Goal: Task Accomplishment & Management: Use online tool/utility

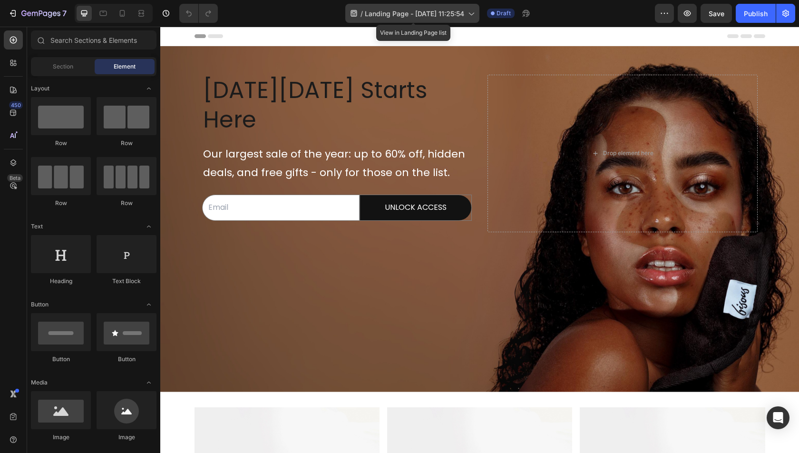
click at [476, 12] on icon at bounding box center [471, 14] width 10 height 10
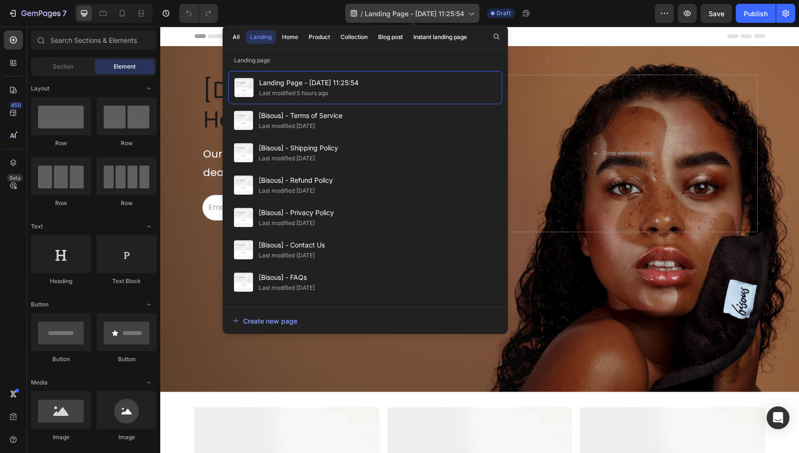
click at [476, 12] on icon at bounding box center [471, 14] width 10 height 10
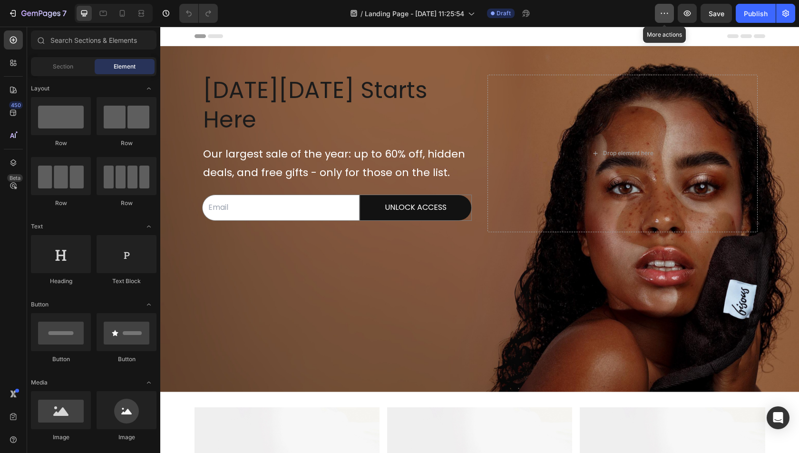
click at [666, 19] on button "button" at bounding box center [664, 13] width 19 height 19
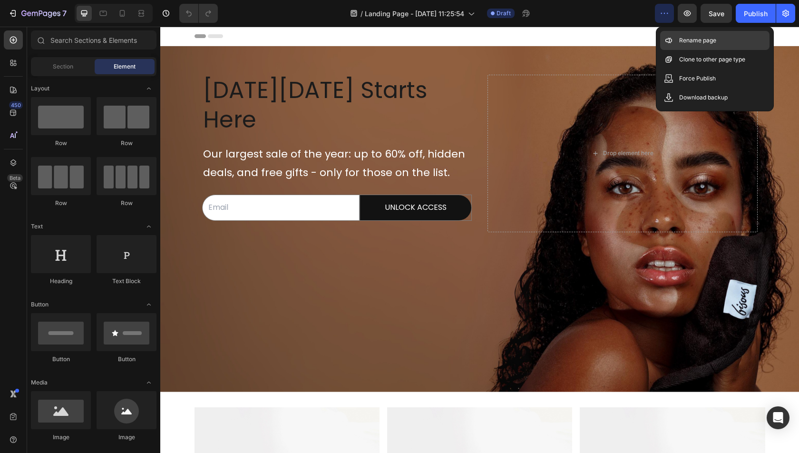
click at [713, 42] on p "Rename page" at bounding box center [697, 41] width 37 height 10
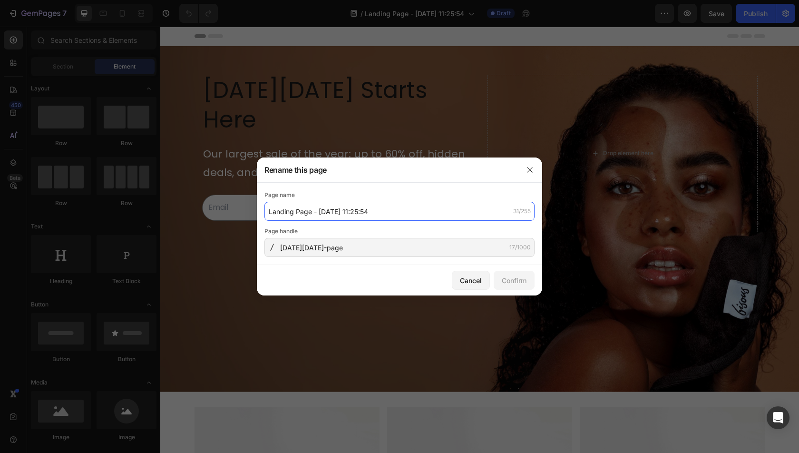
click at [399, 213] on input "Landing Page - Sep 29, 11:25:54" at bounding box center [400, 211] width 270 height 19
type input "[DATE][DATE]"
click at [517, 280] on div "Confirm" at bounding box center [514, 280] width 25 height 10
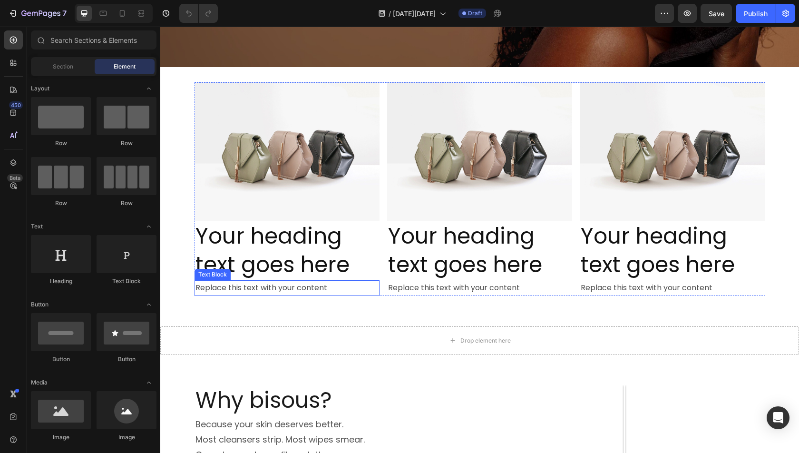
scroll to position [300, 0]
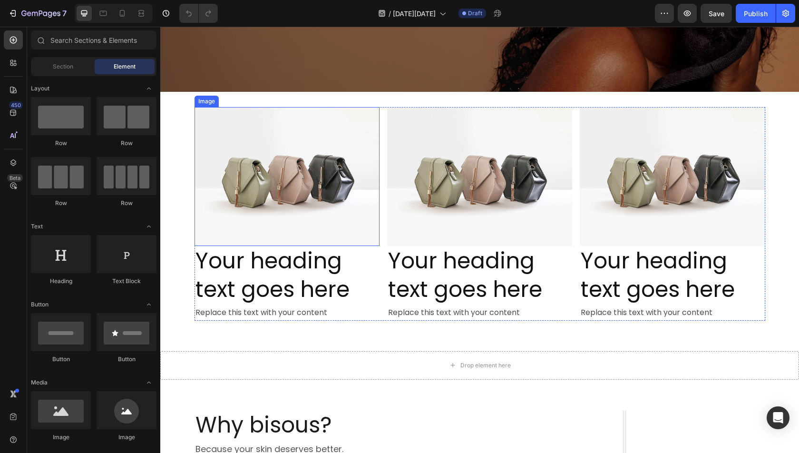
click at [295, 162] on img at bounding box center [287, 176] width 185 height 139
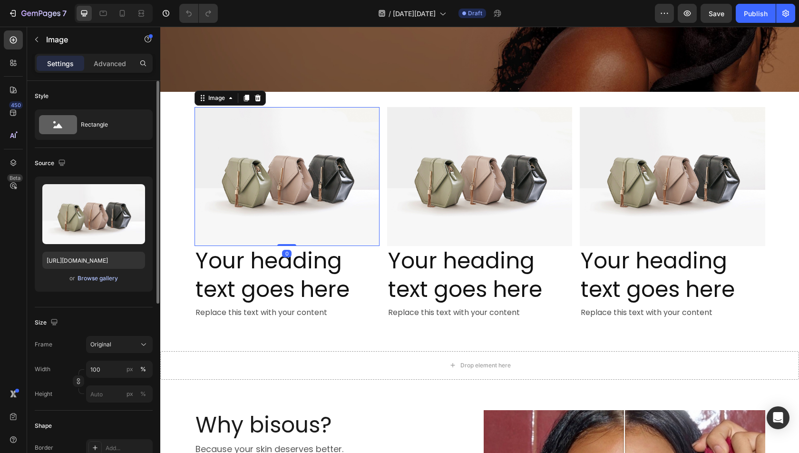
click at [104, 274] on div "Browse gallery" at bounding box center [98, 278] width 40 height 9
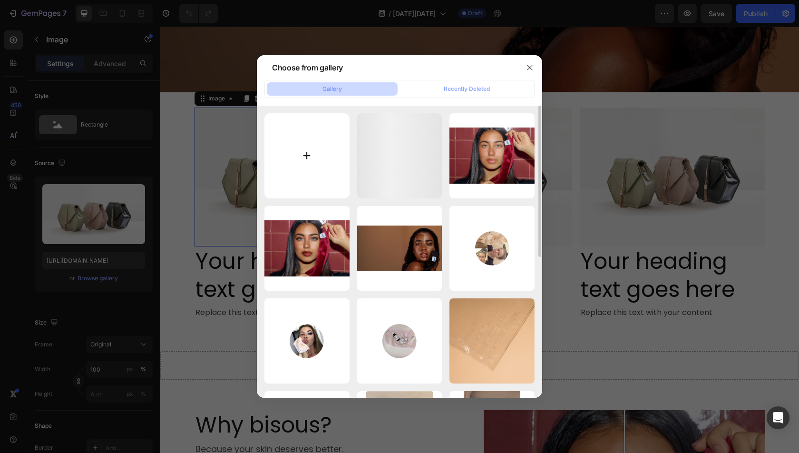
click at [299, 162] on input "file" at bounding box center [307, 155] width 85 height 85
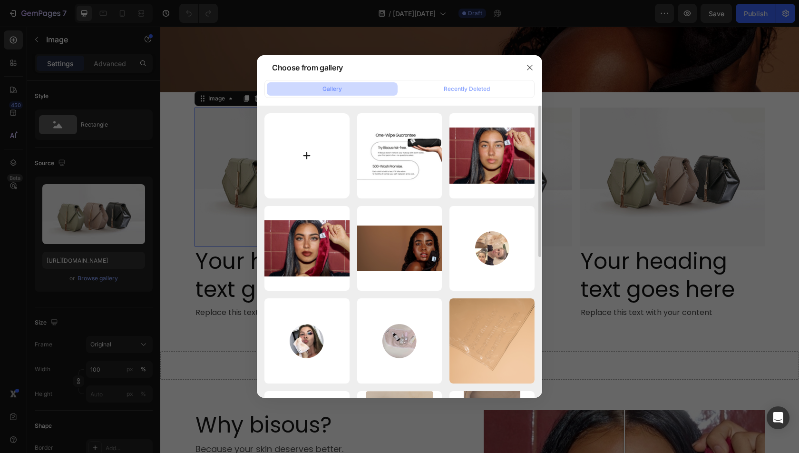
click at [309, 172] on input "file" at bounding box center [307, 155] width 85 height 85
type input "C:\fakepath\Early Access.png"
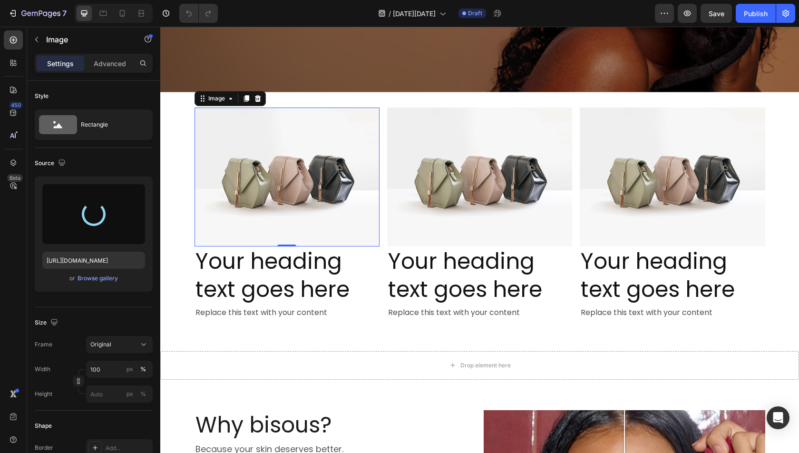
type input "https://cdn.shopify.com/s/files/1/2112/6209/files/gempages_560136679713670229-8…"
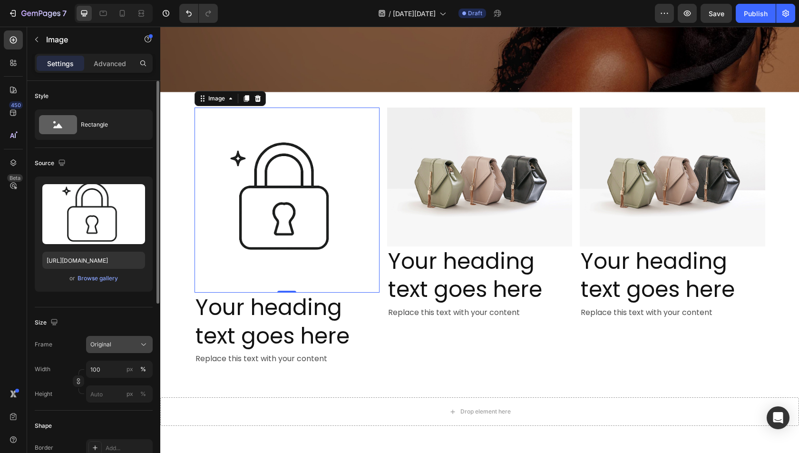
click at [111, 351] on button "Original" at bounding box center [119, 344] width 67 height 17
click at [95, 323] on div "Size" at bounding box center [94, 322] width 118 height 15
click at [101, 364] on input "100" at bounding box center [119, 369] width 67 height 17
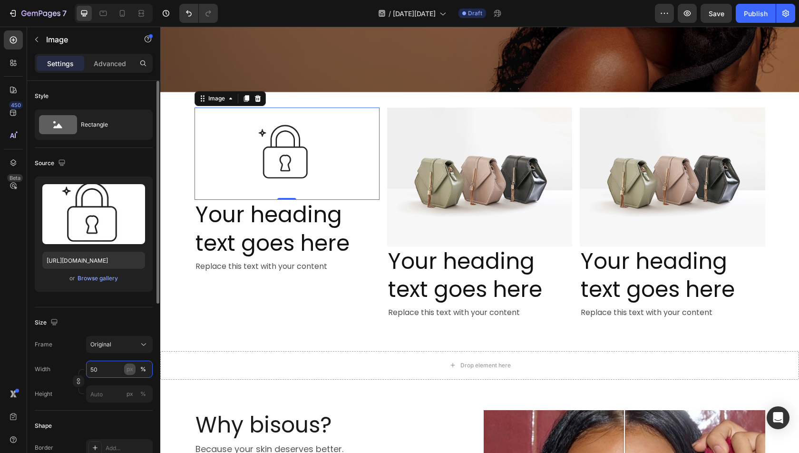
type input "50"
click at [132, 371] on div "px" at bounding box center [130, 369] width 7 height 9
click at [133, 372] on div "px" at bounding box center [130, 369] width 7 height 9
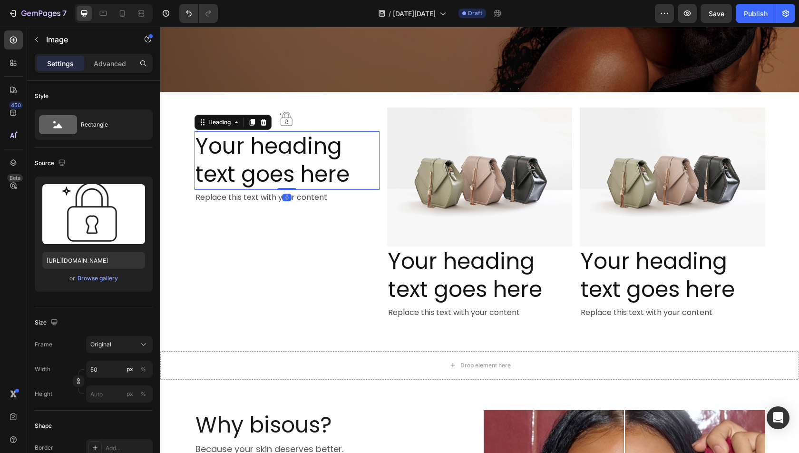
click at [286, 154] on h2 "Your heading text goes here" at bounding box center [287, 160] width 185 height 59
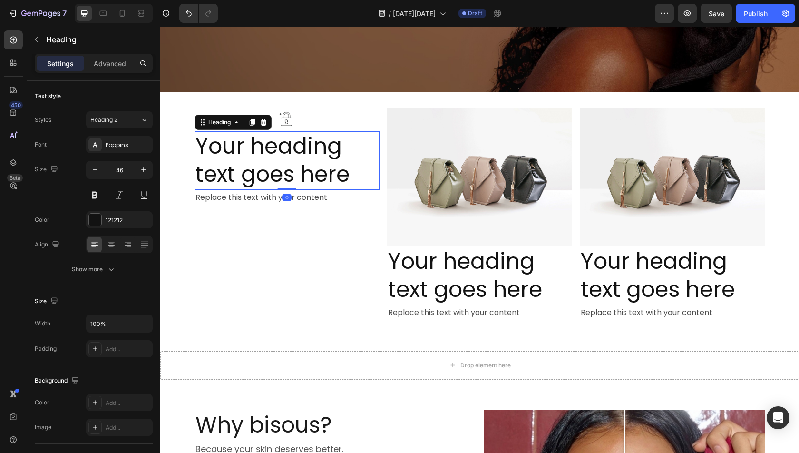
click at [286, 154] on h2 "Your heading text goes here" at bounding box center [287, 160] width 185 height 59
click at [286, 154] on p "Your heading text goes here" at bounding box center [287, 160] width 183 height 57
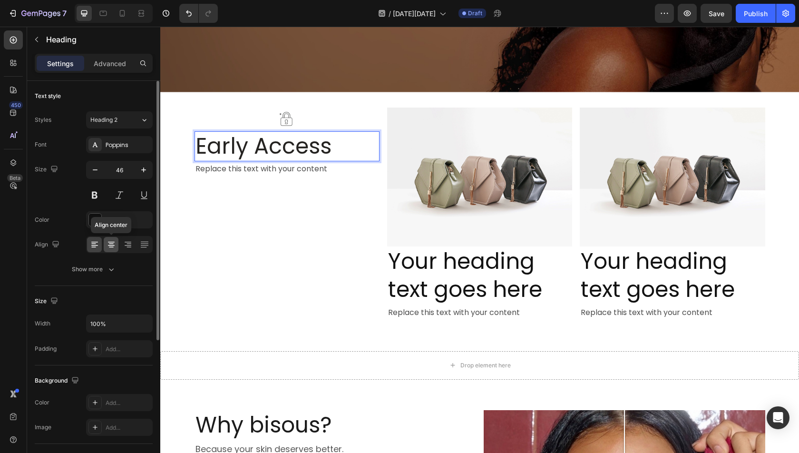
click at [111, 242] on icon at bounding box center [112, 245] width 10 height 10
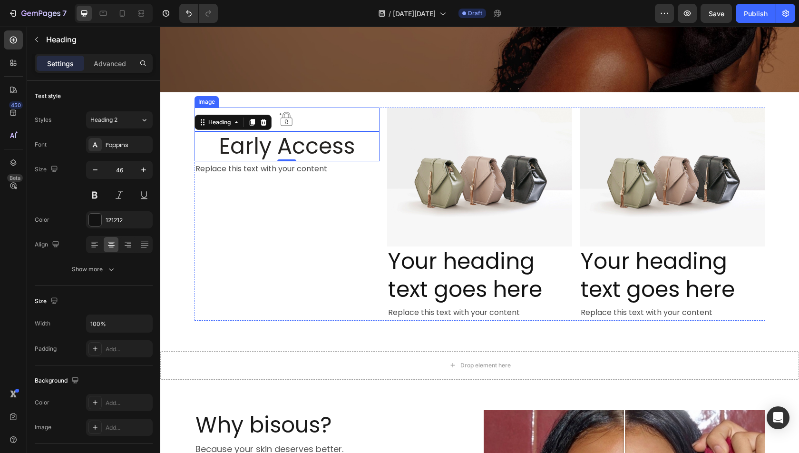
click at [285, 126] on img at bounding box center [287, 120] width 24 height 24
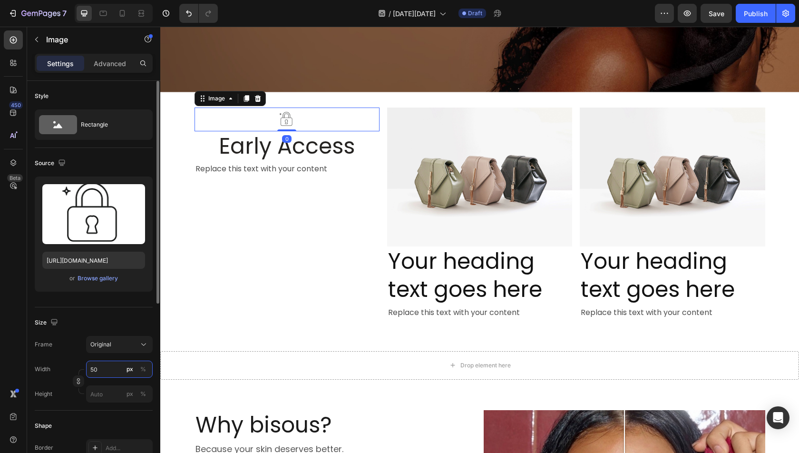
click at [99, 368] on input "50" at bounding box center [119, 369] width 67 height 17
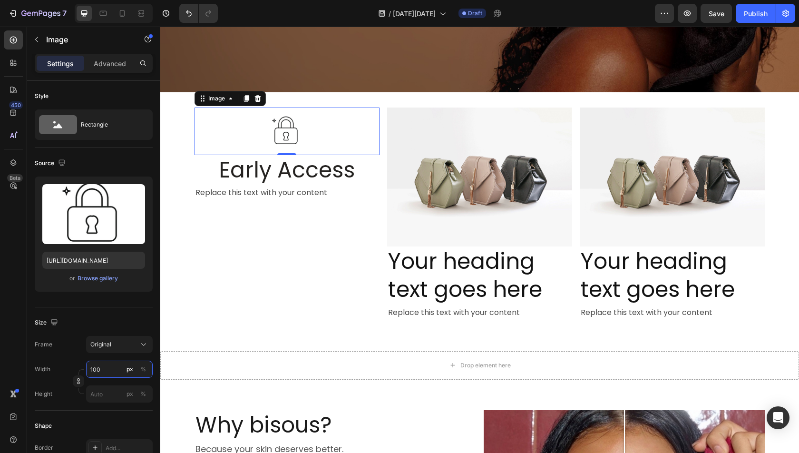
type input "100"
click at [266, 166] on span "Early Access" at bounding box center [287, 170] width 136 height 30
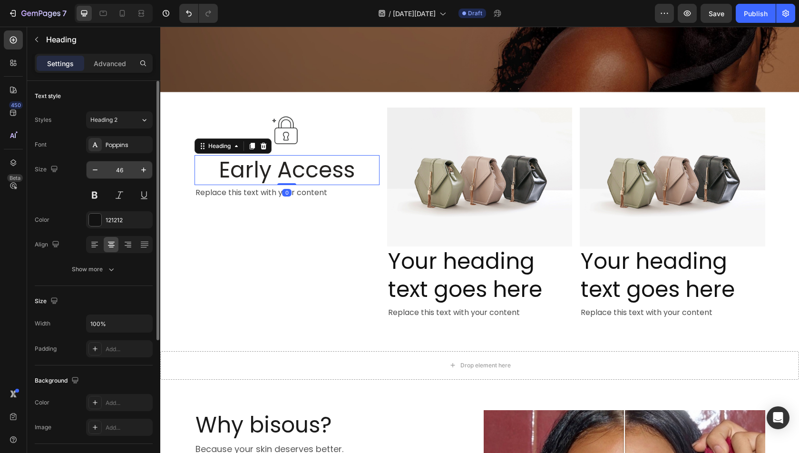
click at [127, 171] on input "46" at bounding box center [119, 169] width 31 height 17
type input "5"
type input "4"
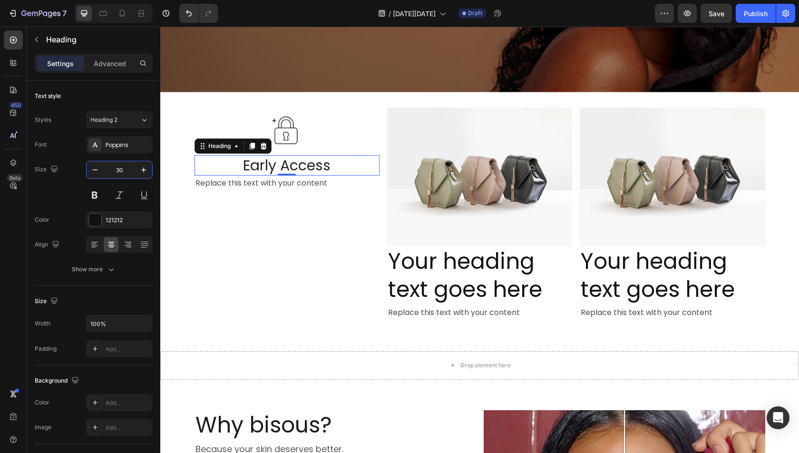
type input "3"
type input "2"
type input "25"
click at [286, 179] on div "0" at bounding box center [287, 180] width 10 height 8
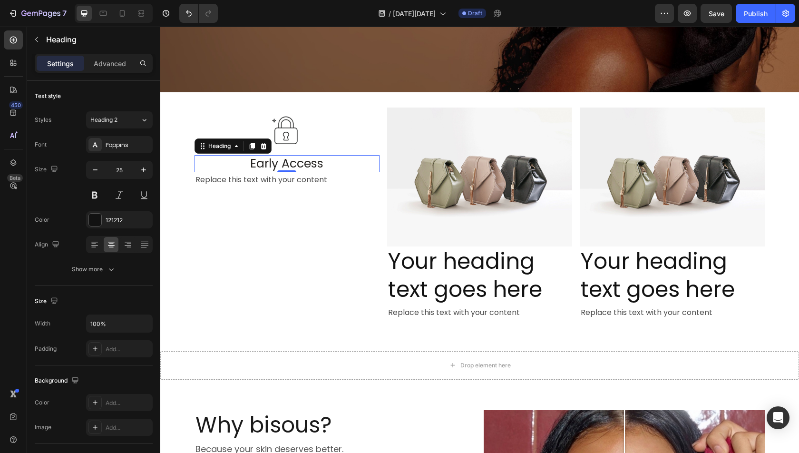
click at [286, 179] on div "0" at bounding box center [287, 180] width 10 height 8
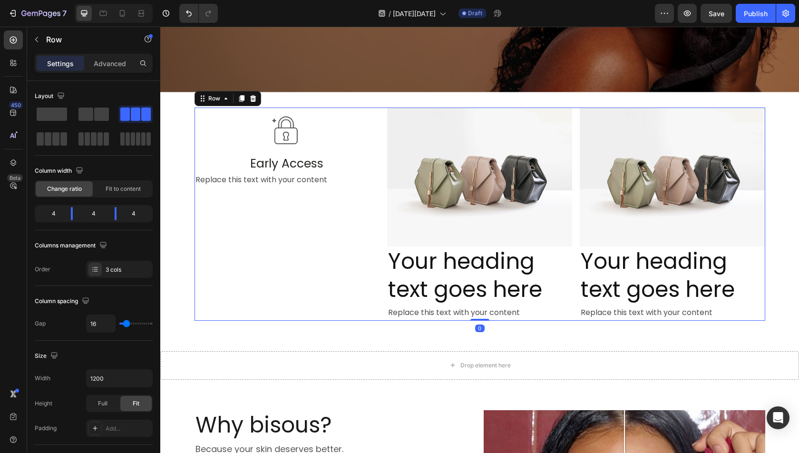
click at [324, 188] on div "Image ⁠⁠⁠⁠⁠⁠⁠ Early Access Heading Replace this text with your content Text Blo…" at bounding box center [287, 214] width 185 height 213
click at [305, 182] on div "Replace this text with your content" at bounding box center [287, 180] width 185 height 16
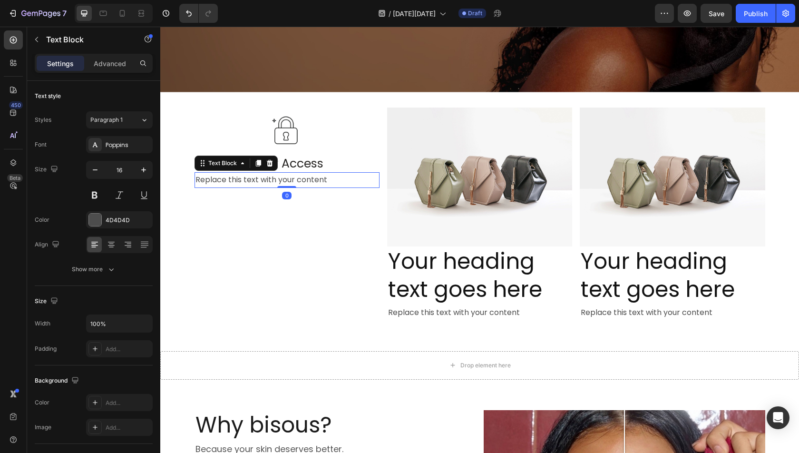
click at [262, 178] on div "Replace this text with your content" at bounding box center [287, 180] width 185 height 16
click at [262, 178] on p "Replace this text with your content" at bounding box center [287, 180] width 183 height 14
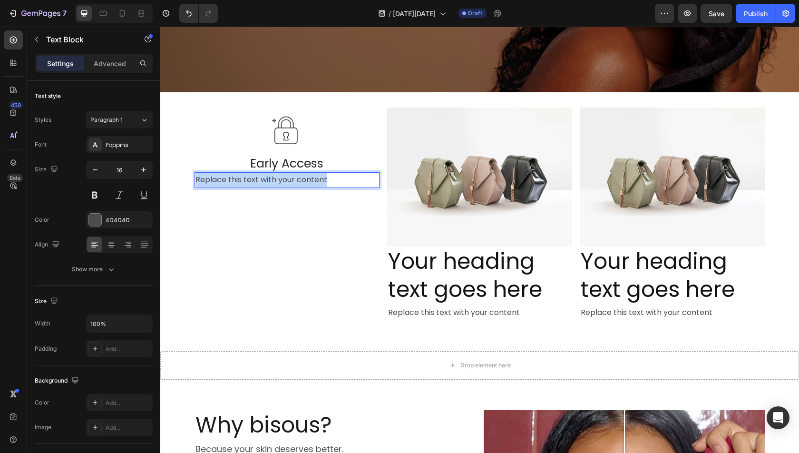
click at [262, 178] on p "Replace this text with your content" at bounding box center [287, 180] width 183 height 14
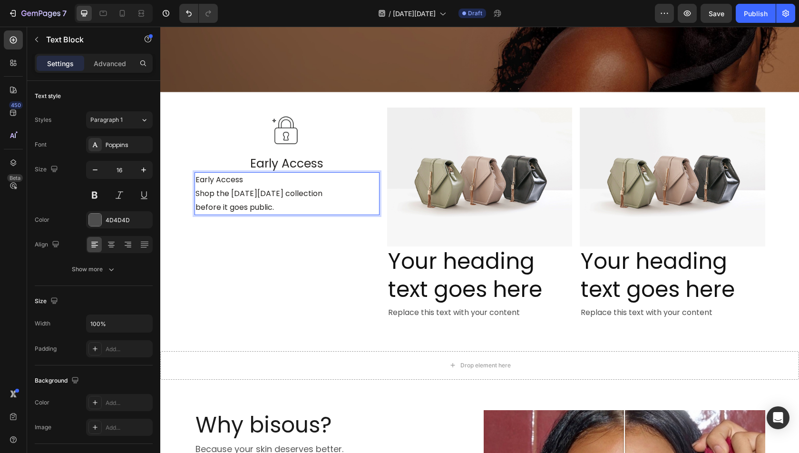
click at [228, 179] on span "Early Access" at bounding box center [220, 179] width 48 height 11
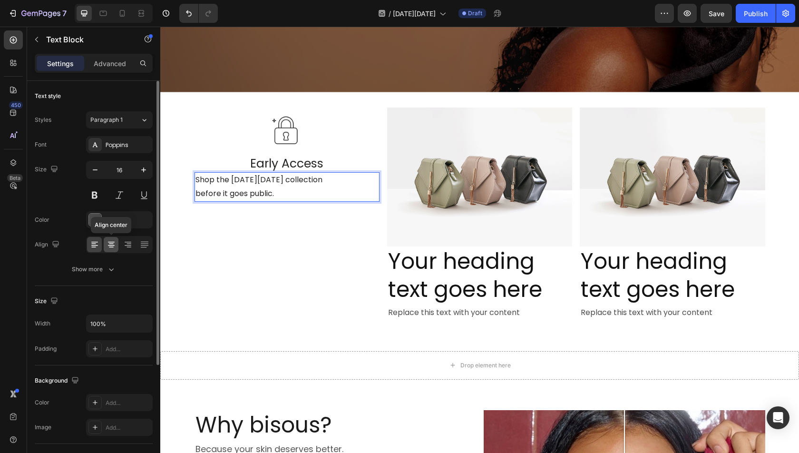
click at [111, 237] on div at bounding box center [111, 244] width 15 height 15
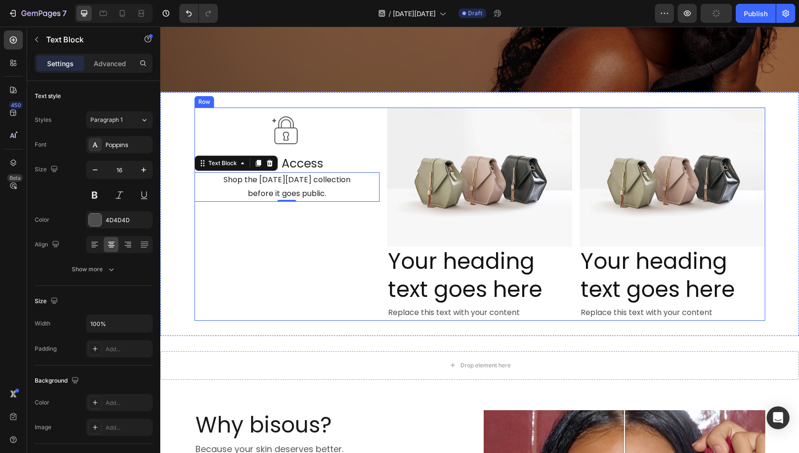
click at [316, 242] on div "Image ⁠⁠⁠⁠⁠⁠⁠ Early Access Heading Shop the Black Friday collection before it g…" at bounding box center [287, 214] width 185 height 213
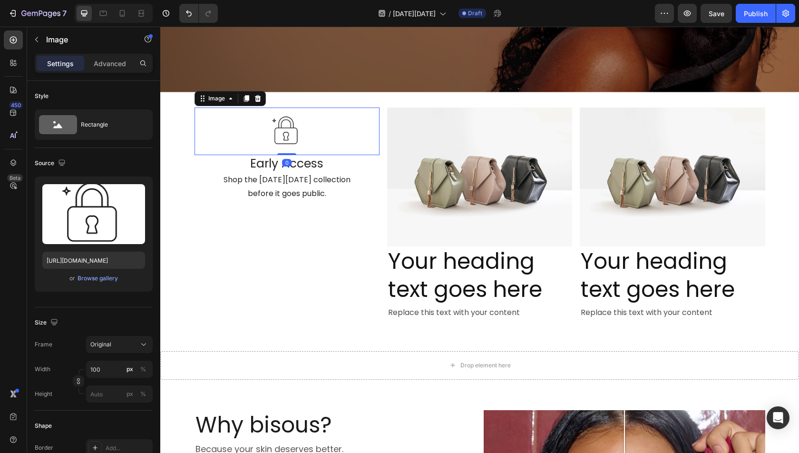
click at [292, 132] on img at bounding box center [287, 132] width 48 height 48
click at [111, 373] on input "100" at bounding box center [119, 369] width 67 height 17
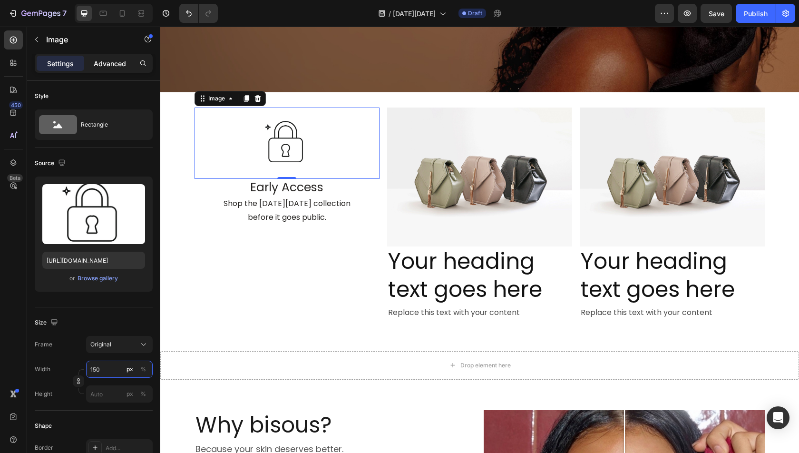
type input "150"
click at [105, 66] on p "Advanced" at bounding box center [110, 64] width 32 height 10
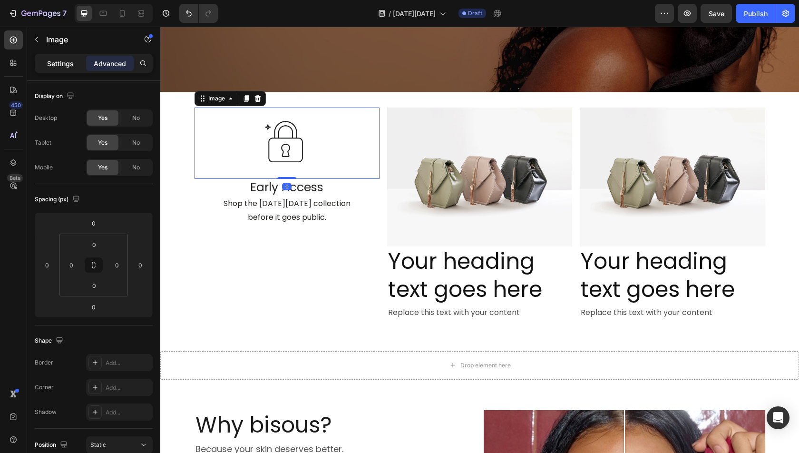
click at [59, 59] on p "Settings" at bounding box center [60, 64] width 27 height 10
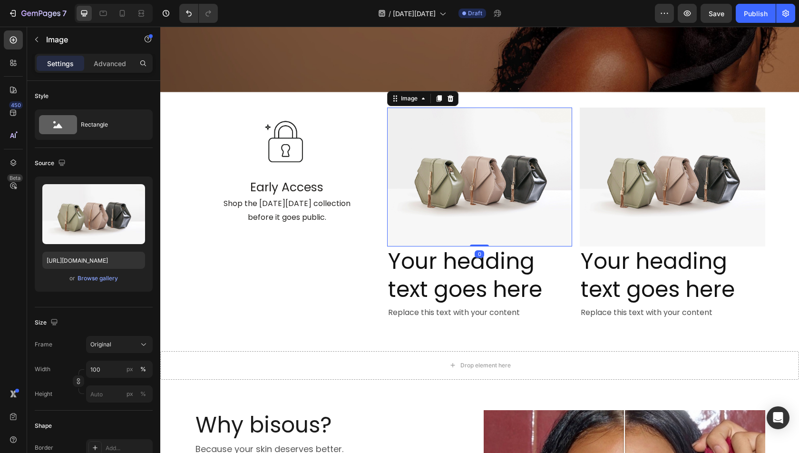
click at [487, 201] on img at bounding box center [479, 177] width 185 height 139
click at [102, 278] on div "Browse gallery" at bounding box center [98, 278] width 40 height 9
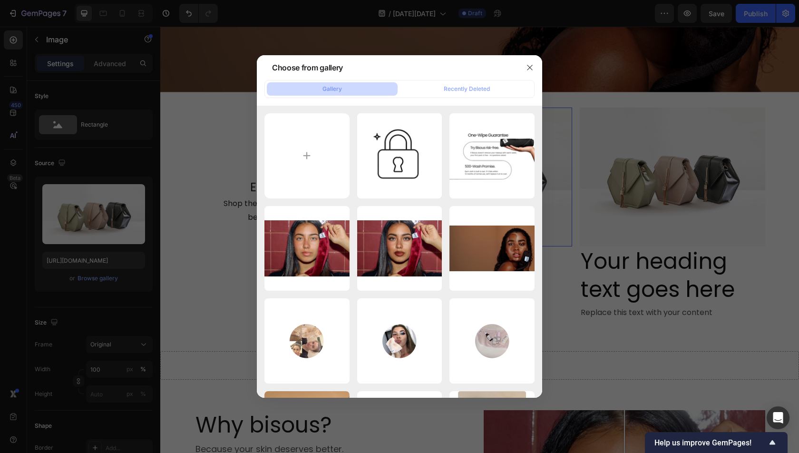
click at [625, 186] on div at bounding box center [399, 226] width 799 height 453
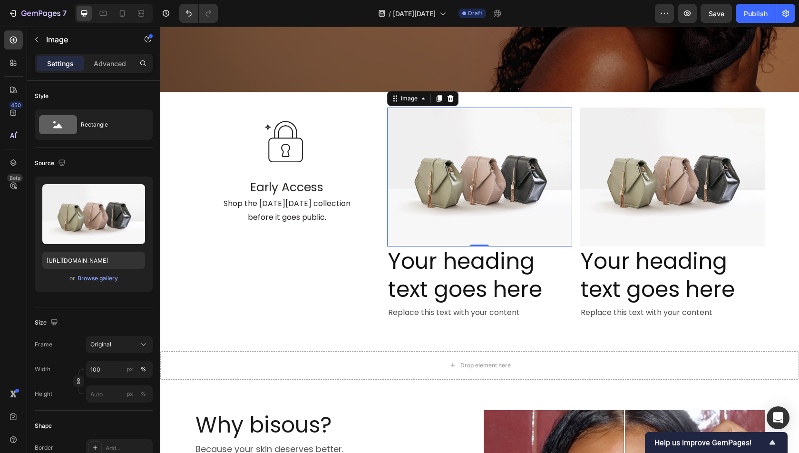
click at [478, 188] on img at bounding box center [479, 177] width 185 height 139
click at [91, 278] on div "Browse gallery" at bounding box center [98, 278] width 40 height 9
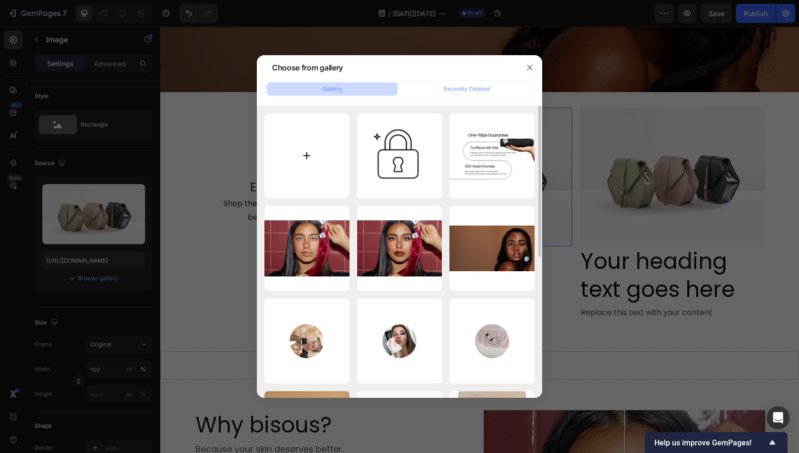
click at [282, 160] on input "file" at bounding box center [307, 155] width 85 height 85
type input "C:\fakepath\Mystery Discounts.png"
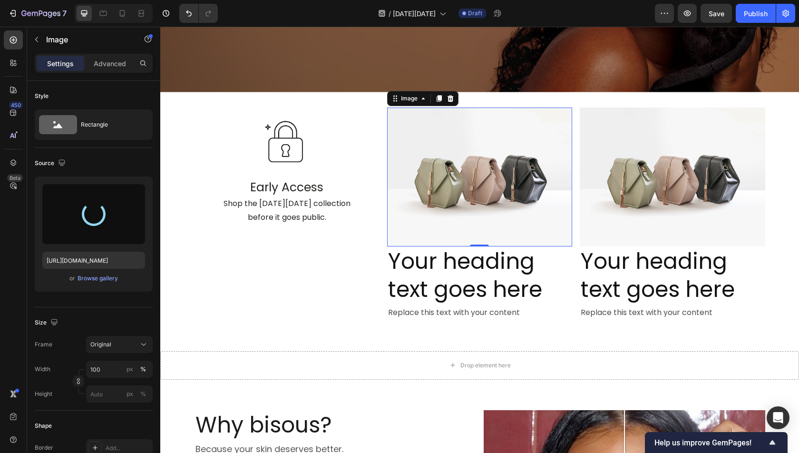
type input "https://cdn.shopify.com/s/files/1/2112/6209/files/gempages_560136679713670229-3…"
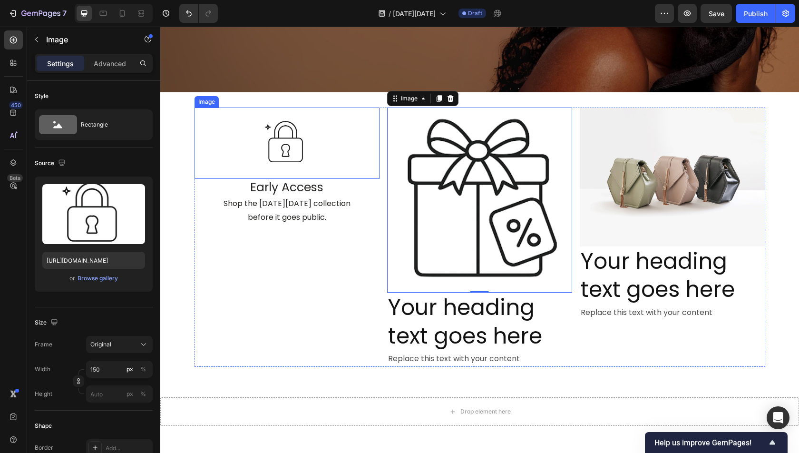
click at [287, 148] on img at bounding box center [286, 143] width 71 height 71
click at [444, 151] on img at bounding box center [479, 200] width 185 height 185
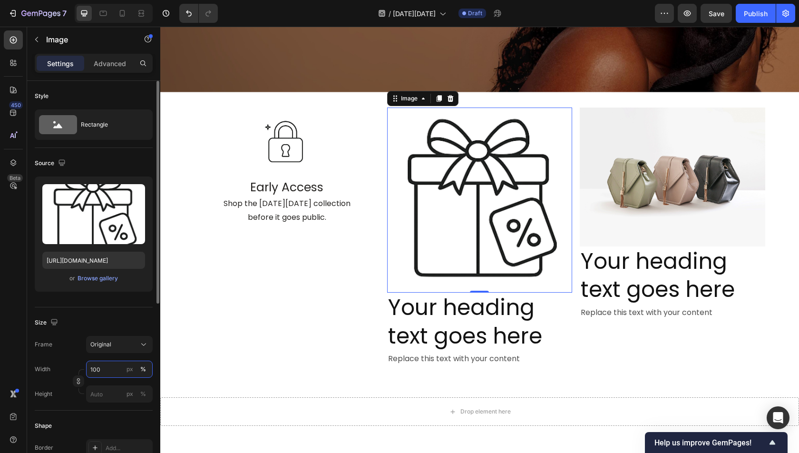
click at [106, 368] on input "100" at bounding box center [119, 369] width 67 height 17
click at [132, 367] on div "px" at bounding box center [130, 369] width 7 height 9
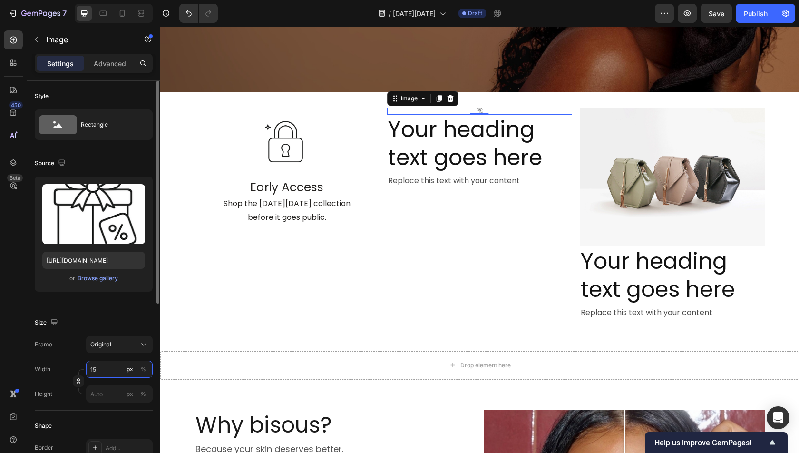
type input "150"
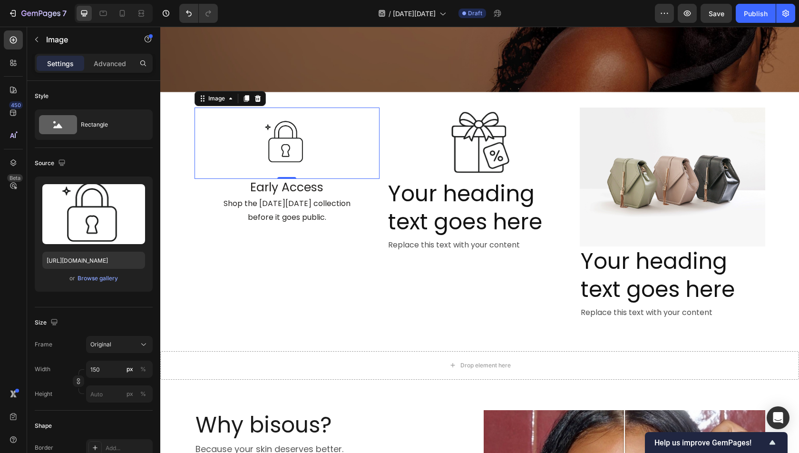
click at [290, 133] on img at bounding box center [286, 143] width 71 height 71
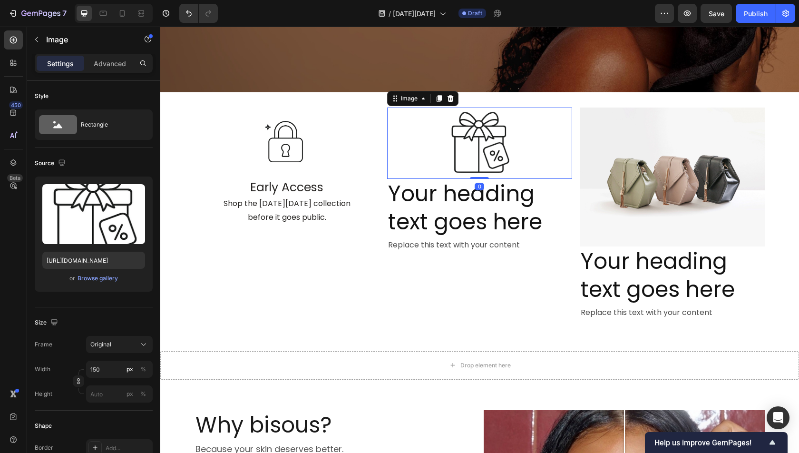
click at [464, 134] on img at bounding box center [479, 143] width 71 height 71
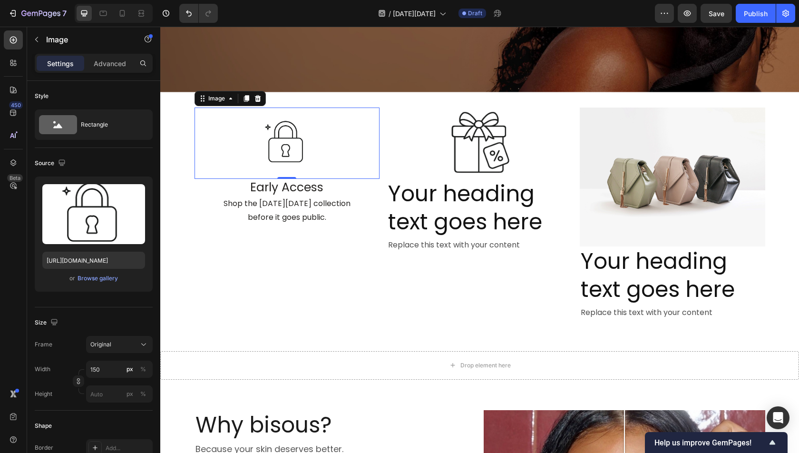
click at [331, 135] on div at bounding box center [287, 143] width 185 height 71
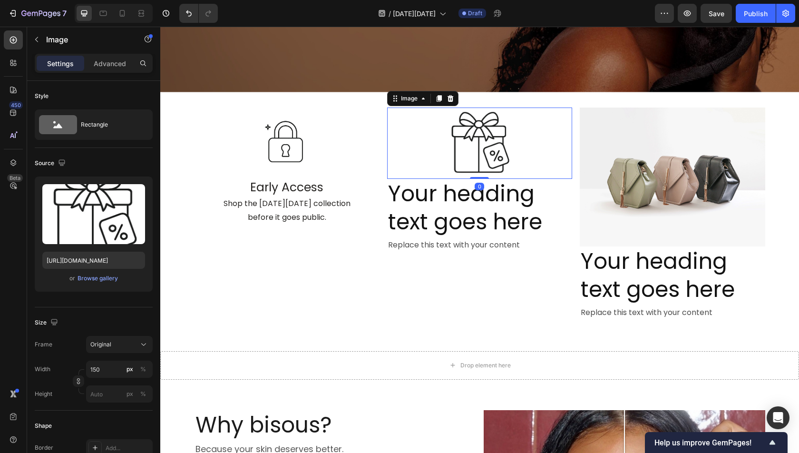
click at [448, 137] on img at bounding box center [479, 143] width 71 height 71
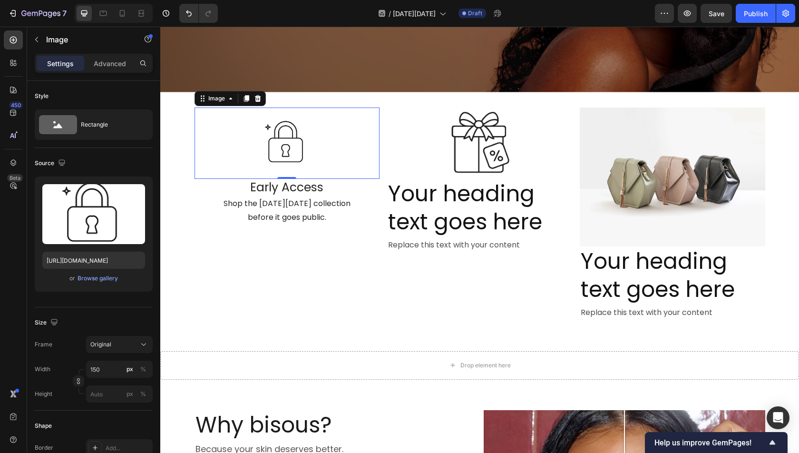
click at [294, 128] on img at bounding box center [286, 143] width 71 height 71
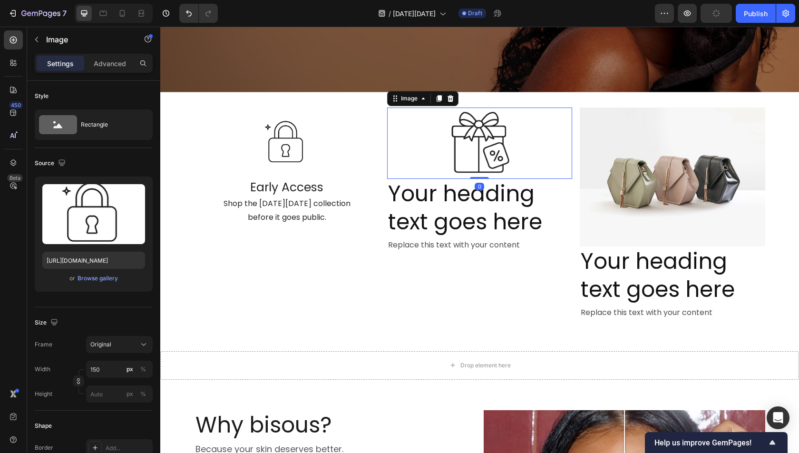
click at [437, 140] on div at bounding box center [479, 143] width 185 height 71
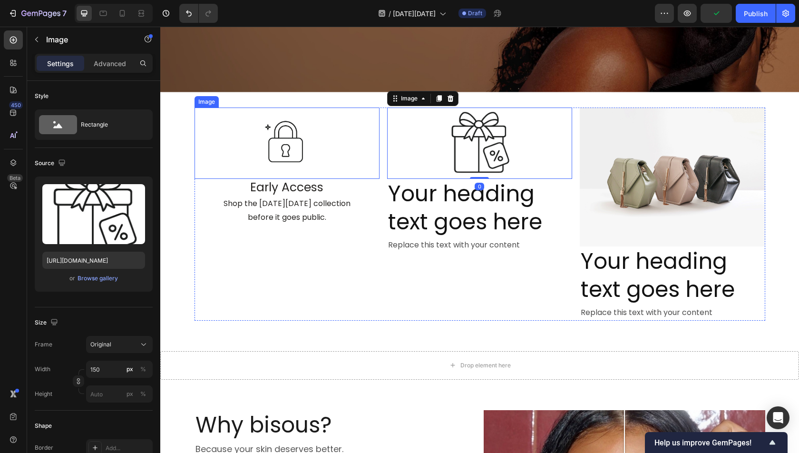
click at [312, 147] on img at bounding box center [286, 143] width 71 height 71
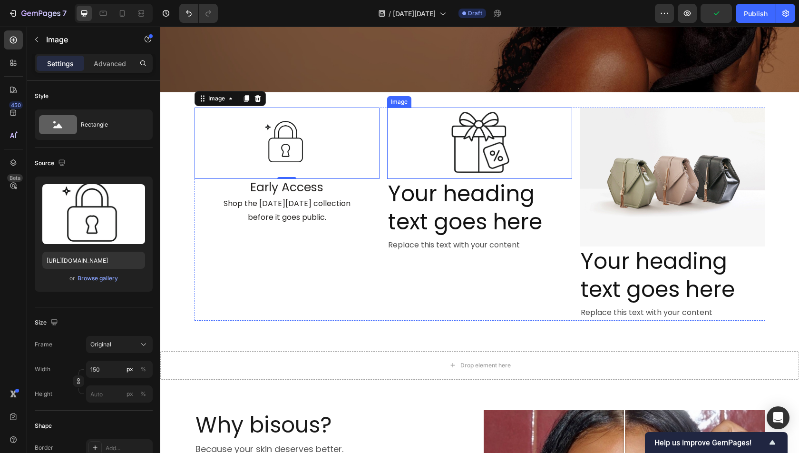
click at [458, 148] on img at bounding box center [479, 143] width 71 height 71
click at [331, 150] on div at bounding box center [287, 143] width 185 height 71
click at [463, 144] on img at bounding box center [479, 143] width 71 height 71
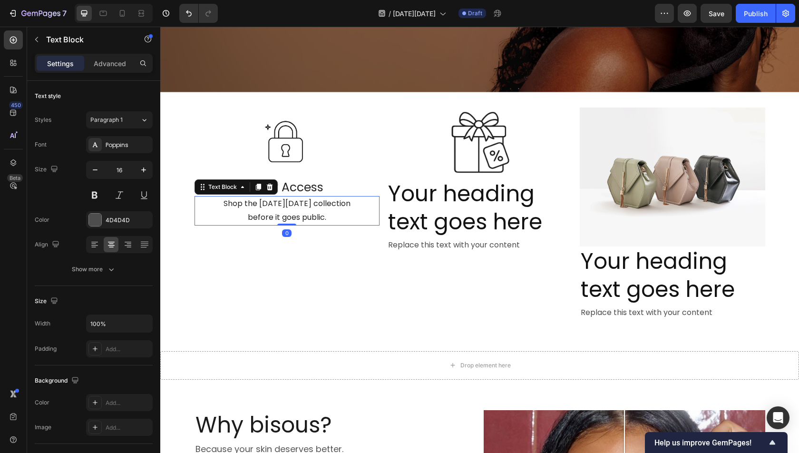
click at [290, 200] on span "Shop the [DATE][DATE] collection" at bounding box center [287, 203] width 127 height 11
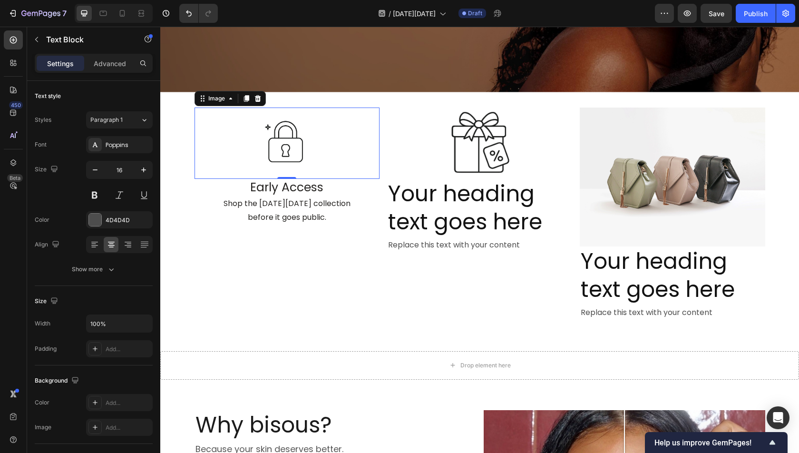
click at [307, 141] on img at bounding box center [286, 143] width 71 height 71
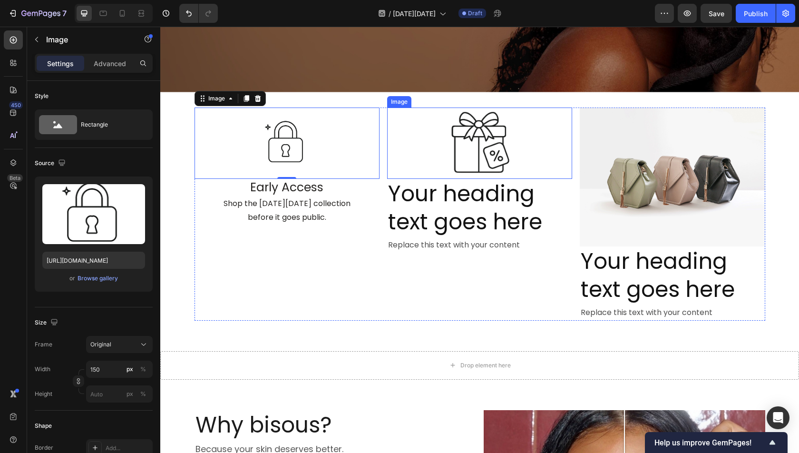
click at [426, 157] on div at bounding box center [479, 143] width 185 height 71
click at [327, 139] on div at bounding box center [287, 143] width 185 height 71
click at [423, 149] on div at bounding box center [479, 143] width 185 height 71
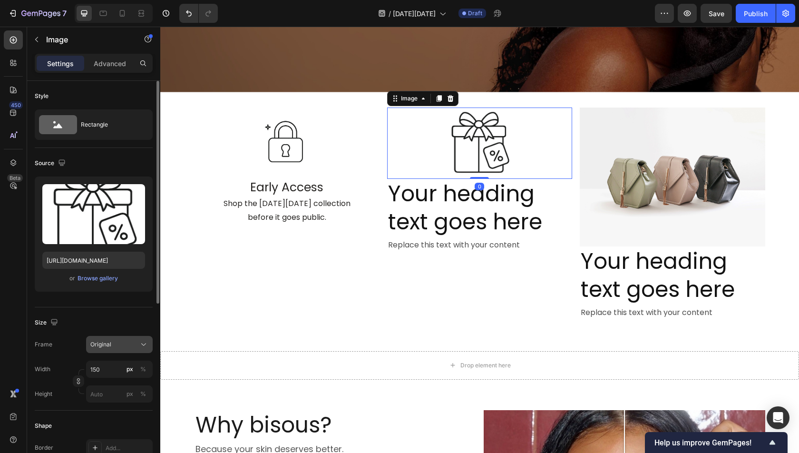
click at [97, 346] on span "Original" at bounding box center [100, 344] width 21 height 9
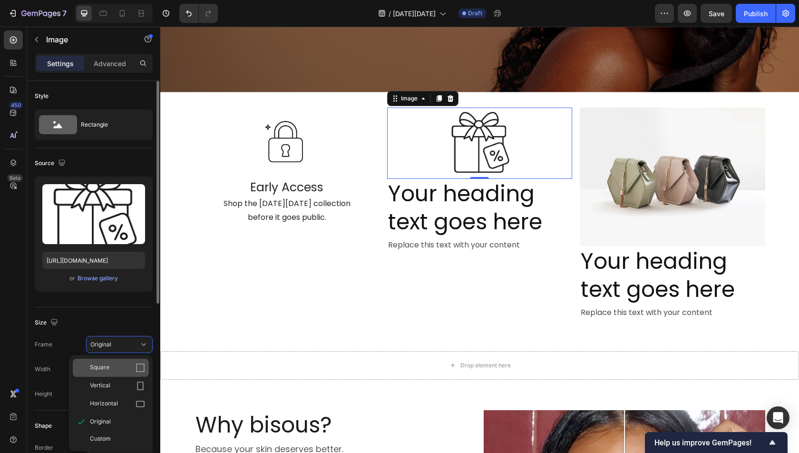
click at [101, 361] on div "Square" at bounding box center [111, 368] width 76 height 18
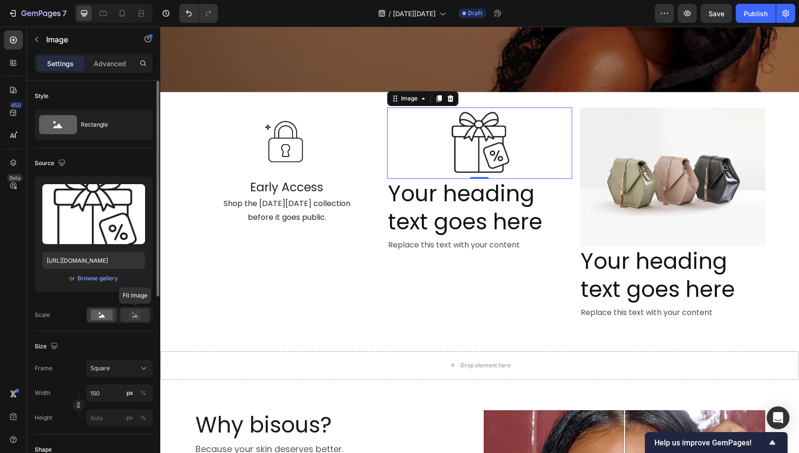
click at [132, 319] on div at bounding box center [134, 315] width 29 height 14
click at [108, 316] on rect at bounding box center [102, 315] width 22 height 10
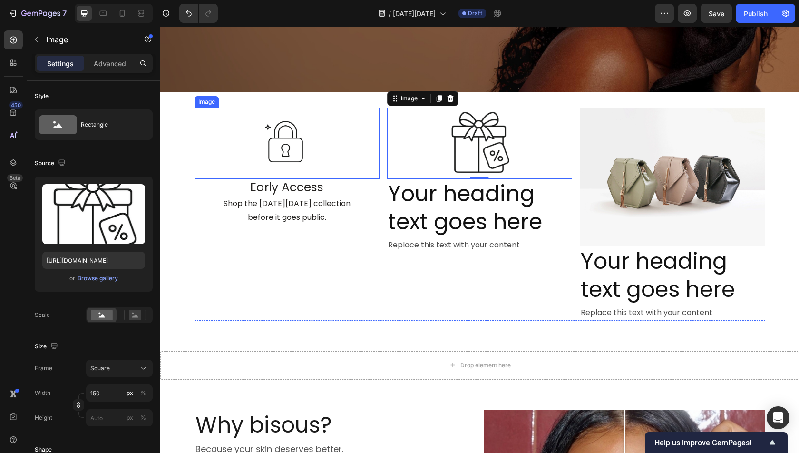
click at [334, 139] on div at bounding box center [287, 143] width 185 height 71
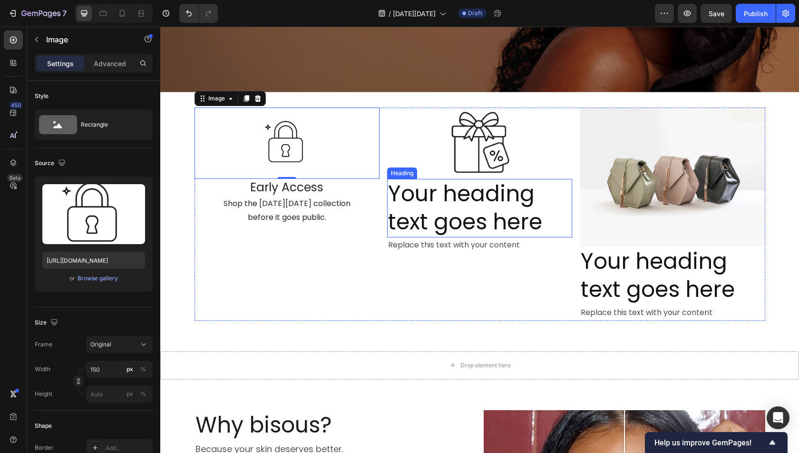
scroll to position [0, 0]
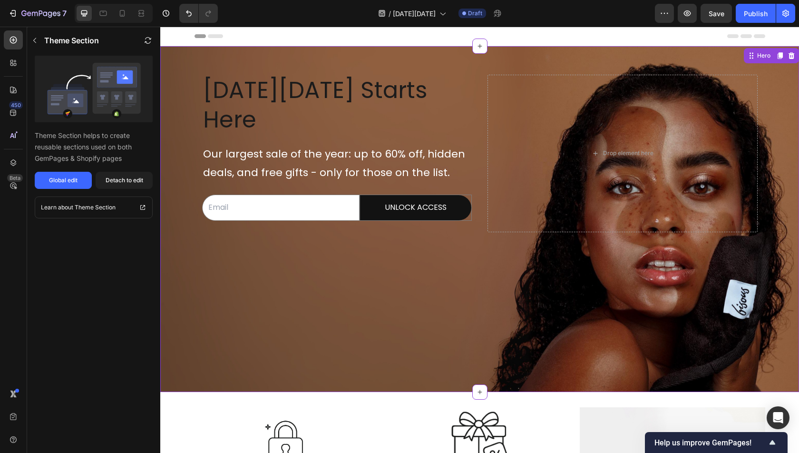
click at [335, 99] on span "[DATE][DATE] Starts Here" at bounding box center [315, 104] width 225 height 61
click at [300, 259] on div "Background Image" at bounding box center [479, 219] width 639 height 346
click at [81, 180] on button "Global edit" at bounding box center [63, 180] width 57 height 17
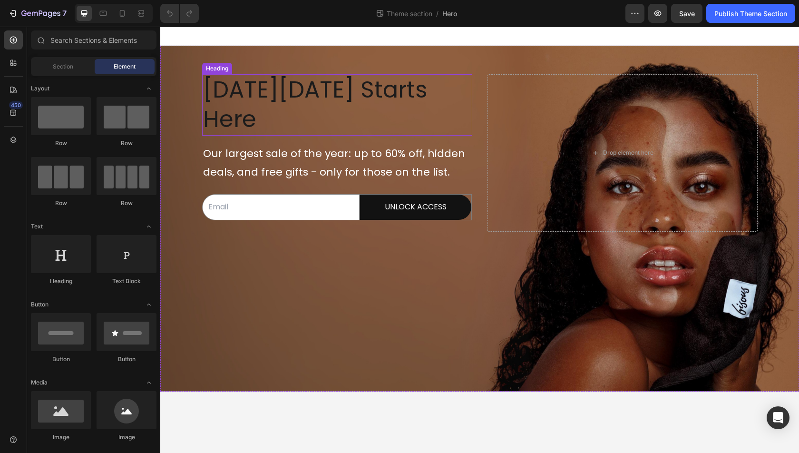
click at [266, 79] on div "Black Friday Starts Here Heading" at bounding box center [337, 104] width 270 height 61
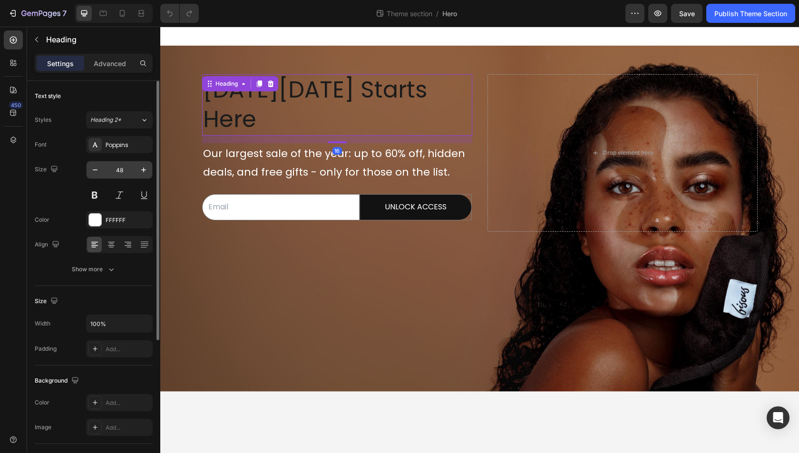
click at [120, 172] on input "48" at bounding box center [119, 169] width 31 height 17
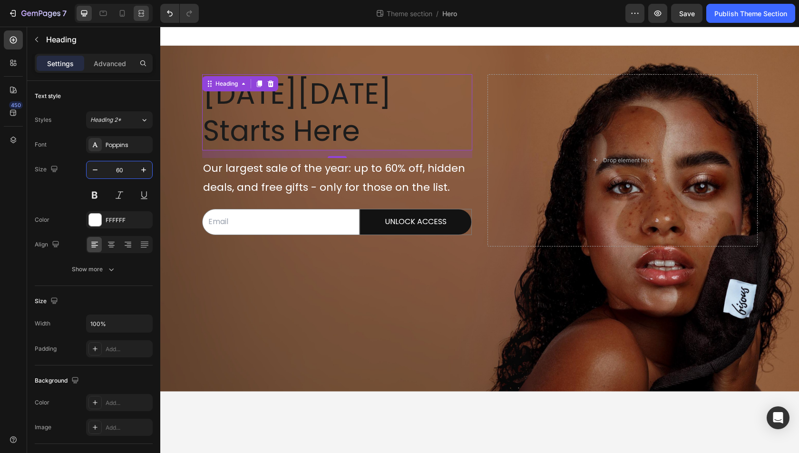
type input "60"
click at [135, 12] on div at bounding box center [141, 13] width 15 height 15
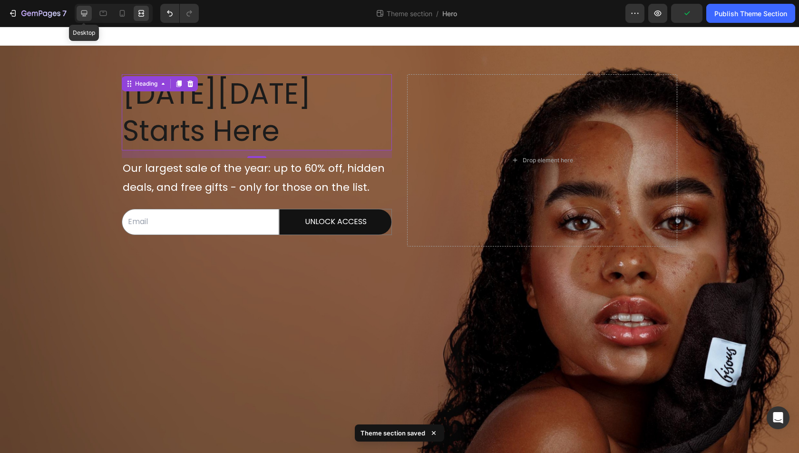
click at [88, 9] on icon at bounding box center [84, 14] width 10 height 10
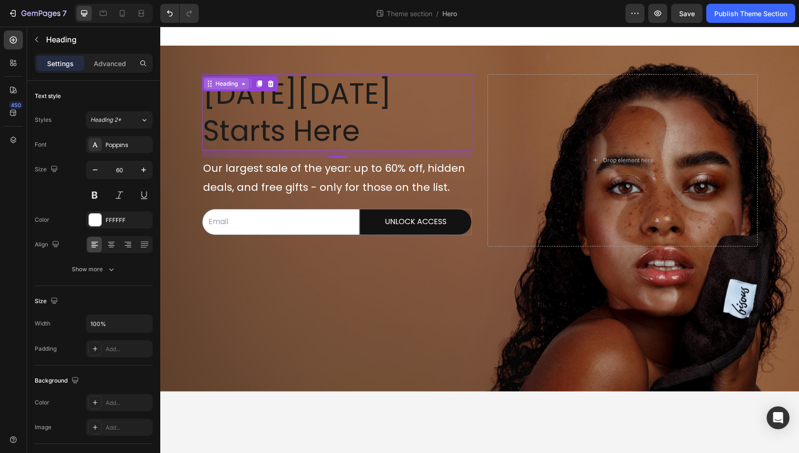
click at [236, 85] on div "Heading" at bounding box center [227, 83] width 26 height 9
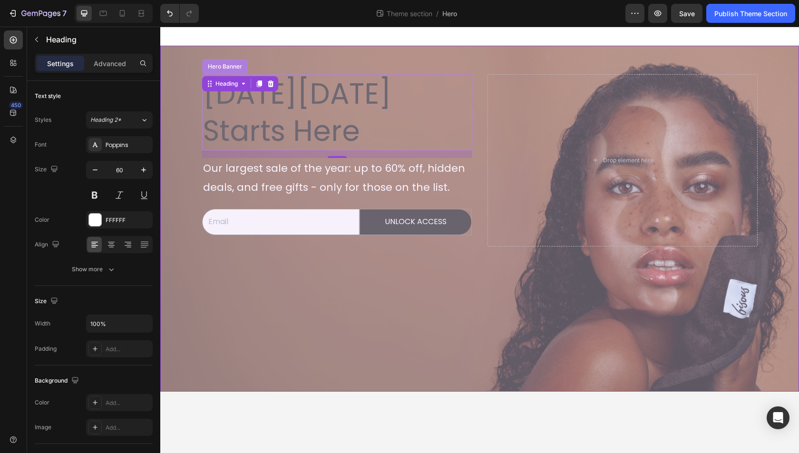
click at [225, 61] on div "Hero Banner" at bounding box center [225, 66] width 46 height 15
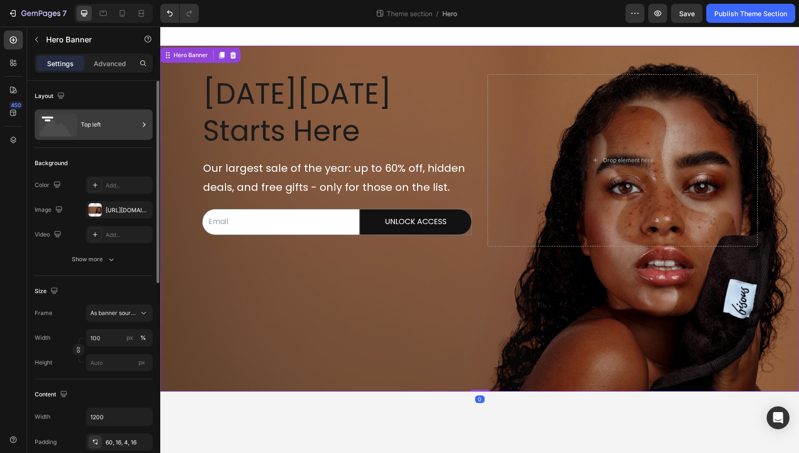
click at [101, 127] on div "Top left" at bounding box center [110, 125] width 58 height 22
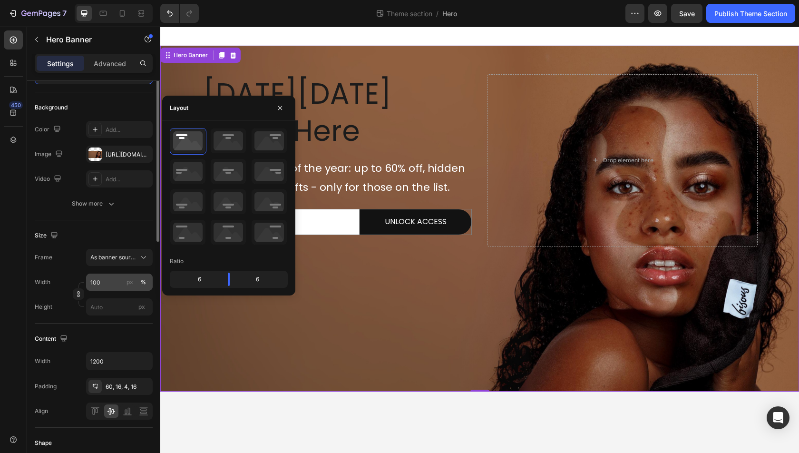
scroll to position [75, 0]
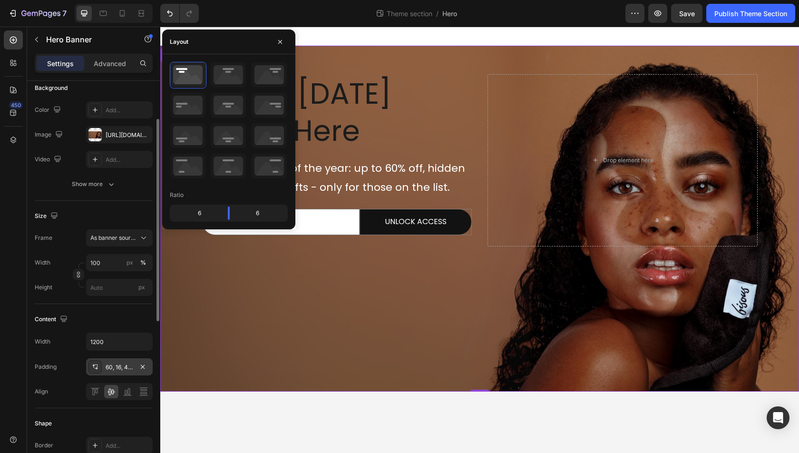
click at [110, 367] on div "60, 16, 4, 16" at bounding box center [120, 367] width 28 height 9
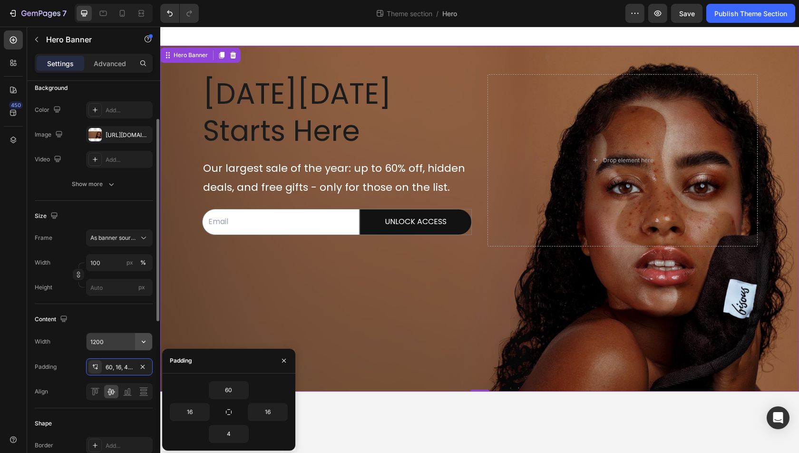
click at [144, 342] on icon "button" at bounding box center [144, 342] width 10 height 10
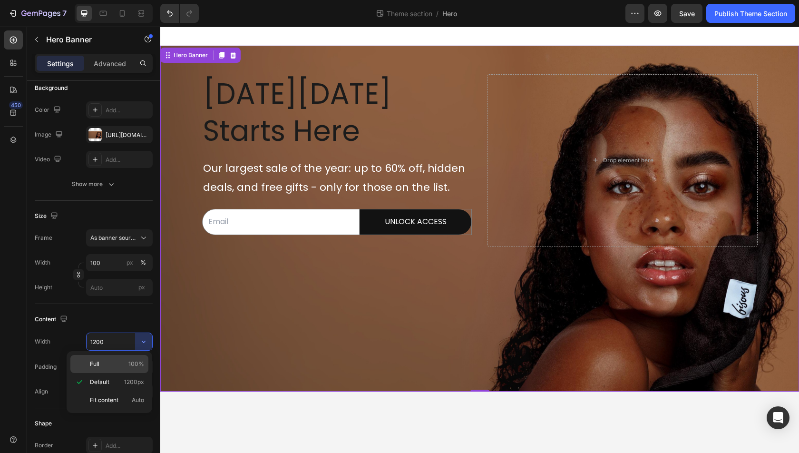
click at [120, 365] on p "Full 100%" at bounding box center [117, 364] width 54 height 9
type input "100%"
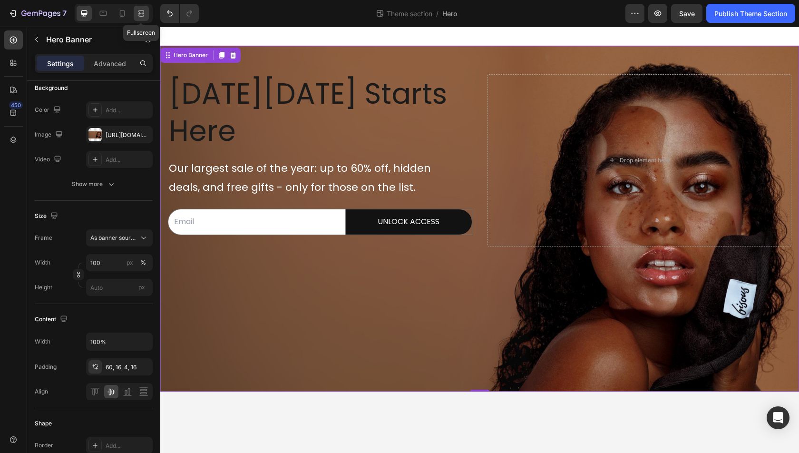
click at [145, 18] on div at bounding box center [141, 13] width 15 height 15
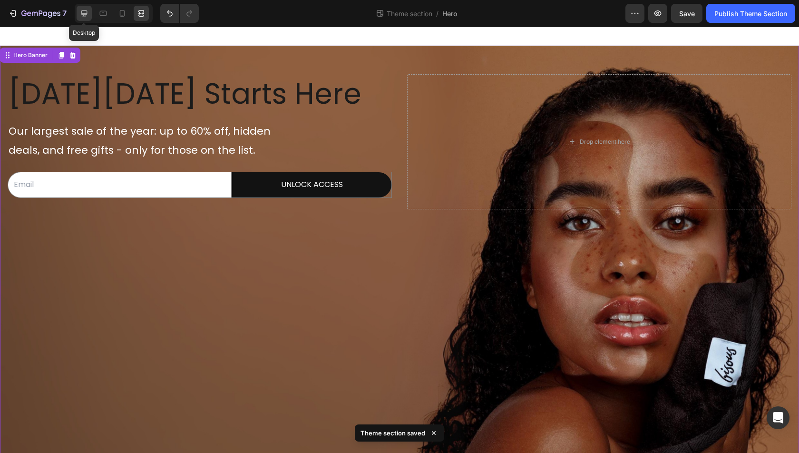
click at [82, 16] on icon at bounding box center [84, 13] width 6 height 6
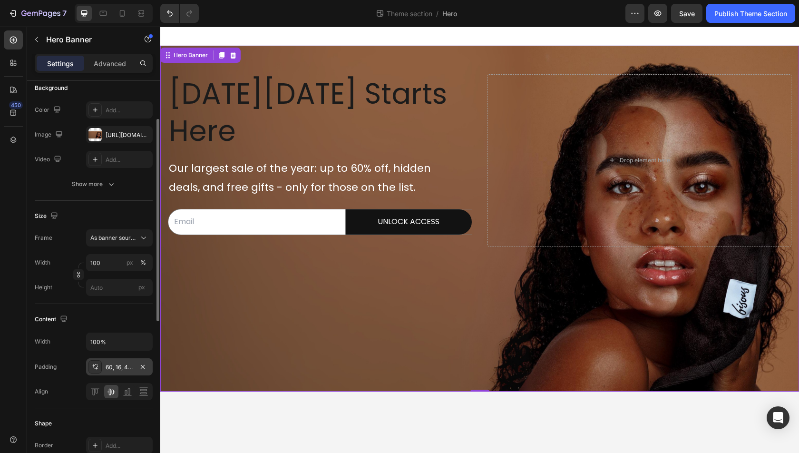
click at [115, 370] on div "60, 16, 4, 16" at bounding box center [119, 366] width 67 height 17
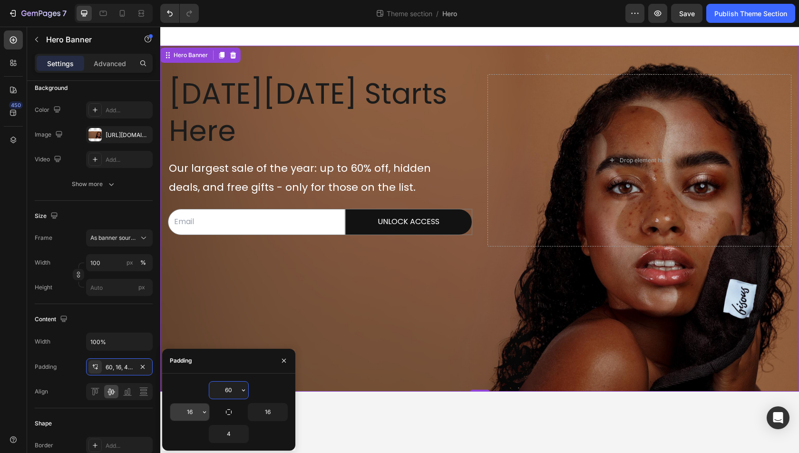
click at [194, 414] on input "16" at bounding box center [189, 411] width 39 height 17
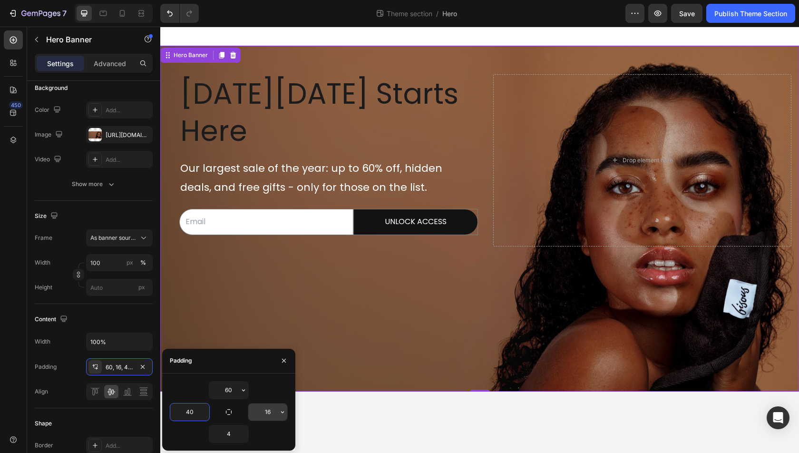
type input "40"
click at [274, 414] on input "16" at bounding box center [267, 411] width 39 height 17
type input "40"
click at [231, 434] on input "4" at bounding box center [228, 433] width 39 height 17
type input "60"
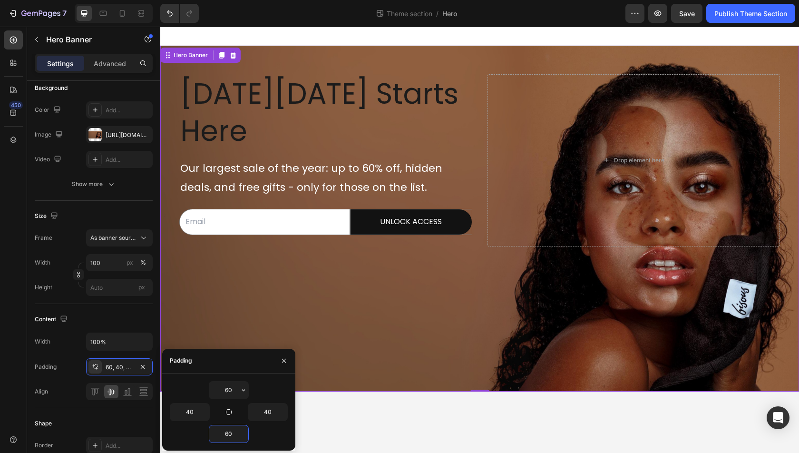
click at [354, 326] on div "Background Image" at bounding box center [479, 219] width 639 height 346
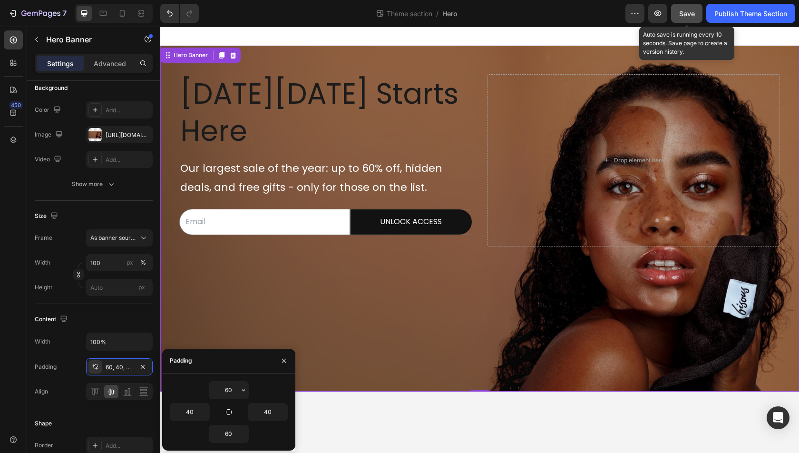
click at [688, 20] on button "Save" at bounding box center [686, 13] width 31 height 19
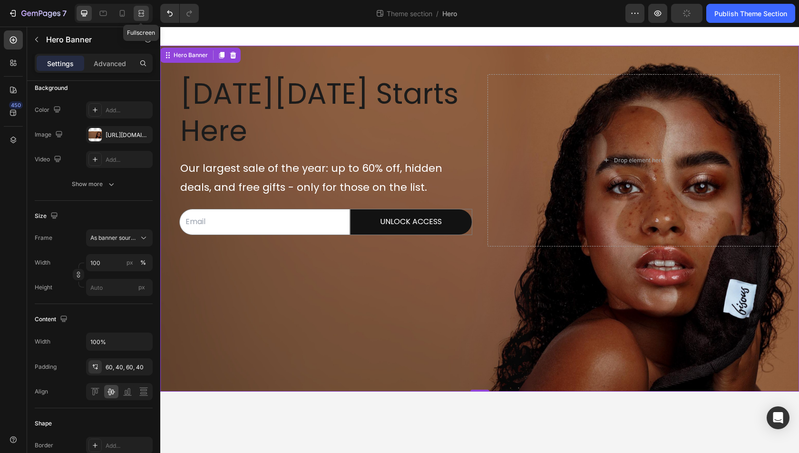
click at [142, 13] on icon at bounding box center [142, 13] width 3 height 2
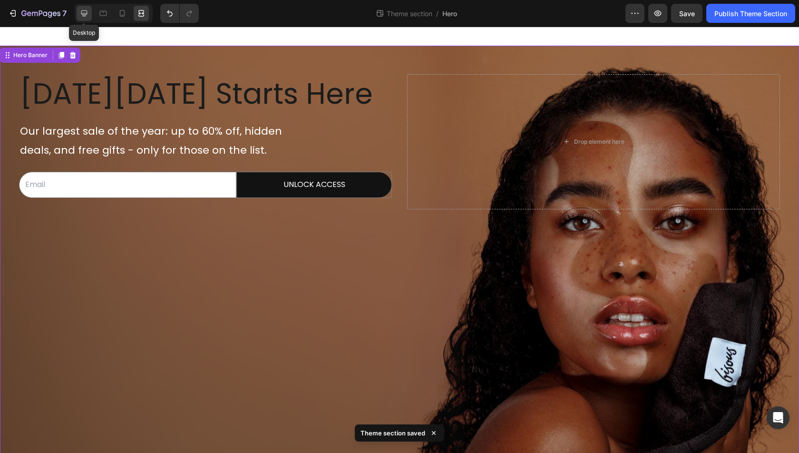
click at [80, 15] on icon at bounding box center [84, 14] width 10 height 10
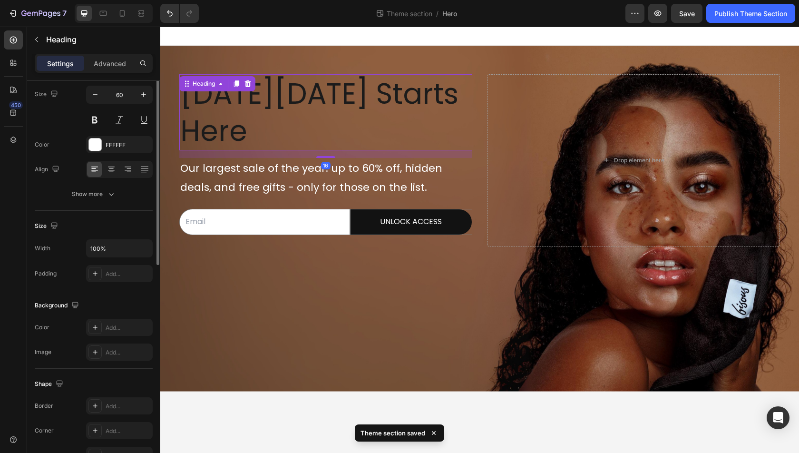
click at [295, 81] on span "[DATE][DATE] Starts Here" at bounding box center [319, 112] width 278 height 77
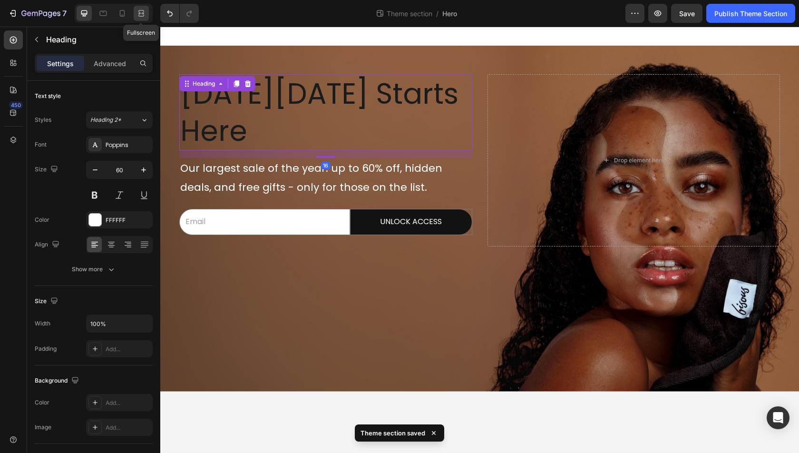
click at [146, 13] on div at bounding box center [141, 13] width 15 height 15
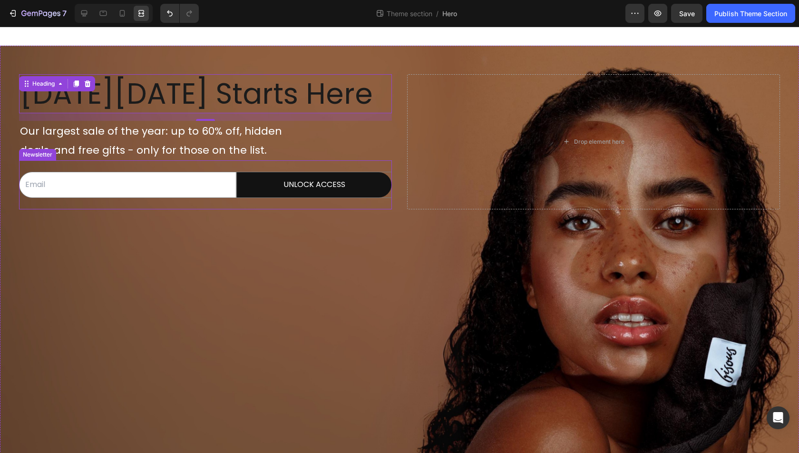
scroll to position [25, 0]
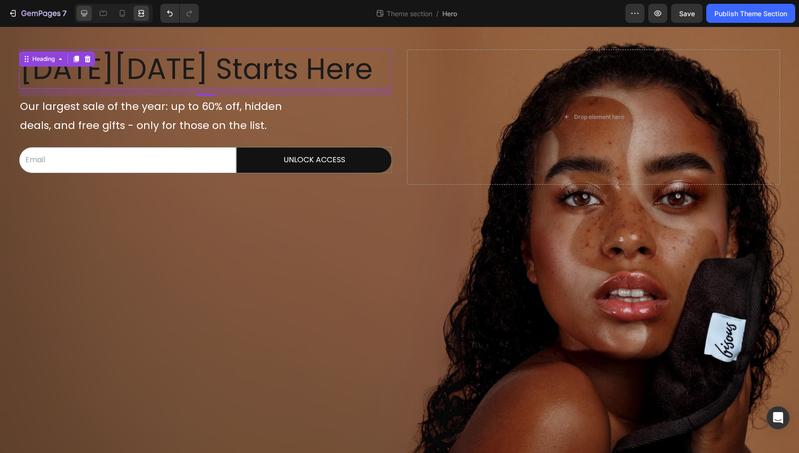
click at [79, 17] on icon at bounding box center [84, 14] width 10 height 10
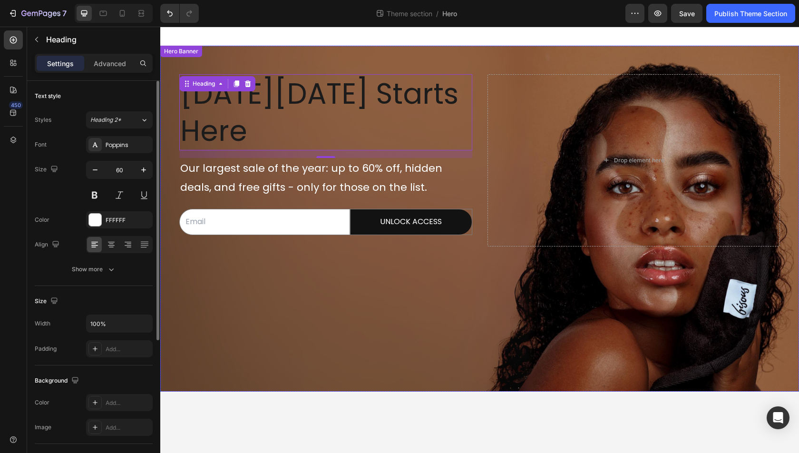
click at [207, 73] on div "Black Friday Starts Here Heading 16 Our largest sale of the year: up to 60% off…" at bounding box center [479, 160] width 639 height 229
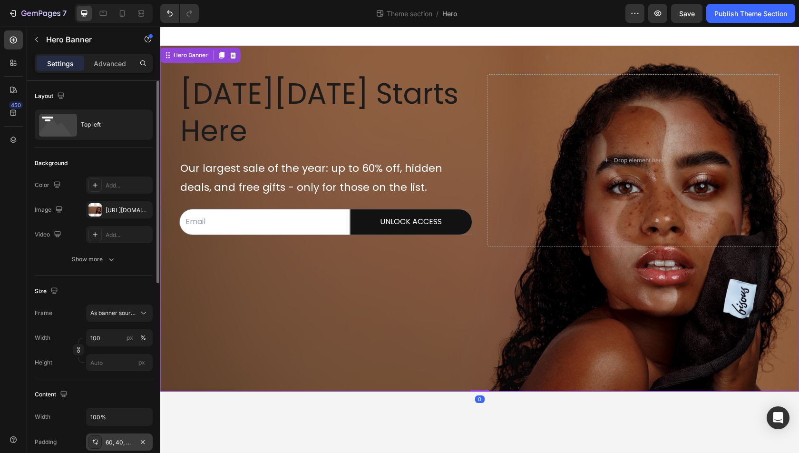
click at [122, 434] on div "60, 40, 60, 40" at bounding box center [119, 441] width 67 height 17
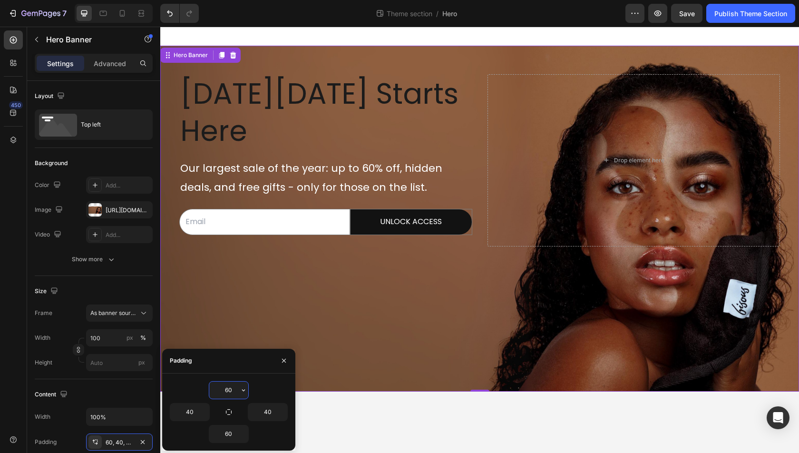
click at [227, 391] on input "60" at bounding box center [228, 390] width 39 height 17
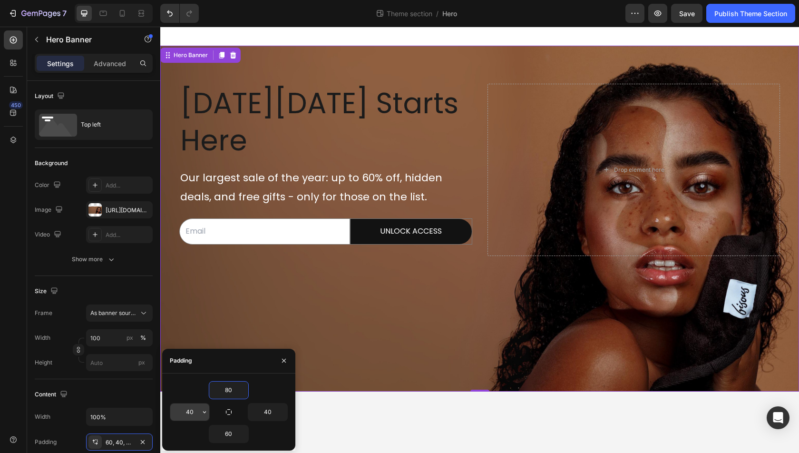
type input "80"
click at [189, 413] on input "40" at bounding box center [189, 411] width 39 height 17
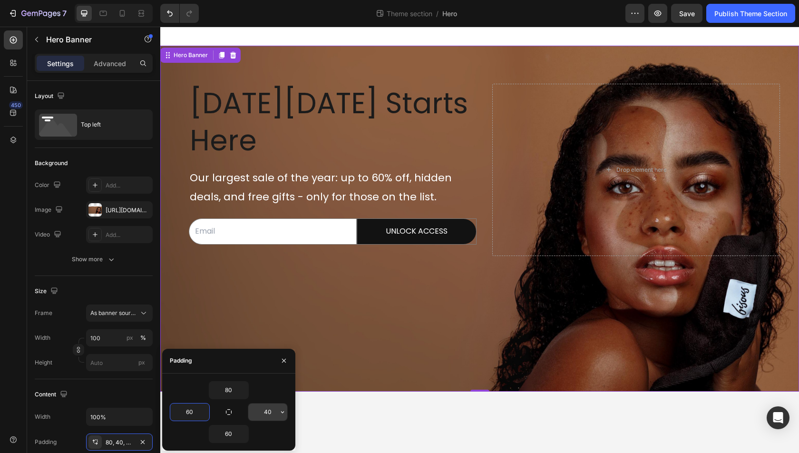
type input "60"
click at [267, 407] on input "40" at bounding box center [267, 411] width 39 height 17
type input "60"
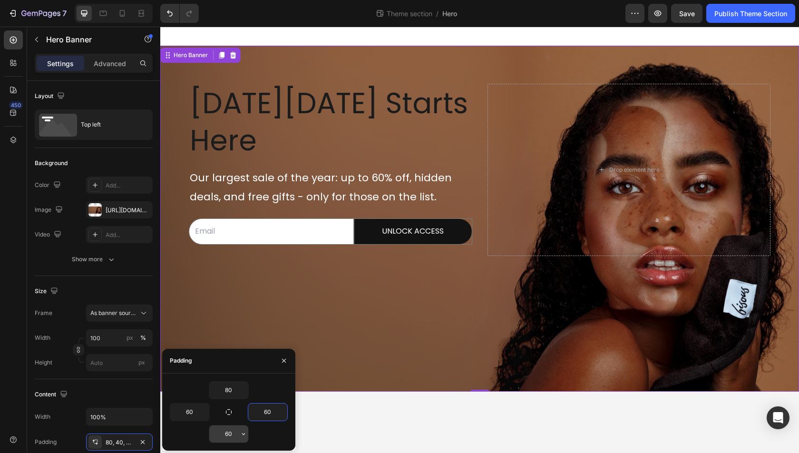
click at [229, 433] on input "60" at bounding box center [228, 433] width 39 height 17
type input "80"
click at [142, 15] on icon at bounding box center [142, 14] width 10 height 10
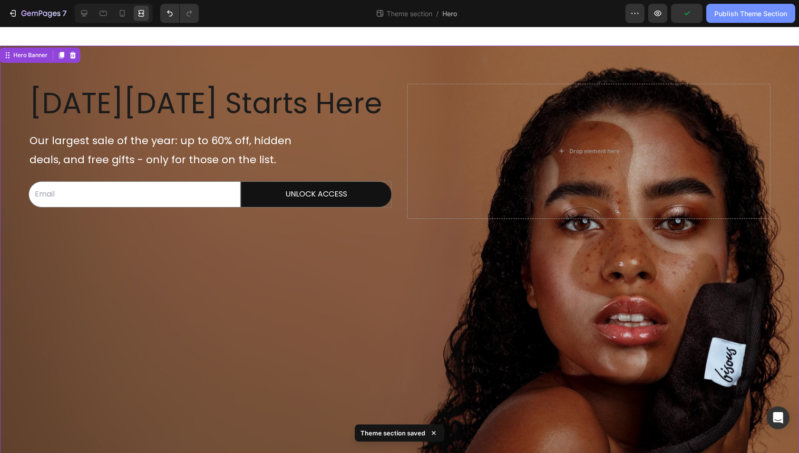
click at [742, 18] on div "Publish Theme Section" at bounding box center [751, 14] width 73 height 10
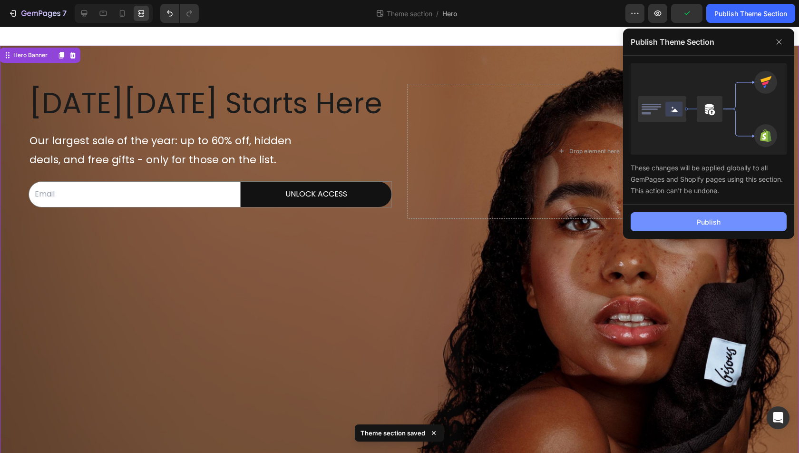
click at [686, 220] on button "Publish" at bounding box center [709, 221] width 156 height 19
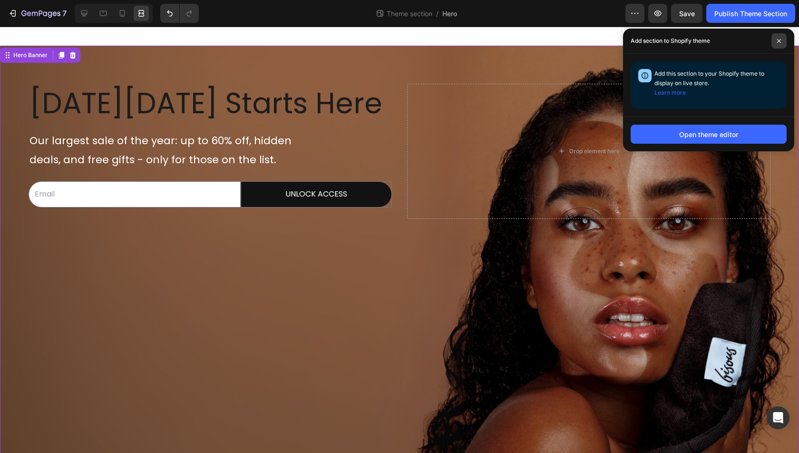
click at [778, 41] on icon at bounding box center [779, 41] width 5 height 5
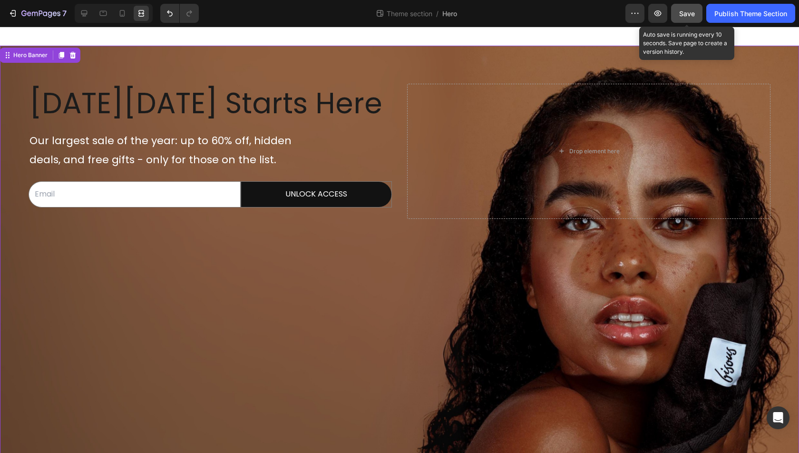
click at [688, 20] on button "Save" at bounding box center [686, 13] width 31 height 19
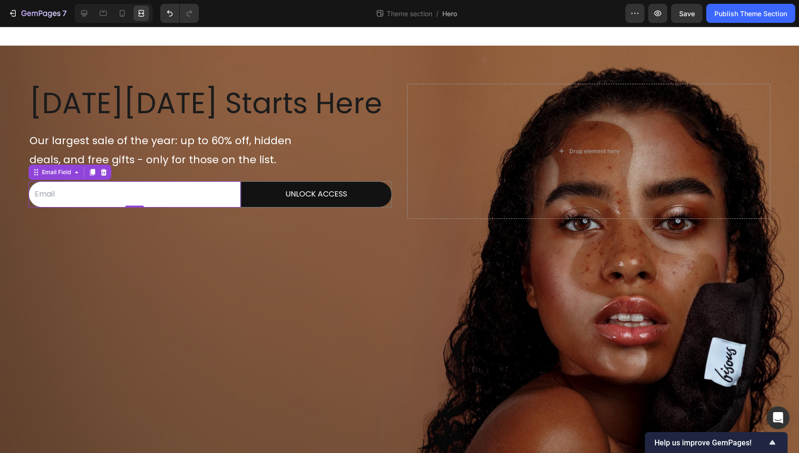
click at [236, 188] on input "email" at bounding box center [135, 194] width 212 height 26
click at [65, 176] on div "Email Field" at bounding box center [56, 172] width 33 height 9
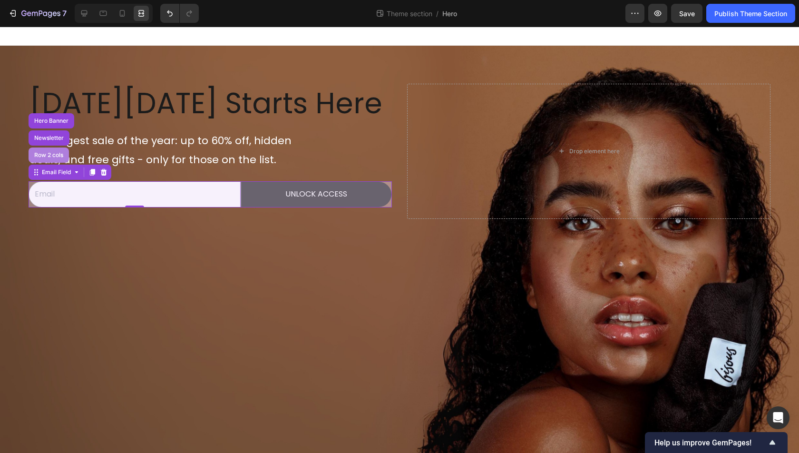
click at [59, 158] on div "Row 2 cols" at bounding box center [49, 154] width 40 height 15
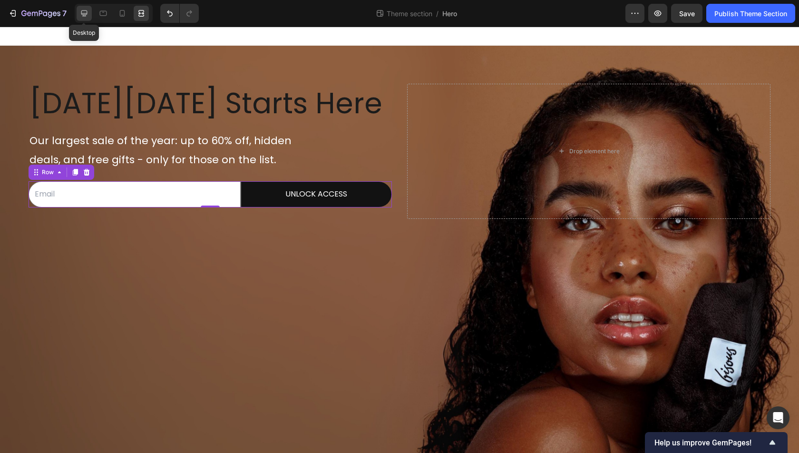
click at [87, 10] on icon at bounding box center [84, 14] width 10 height 10
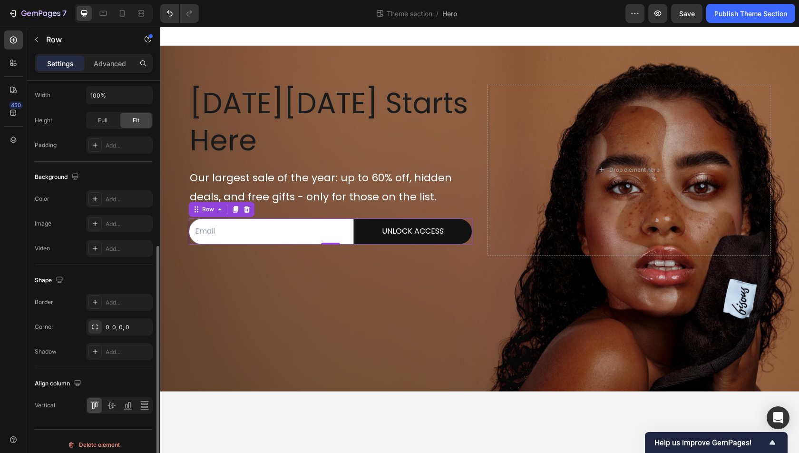
scroll to position [287, 0]
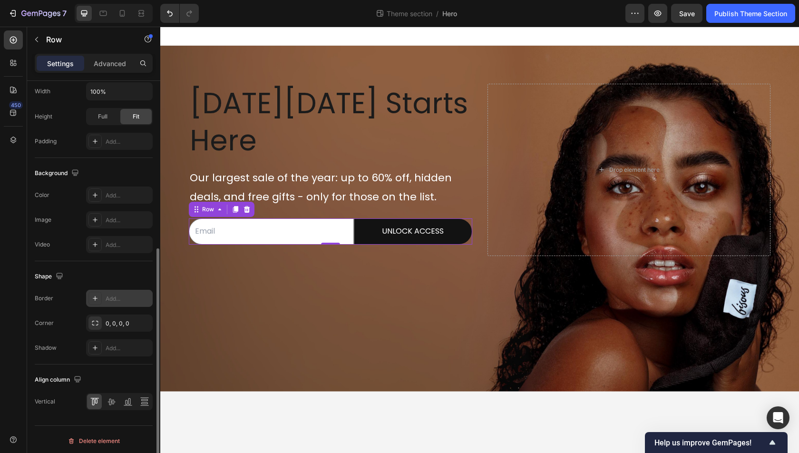
click at [122, 295] on div "Add..." at bounding box center [128, 299] width 45 height 9
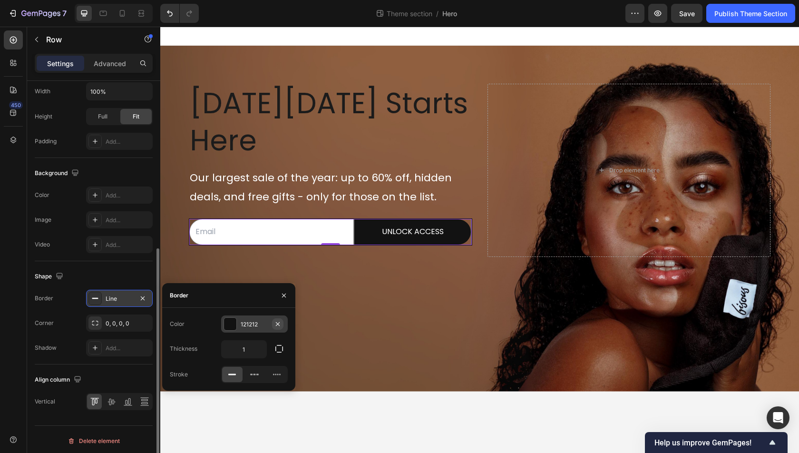
click at [281, 325] on icon "button" at bounding box center [278, 324] width 8 height 8
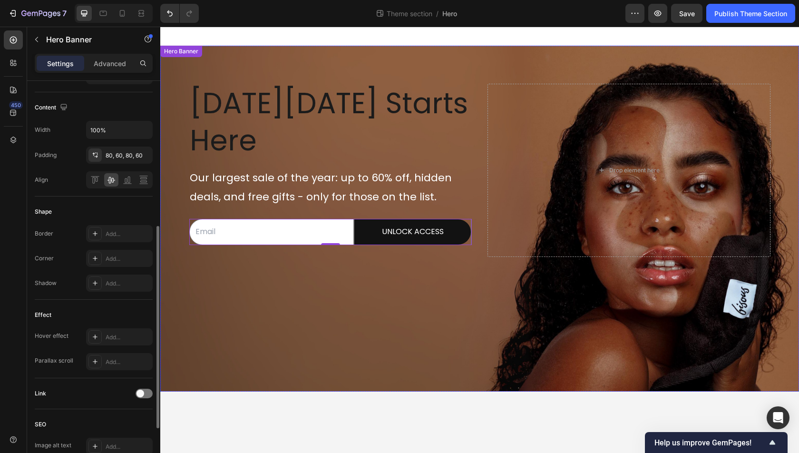
click at [407, 272] on div "Black Friday Starts Here Heading Our largest sale of the year: up to 60% off, h…" at bounding box center [479, 170] width 639 height 249
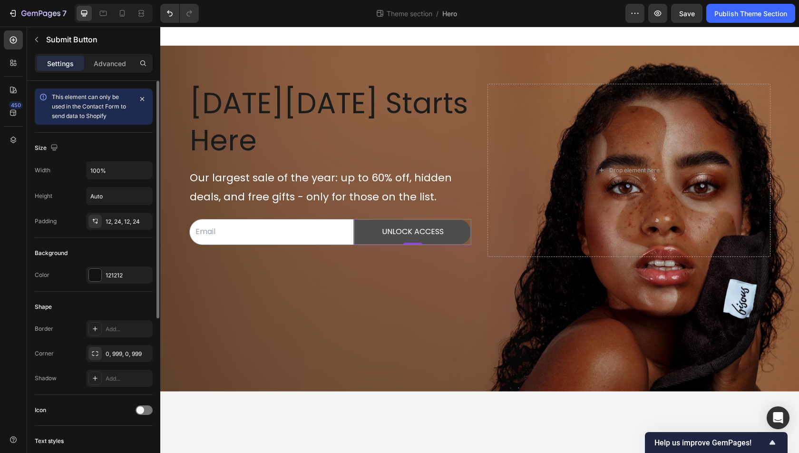
click at [468, 223] on button "UNLOCK ACCESS" at bounding box center [412, 231] width 117 height 25
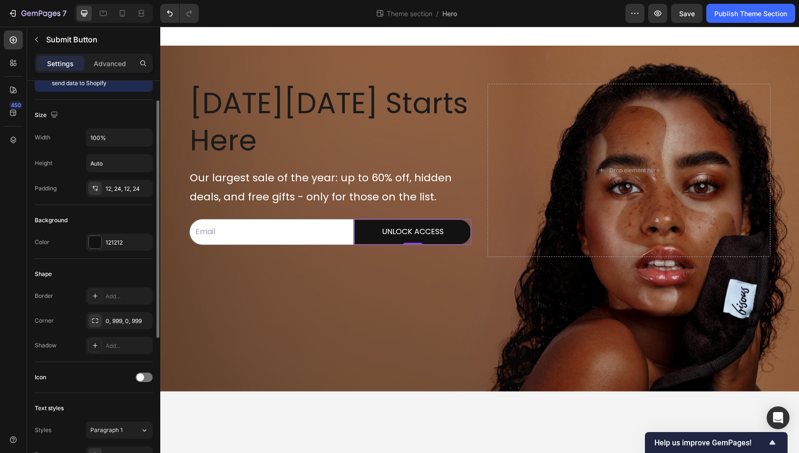
scroll to position [272, 0]
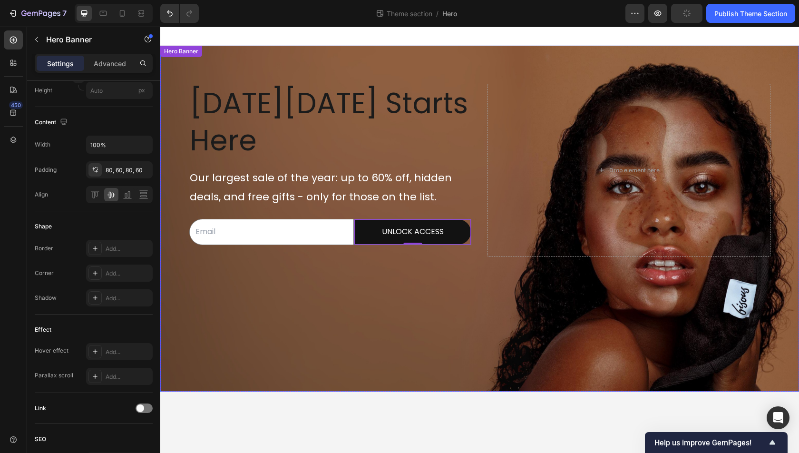
click at [296, 343] on div "Background Image" at bounding box center [479, 219] width 639 height 346
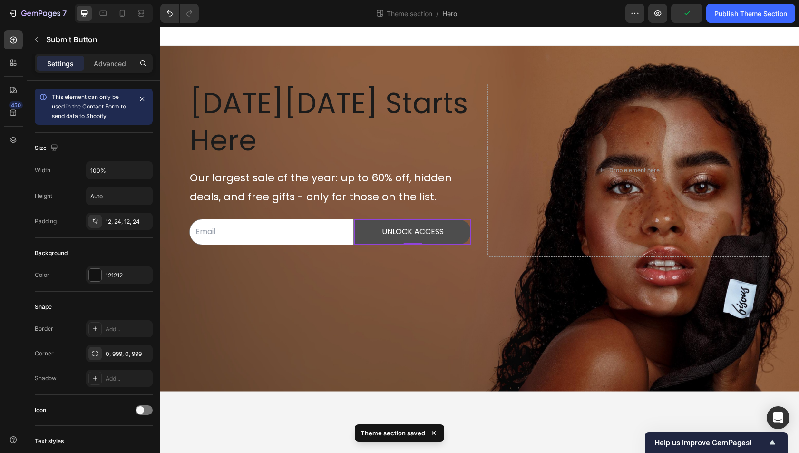
click at [460, 223] on button "UNLOCK ACCESS" at bounding box center [412, 231] width 117 height 25
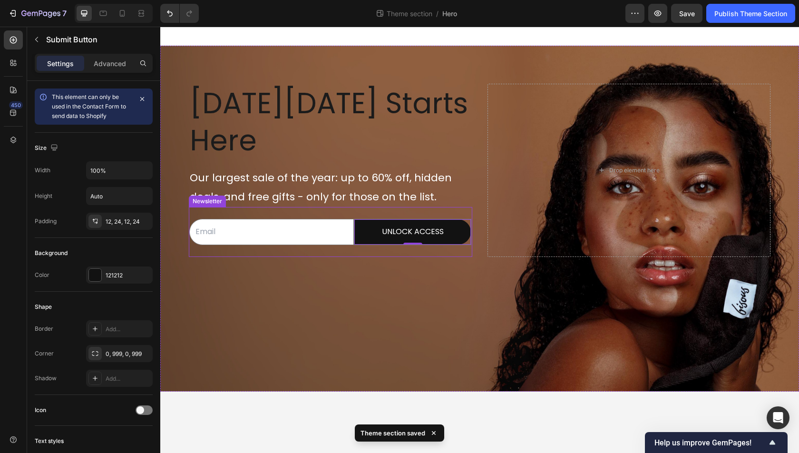
click at [246, 223] on input "email" at bounding box center [271, 232] width 165 height 26
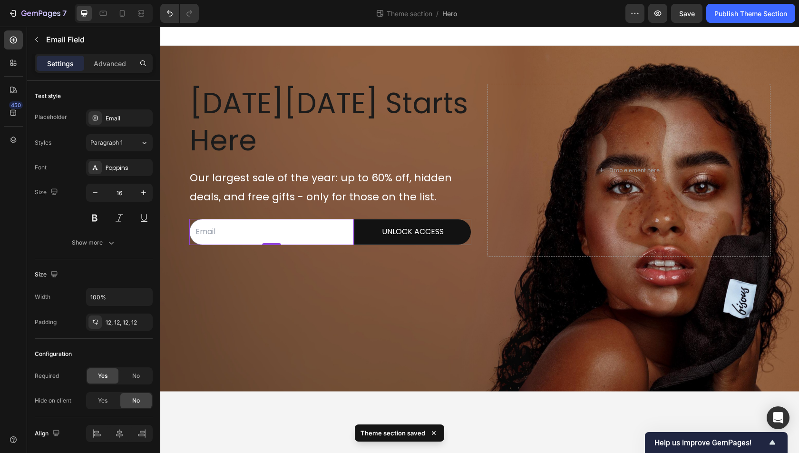
click at [261, 246] on div "Email Field 0 UNLOCK ACCESS Submit Button Row Newsletter" at bounding box center [331, 232] width 284 height 50
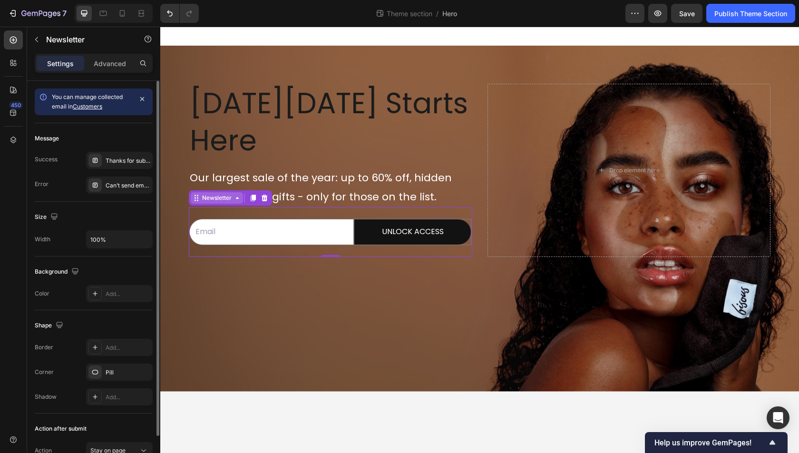
click at [215, 203] on div "Newsletter" at bounding box center [217, 197] width 52 height 11
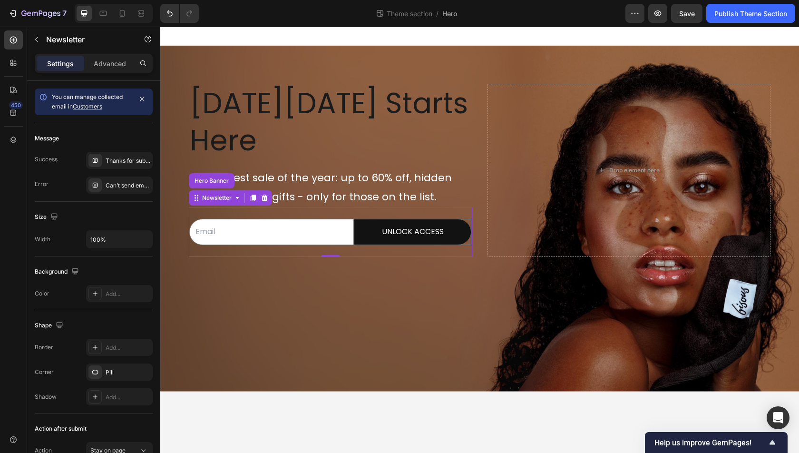
click at [334, 283] on div "Black Friday Starts Here Heading Our largest sale of the year: up to 60% off, h…" at bounding box center [479, 170] width 639 height 249
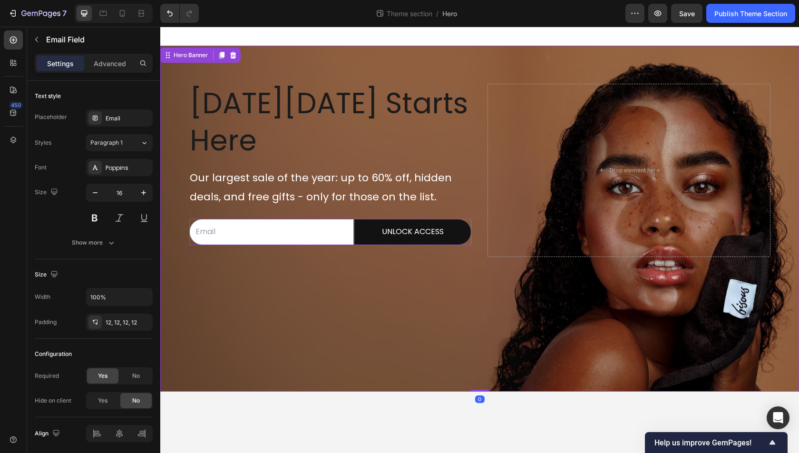
click at [342, 227] on input "email" at bounding box center [271, 232] width 165 height 26
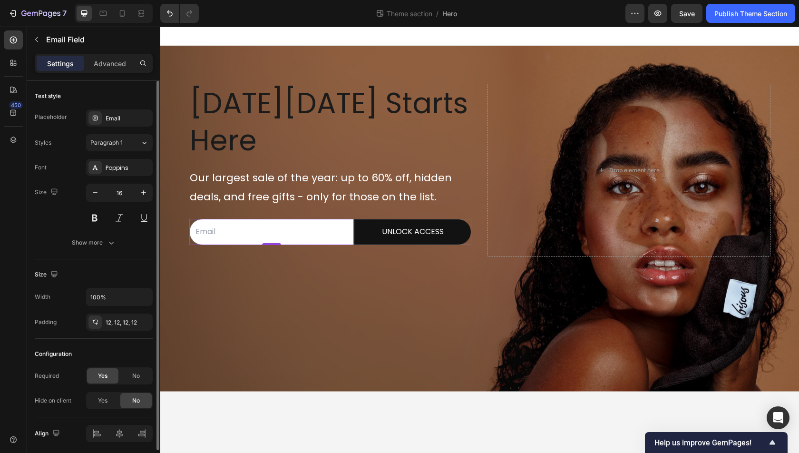
scroll to position [33, 0]
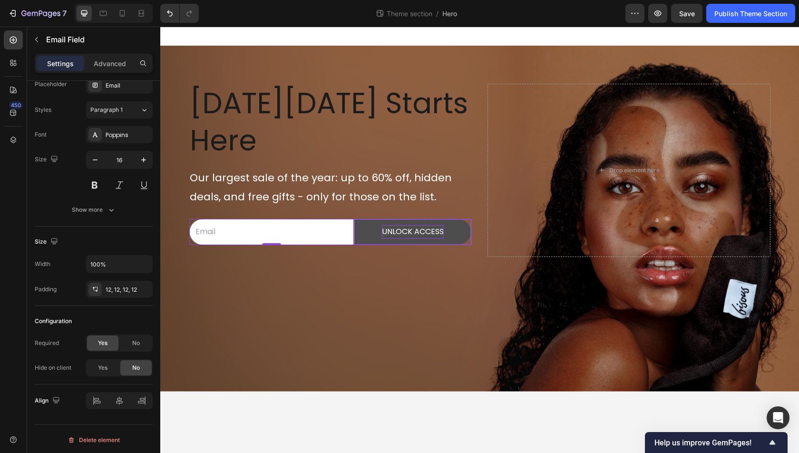
click at [431, 232] on div "UNLOCK ACCESS" at bounding box center [413, 232] width 62 height 14
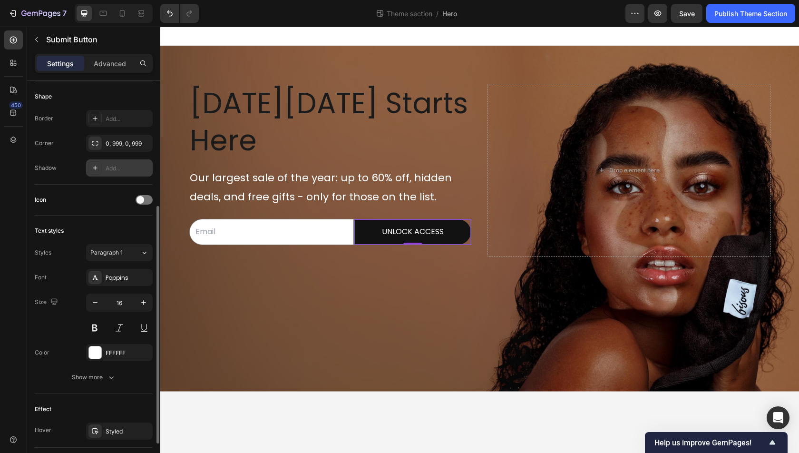
scroll to position [272, 0]
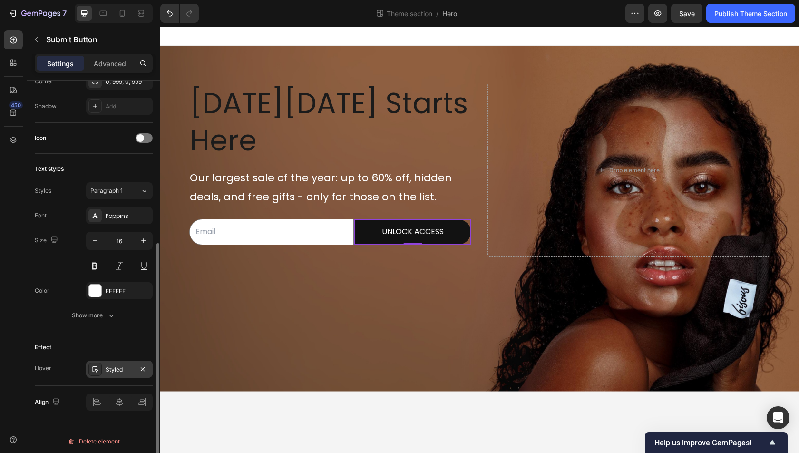
click at [127, 365] on div "Styled" at bounding box center [120, 369] width 28 height 9
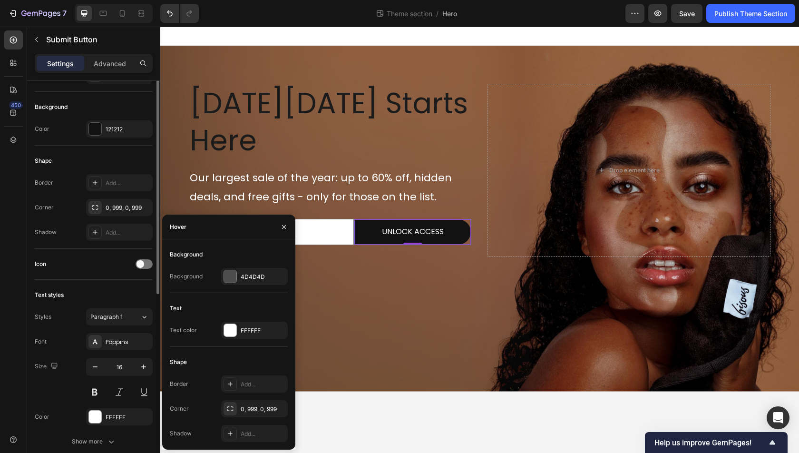
scroll to position [14, 0]
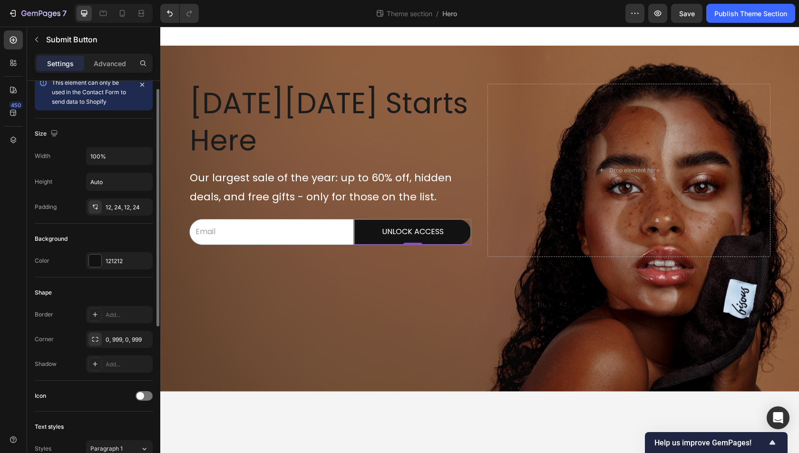
click at [114, 239] on div "Background" at bounding box center [94, 238] width 118 height 15
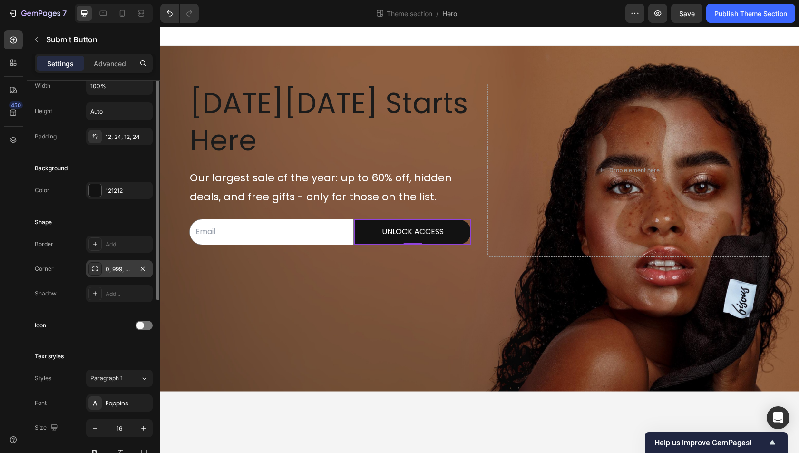
scroll to position [118, 0]
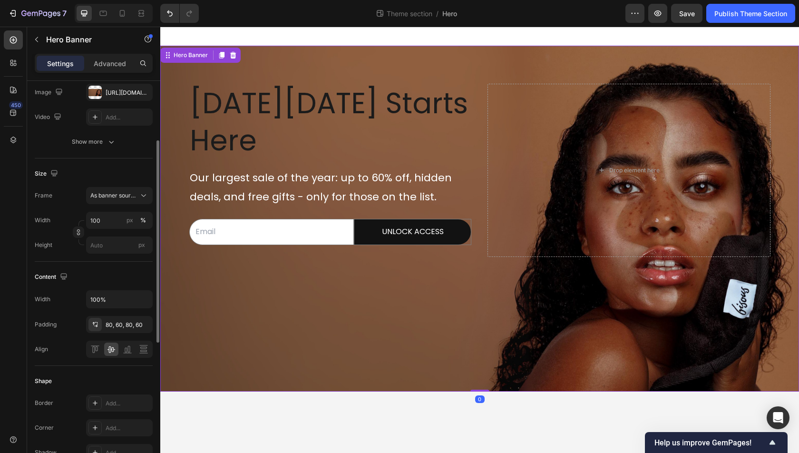
click at [475, 167] on div "Black Friday Starts Here Heading Our largest sale of the year: up to 60% off, h…" at bounding box center [479, 170] width 639 height 249
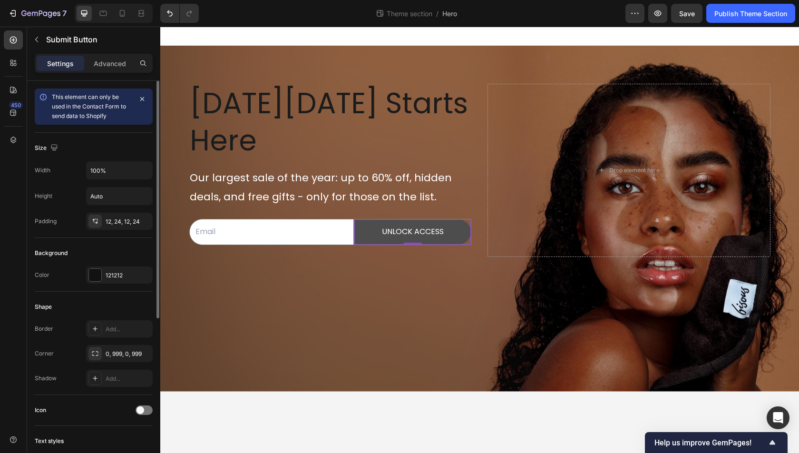
click at [364, 240] on button "UNLOCK ACCESS" at bounding box center [412, 231] width 117 height 25
click at [115, 73] on div "Settings Advanced" at bounding box center [93, 67] width 133 height 27
click at [108, 67] on p "Advanced" at bounding box center [110, 64] width 32 height 10
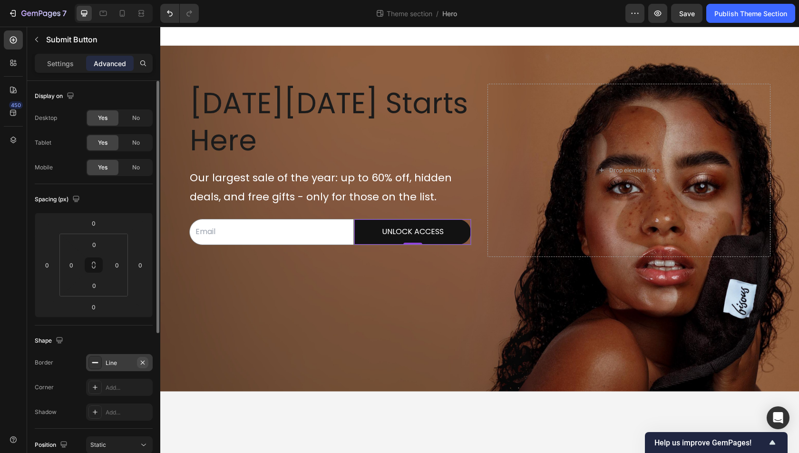
click at [145, 360] on icon "button" at bounding box center [143, 363] width 8 height 8
click at [454, 280] on div "Black Friday Starts Here Heading Our largest sale of the year: up to 60% off, h…" at bounding box center [479, 170] width 639 height 249
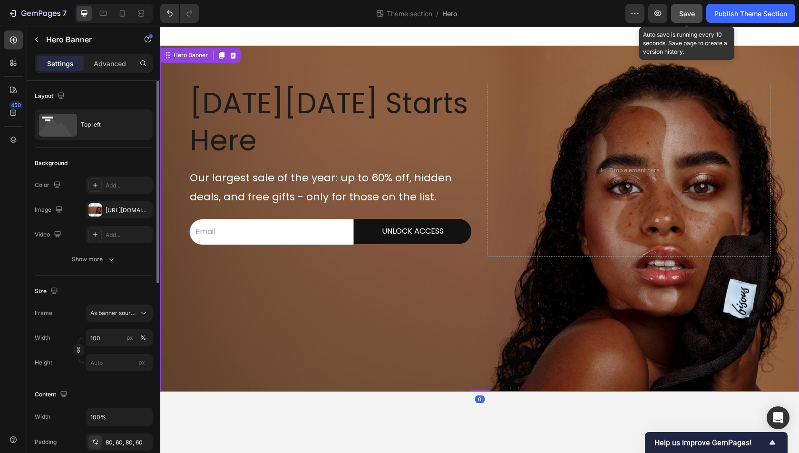
click at [694, 16] on span "Save" at bounding box center [687, 14] width 16 height 8
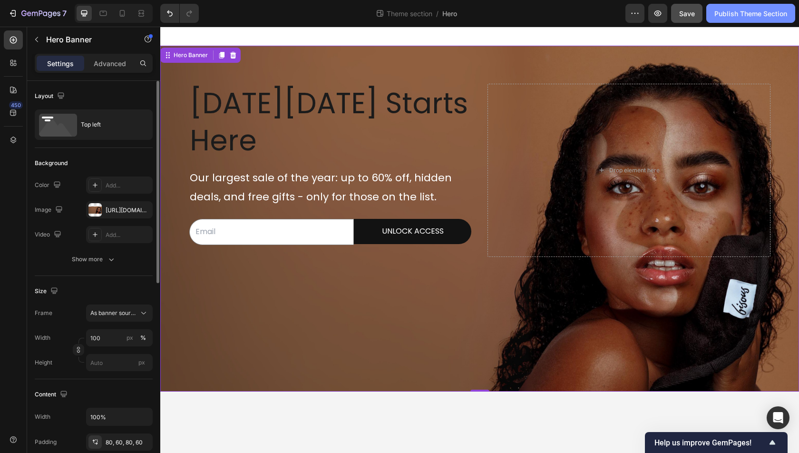
click at [731, 11] on div "Publish Theme Section" at bounding box center [751, 14] width 73 height 10
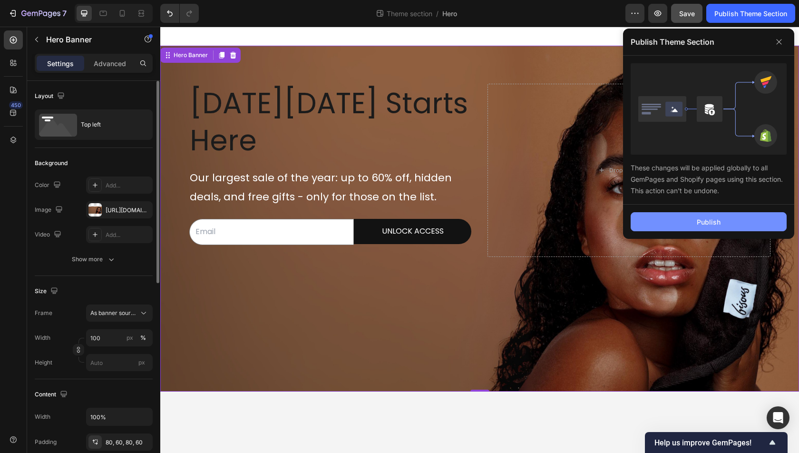
click at [690, 221] on button "Publish" at bounding box center [709, 221] width 156 height 19
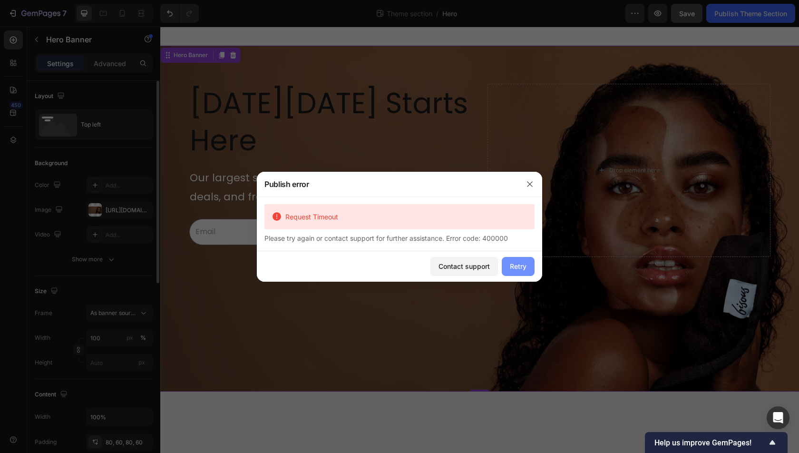
click at [513, 267] on div "Retry" at bounding box center [518, 266] width 17 height 10
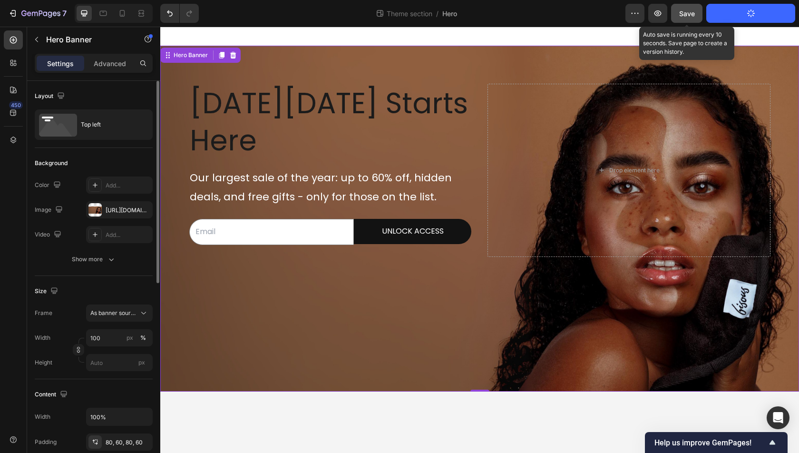
click at [691, 14] on span "Save" at bounding box center [687, 14] width 16 height 8
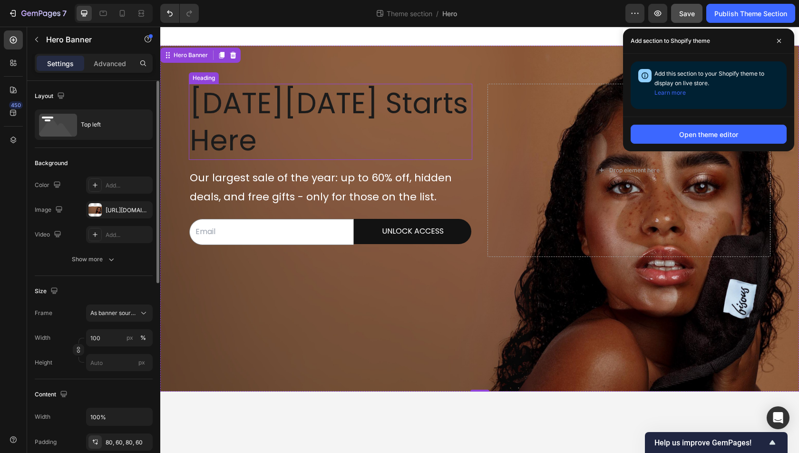
click at [338, 109] on span "[DATE][DATE] Starts Here" at bounding box center [329, 121] width 278 height 77
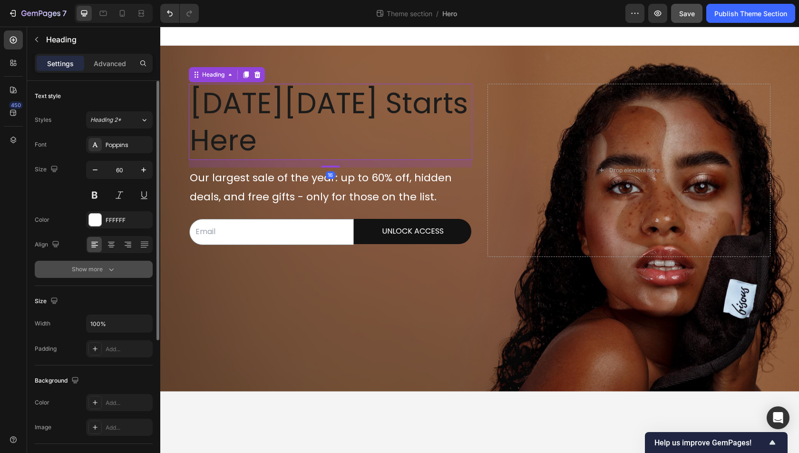
click at [108, 270] on icon "button" at bounding box center [112, 270] width 10 height 10
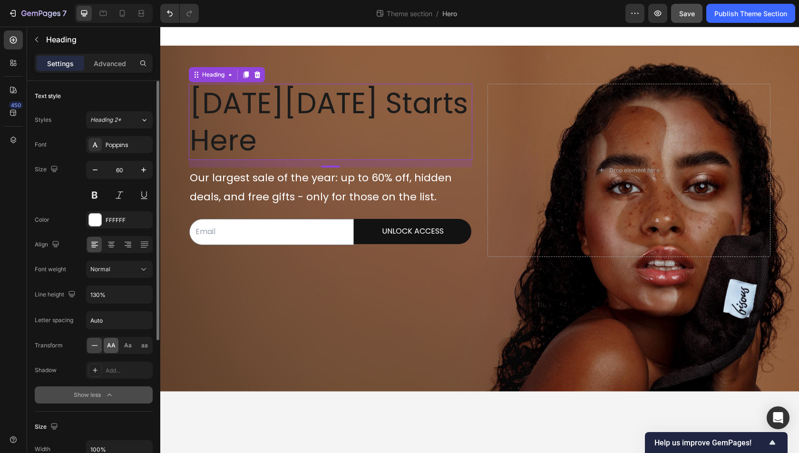
click at [105, 341] on div "AA" at bounding box center [111, 345] width 15 height 15
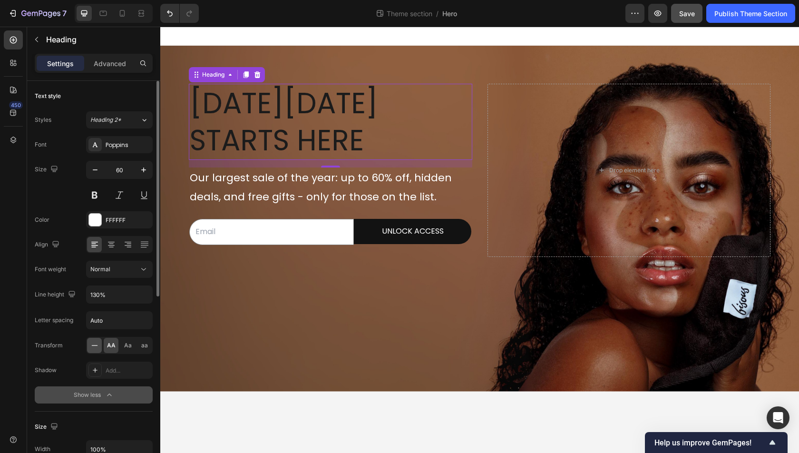
click at [89, 345] on div at bounding box center [94, 345] width 15 height 15
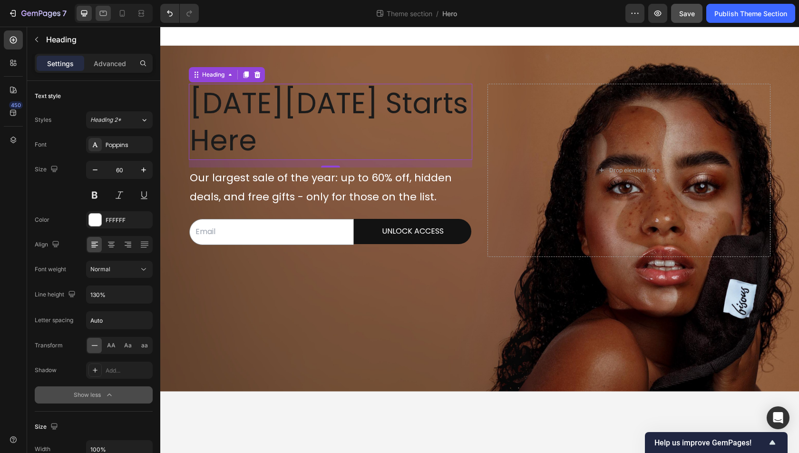
click at [102, 17] on icon at bounding box center [103, 14] width 10 height 10
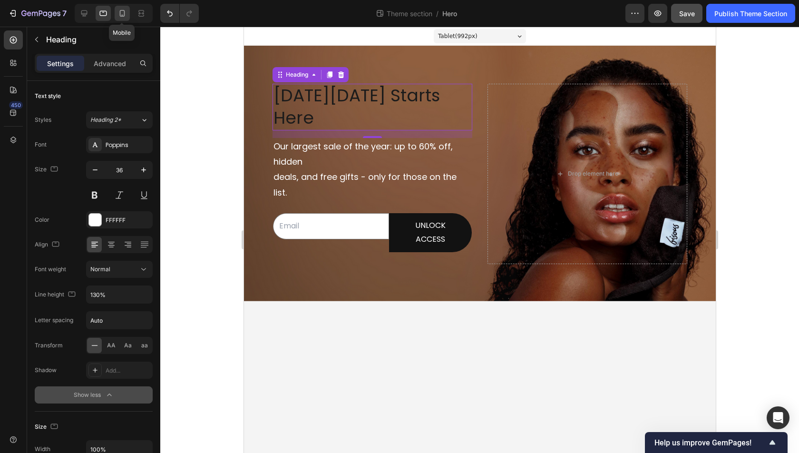
click at [125, 14] on icon at bounding box center [123, 14] width 10 height 10
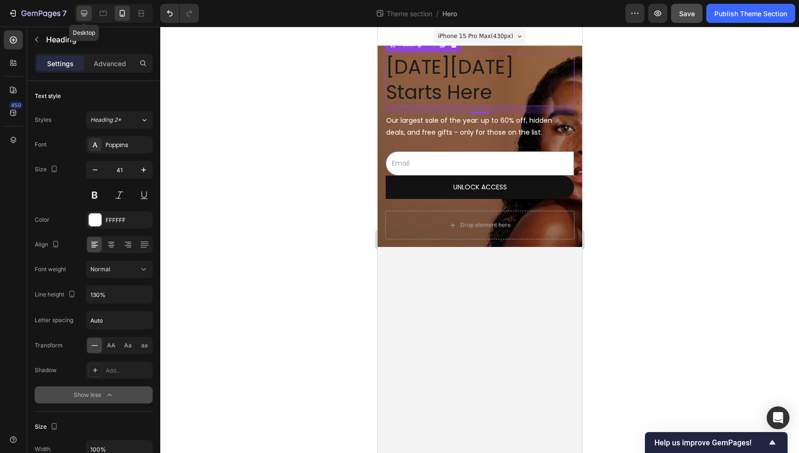
click at [85, 19] on div at bounding box center [84, 13] width 15 height 15
type input "60"
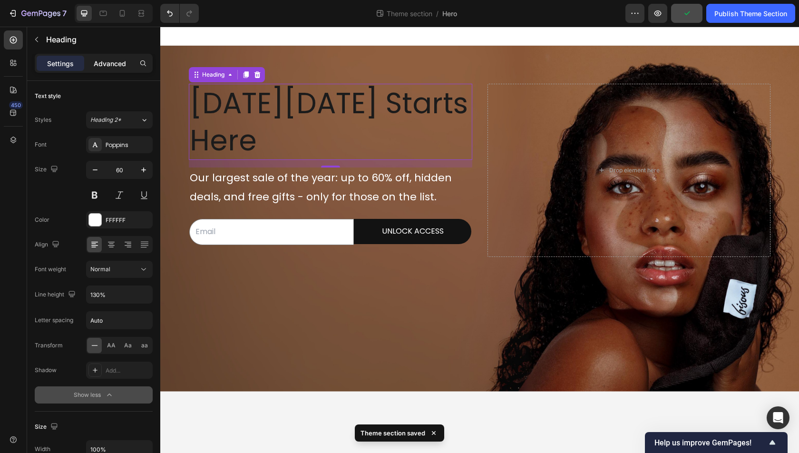
click at [99, 60] on p "Advanced" at bounding box center [110, 64] width 32 height 10
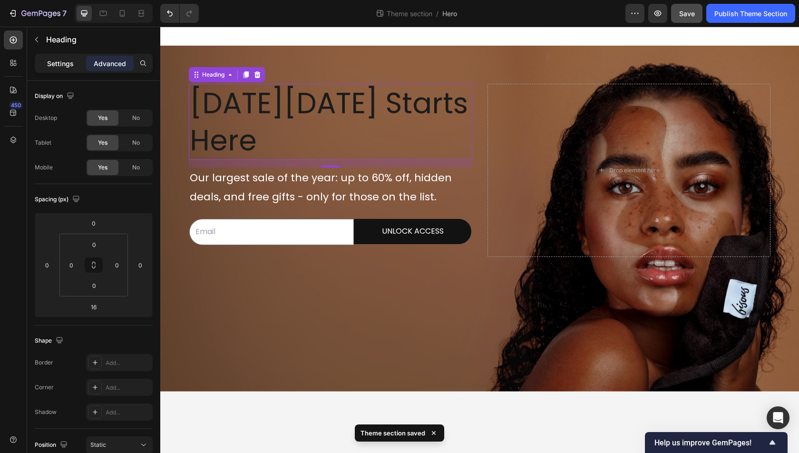
click at [76, 65] on div "Settings" at bounding box center [61, 63] width 48 height 15
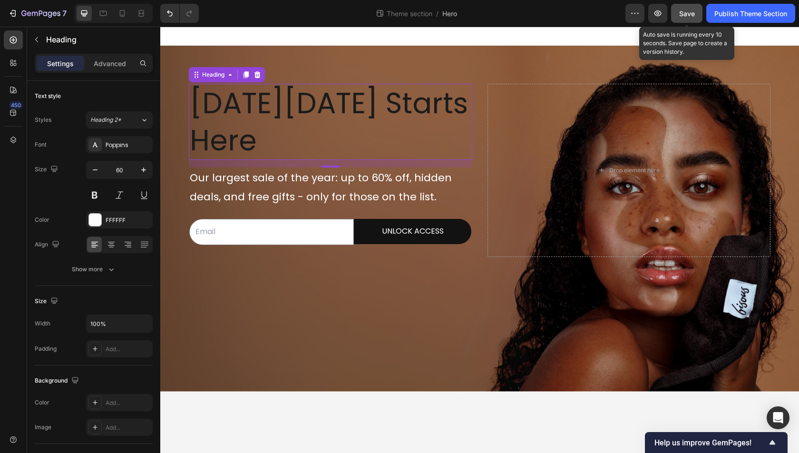
click at [678, 13] on button "Save" at bounding box center [686, 13] width 31 height 19
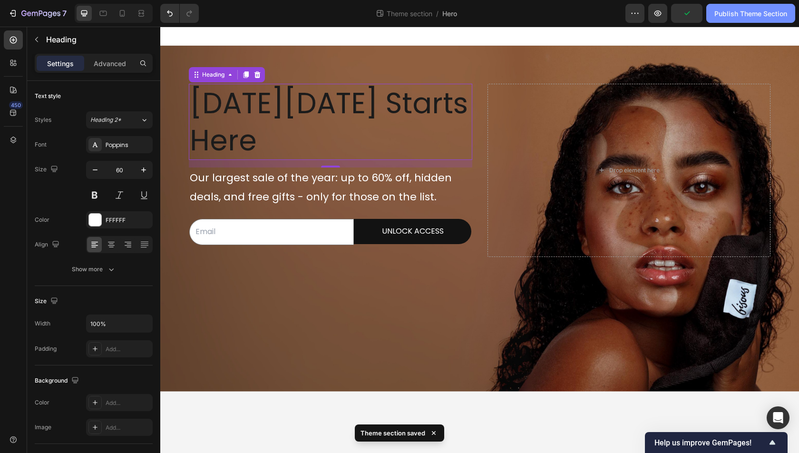
click at [723, 15] on div "Publish Theme Section" at bounding box center [751, 14] width 73 height 10
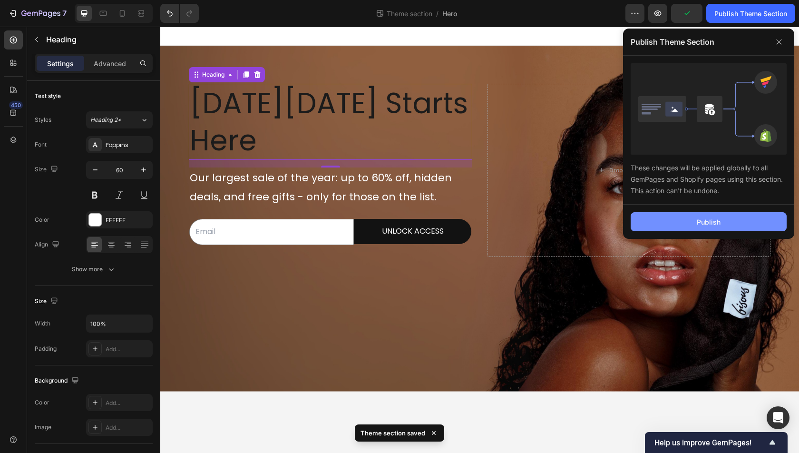
click at [688, 223] on button "Publish" at bounding box center [709, 221] width 156 height 19
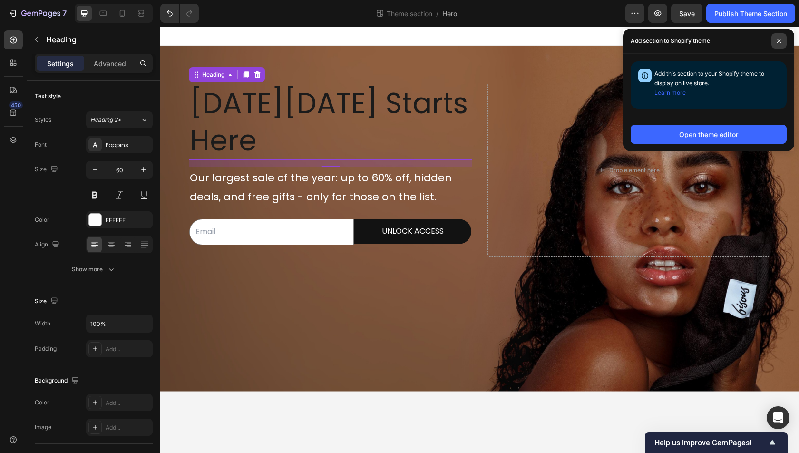
click at [783, 38] on span at bounding box center [779, 40] width 15 height 15
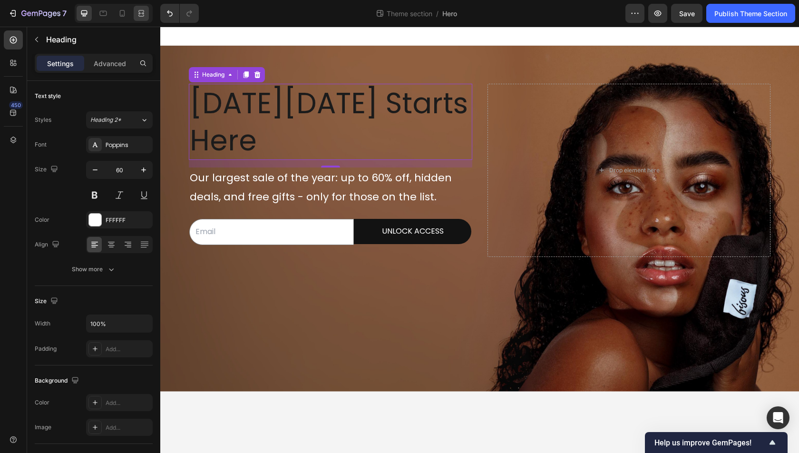
click at [143, 11] on icon at bounding box center [141, 11] width 6 height 2
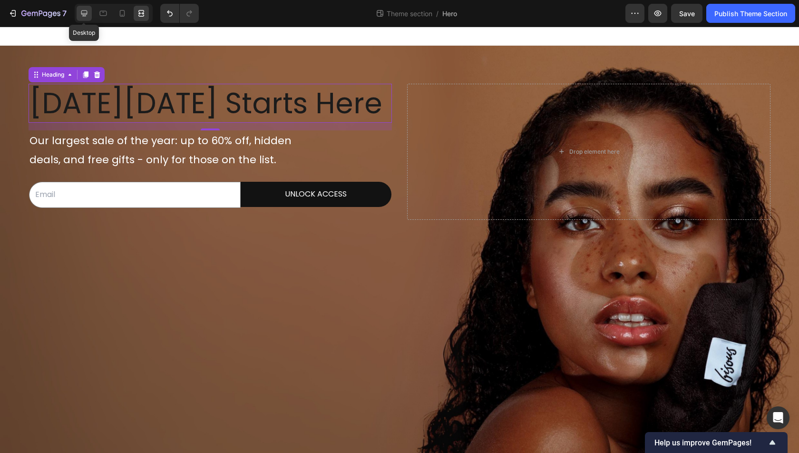
click at [80, 15] on icon at bounding box center [84, 14] width 10 height 10
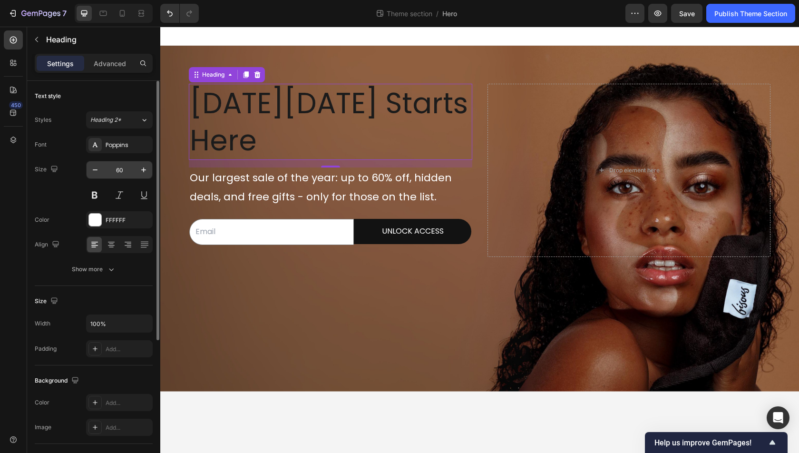
click at [124, 176] on input "60" at bounding box center [119, 169] width 31 height 17
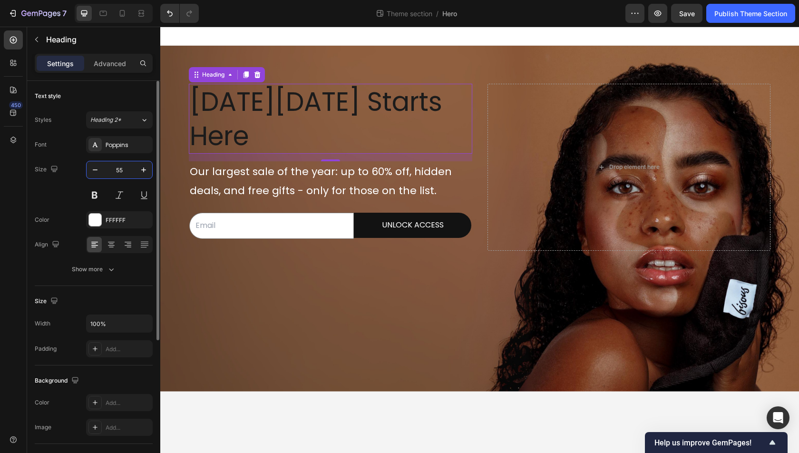
type input "5"
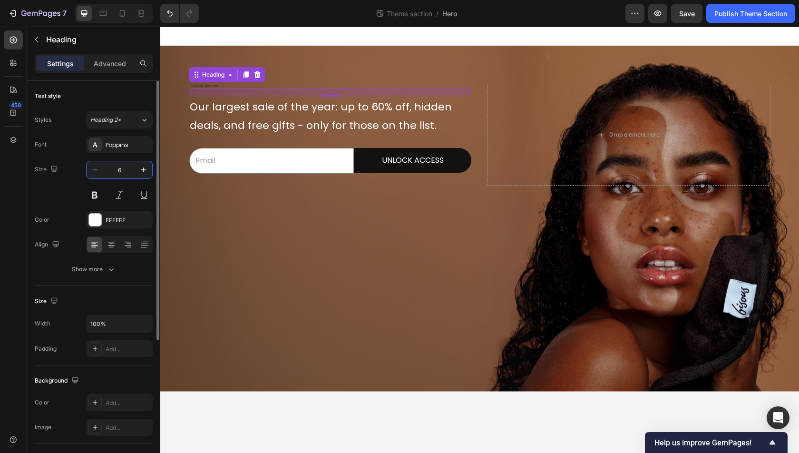
type input "60"
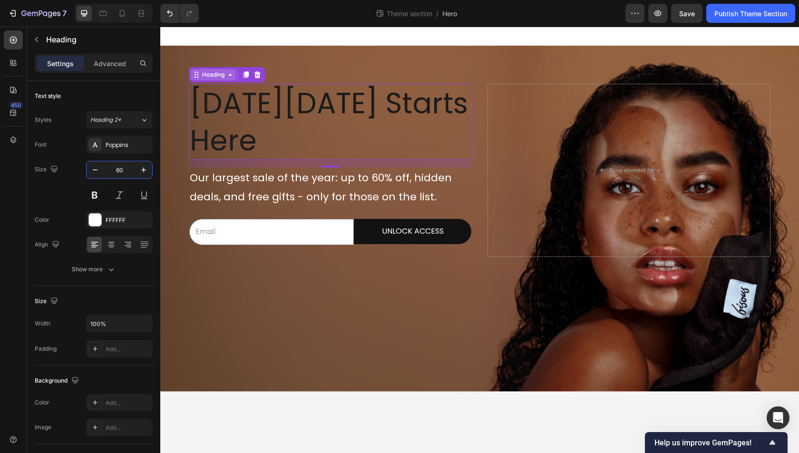
click at [226, 74] on div "Heading" at bounding box center [213, 74] width 26 height 9
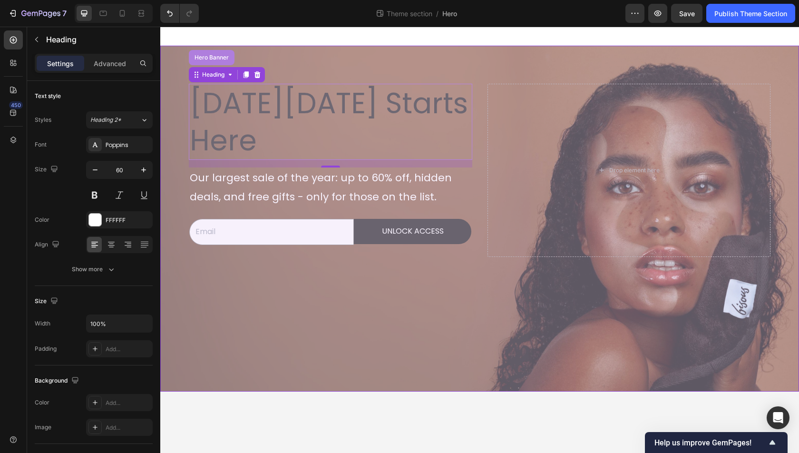
click at [207, 62] on div "Hero Banner" at bounding box center [212, 57] width 46 height 15
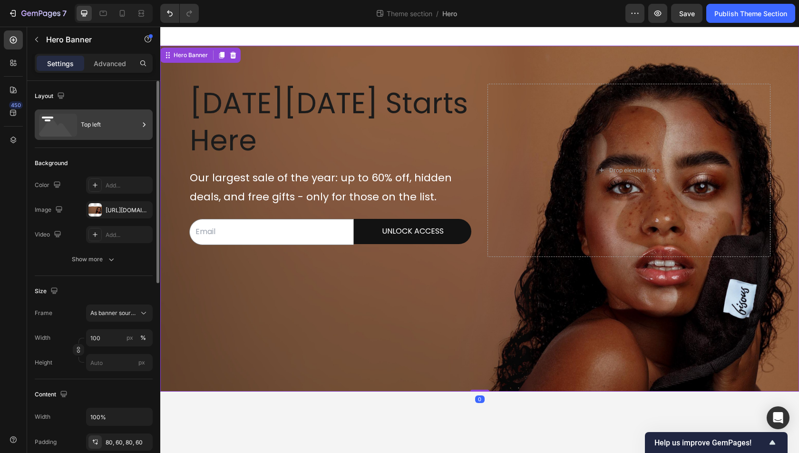
click at [93, 128] on div "Top left" at bounding box center [110, 125] width 58 height 22
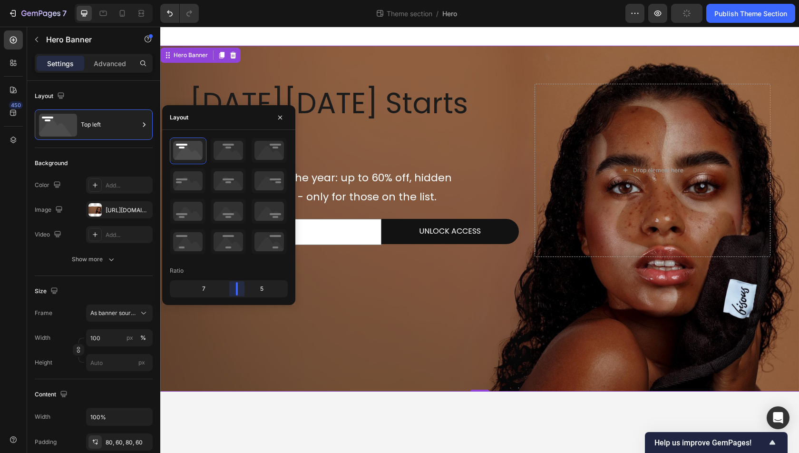
drag, startPoint x: 229, startPoint y: 290, endPoint x: 245, endPoint y: 290, distance: 15.2
click at [245, 0] on body "7 Theme section / Hero Preview Publish Theme Section 450 Sections(18) Elements(…" at bounding box center [399, 0] width 799 height 0
click at [395, 108] on span "[DATE][DATE] Starts Here" at bounding box center [329, 121] width 278 height 77
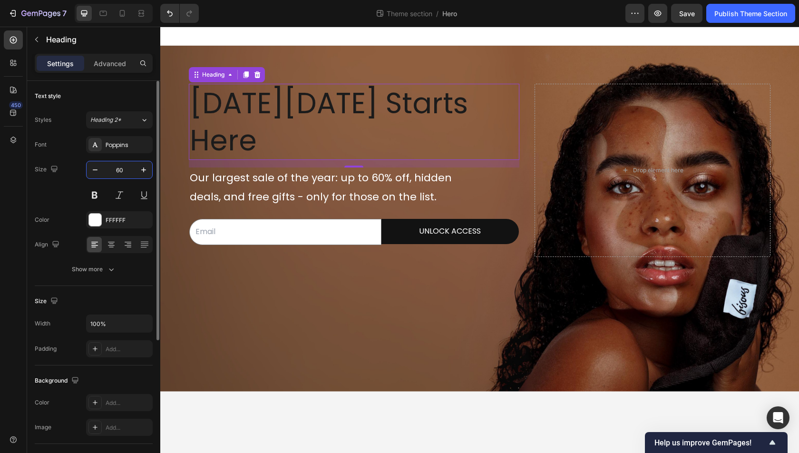
click at [122, 175] on input "60" at bounding box center [119, 169] width 31 height 17
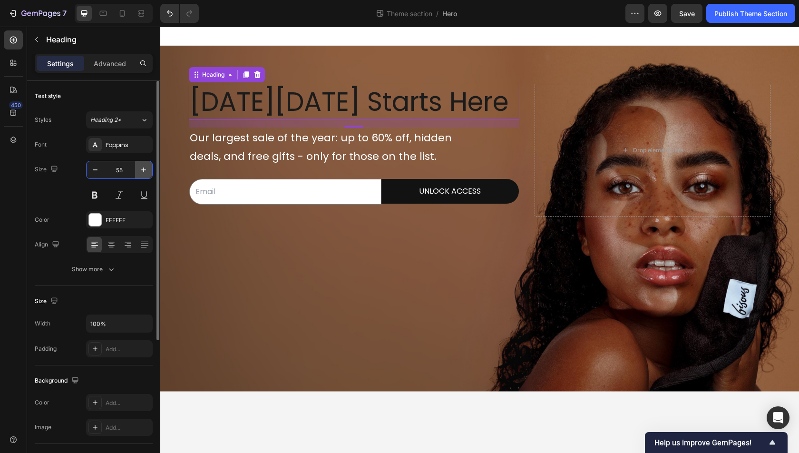
click at [147, 167] on icon "button" at bounding box center [144, 170] width 10 height 10
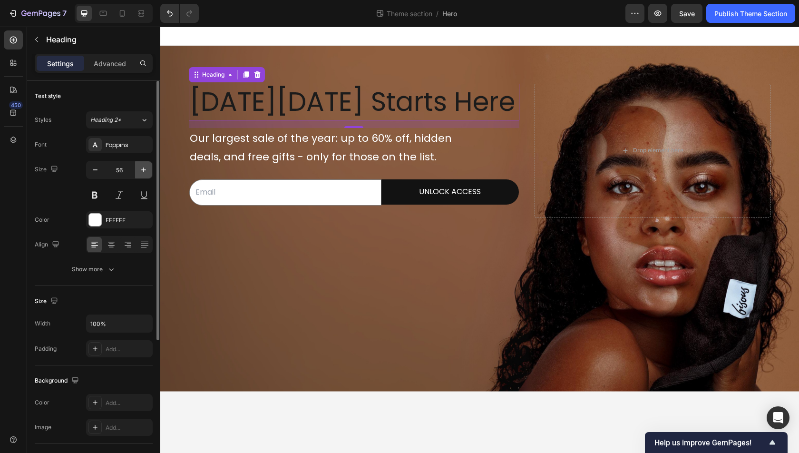
click at [147, 168] on icon "button" at bounding box center [144, 170] width 10 height 10
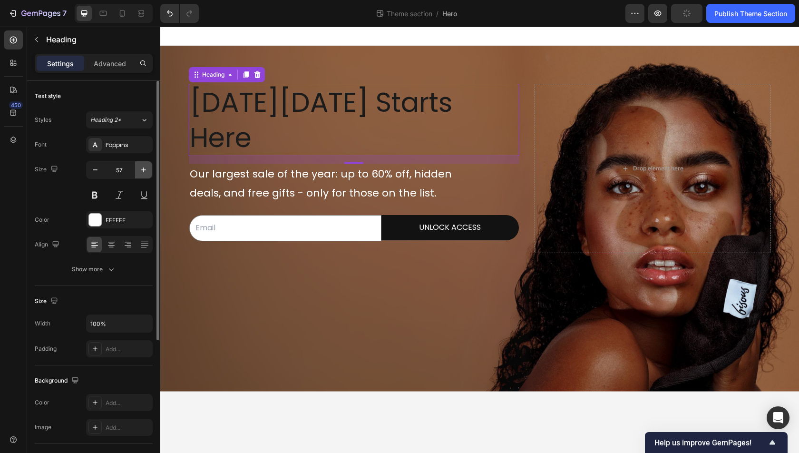
click at [147, 168] on icon "button" at bounding box center [144, 170] width 10 height 10
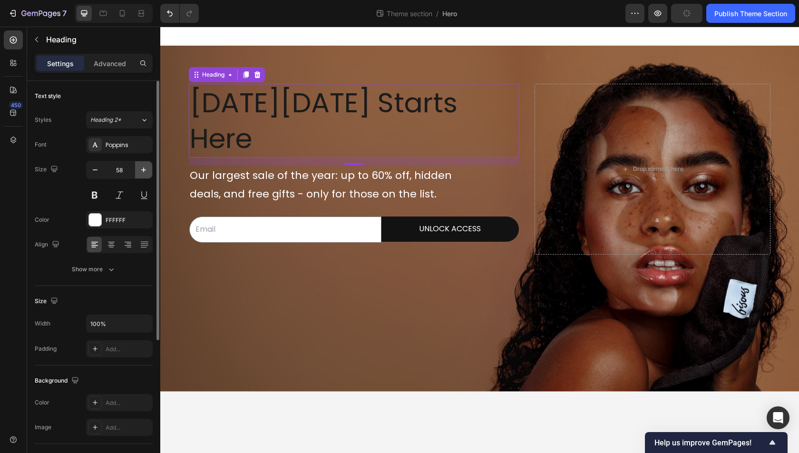
click at [147, 168] on icon "button" at bounding box center [144, 170] width 10 height 10
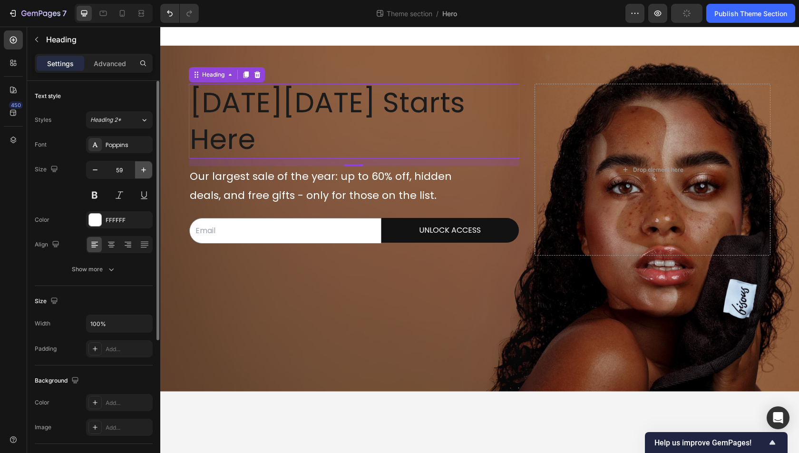
click at [147, 168] on icon "button" at bounding box center [144, 170] width 10 height 10
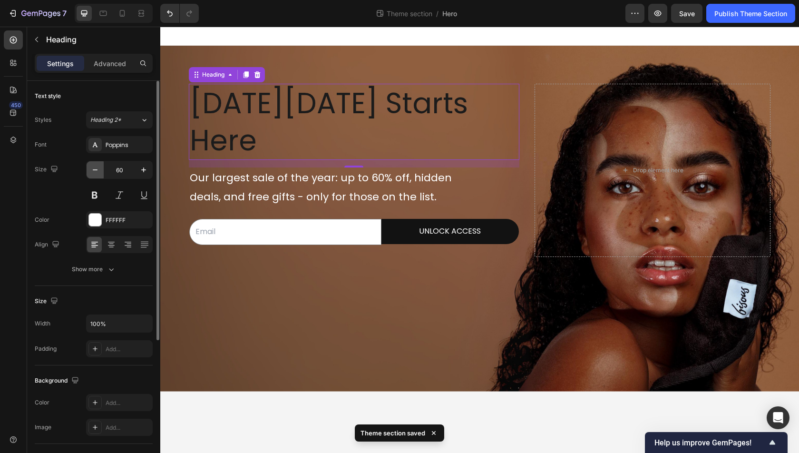
click at [94, 170] on icon "button" at bounding box center [95, 170] width 10 height 10
type input "59"
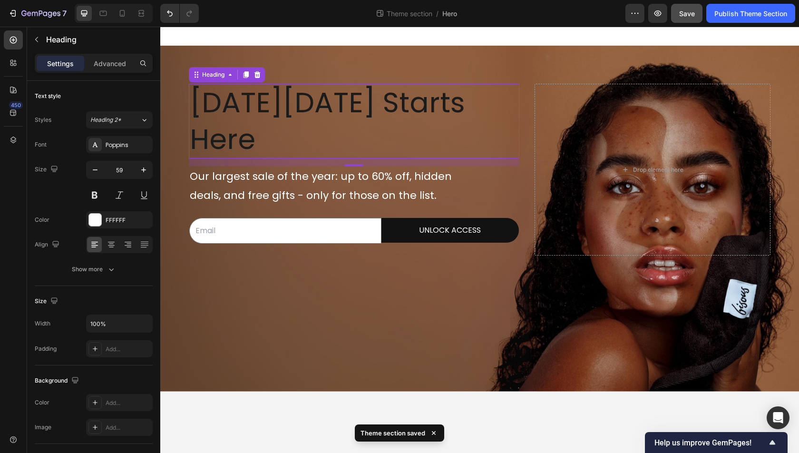
click at [696, 15] on button "Save" at bounding box center [686, 13] width 31 height 19
click at [736, 17] on div "Publish Theme Section" at bounding box center [751, 14] width 73 height 10
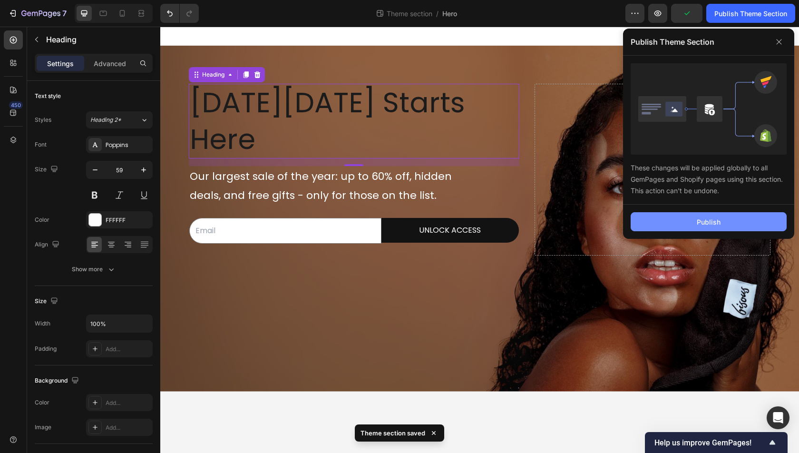
click at [688, 224] on button "Publish" at bounding box center [709, 221] width 156 height 19
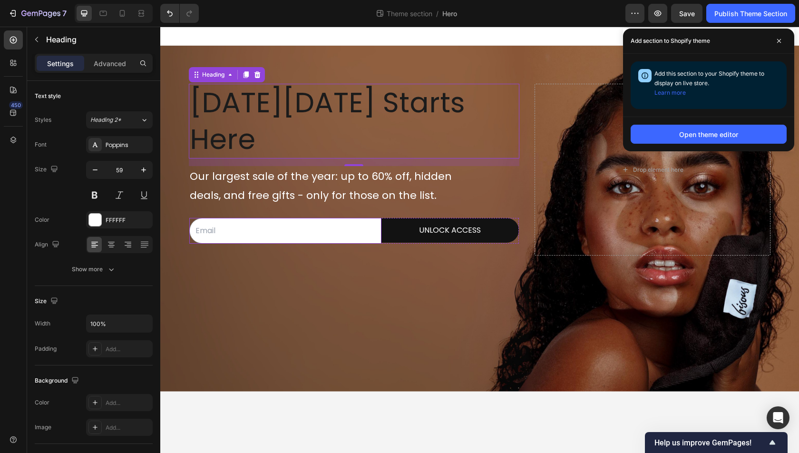
click at [258, 218] on input "email" at bounding box center [285, 231] width 192 height 26
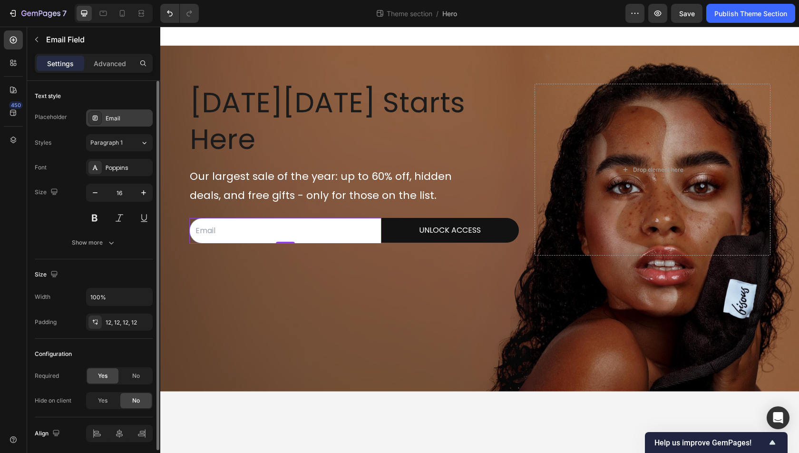
click at [112, 123] on div "Email" at bounding box center [119, 117] width 67 height 17
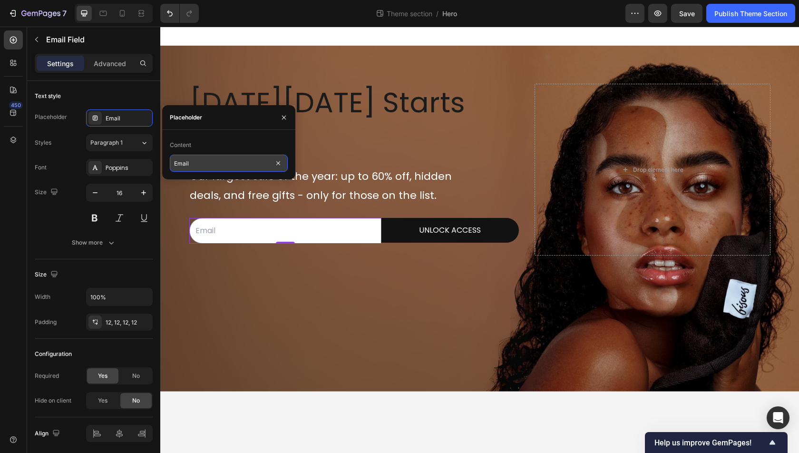
click at [206, 169] on input "Email" at bounding box center [229, 163] width 118 height 17
click at [207, 169] on input "Email" at bounding box center [229, 163] width 118 height 17
paste input "Your best email for early access"
type input "Your best email for early access"
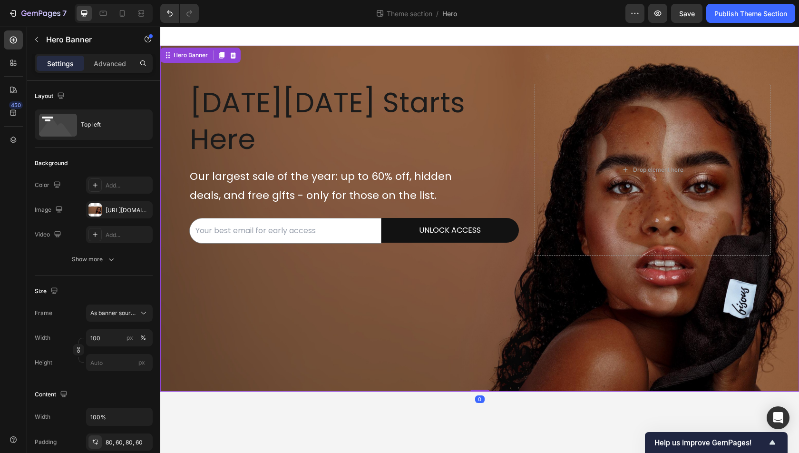
click at [304, 243] on div "Black Friday Starts Here Heading Our largest sale of the year: up to 60% off, h…" at bounding box center [479, 170] width 639 height 248
click at [702, 11] on button "Save" at bounding box center [686, 13] width 31 height 19
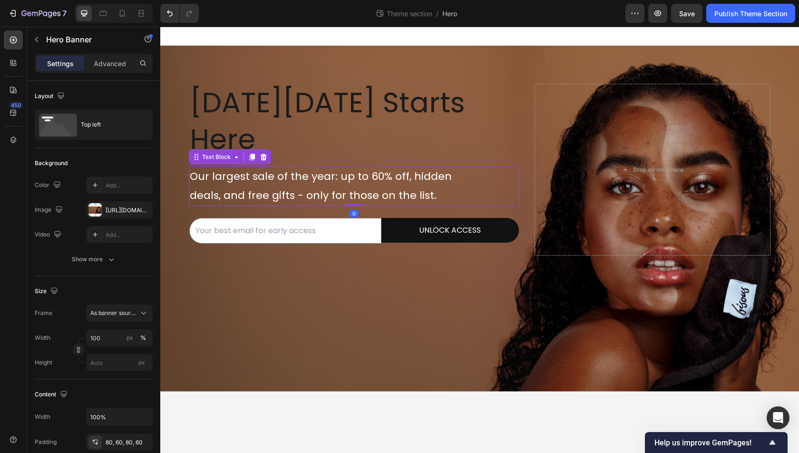
click at [384, 188] on span "deals, and free gifts - only for those on the list." at bounding box center [313, 195] width 247 height 15
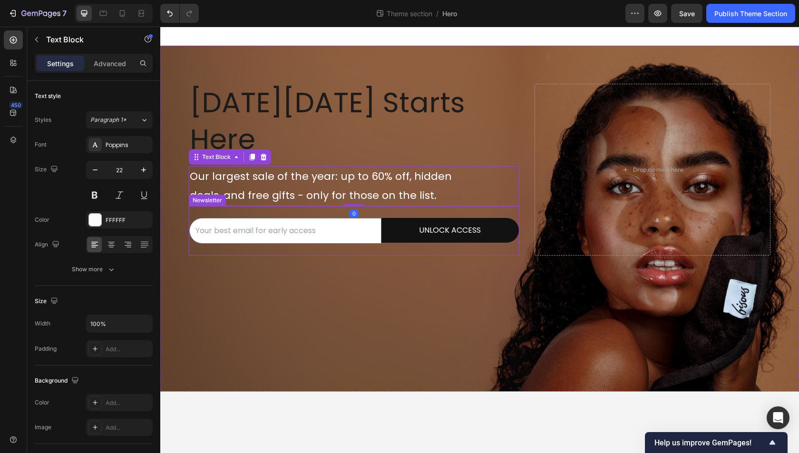
click at [330, 206] on div "Email Field UNLOCK ACCESS Submit Button Row Newsletter" at bounding box center [354, 231] width 331 height 50
click at [463, 167] on p "Our largest sale of the year: up to 60% off, hidden" at bounding box center [354, 176] width 329 height 19
click at [107, 69] on div "Advanced" at bounding box center [110, 63] width 48 height 15
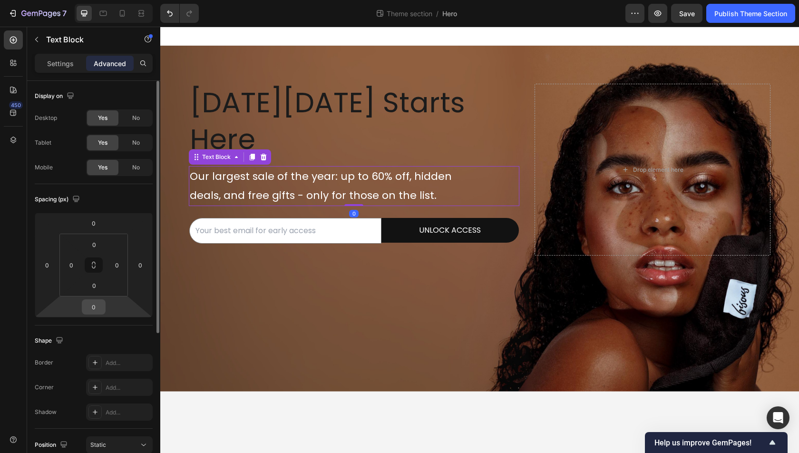
click at [98, 310] on input "0" at bounding box center [93, 307] width 19 height 14
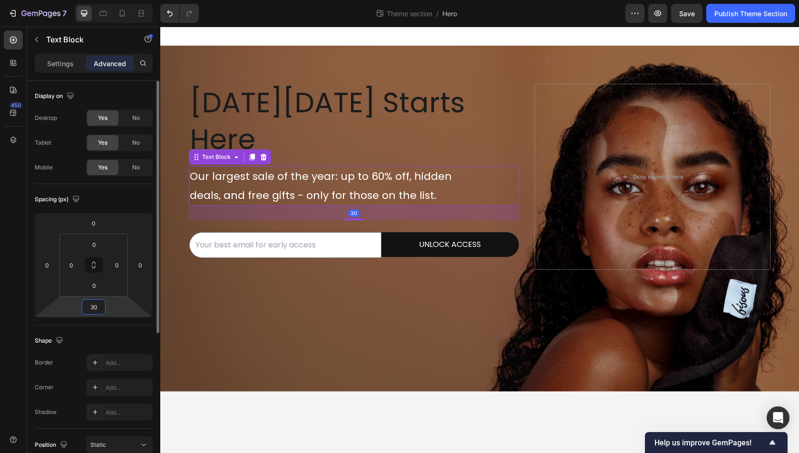
type input "3"
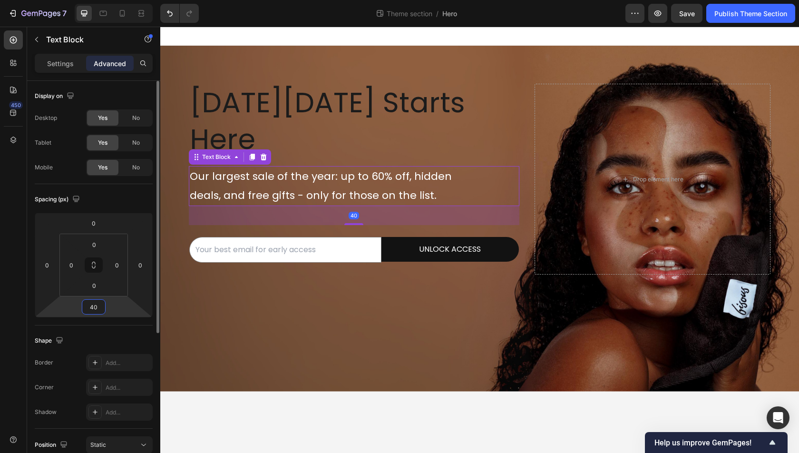
type input "4"
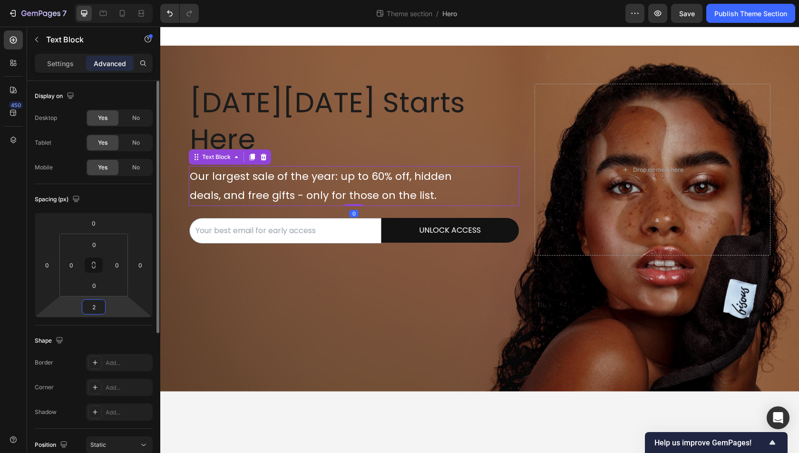
type input "20"
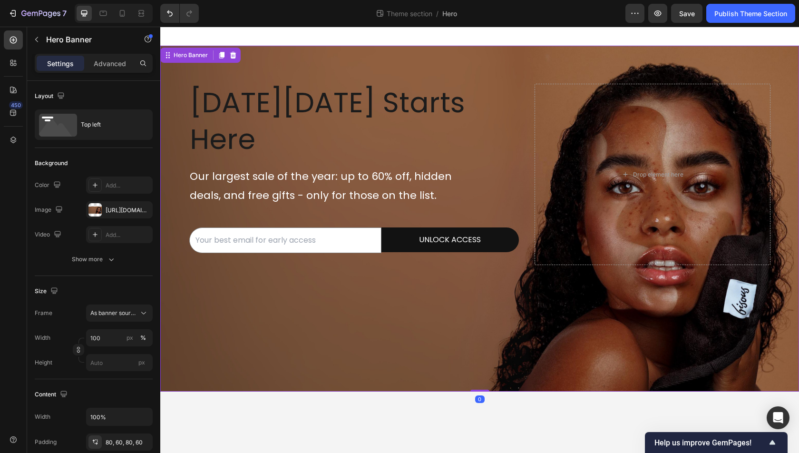
click at [377, 305] on div "Background Image" at bounding box center [479, 219] width 639 height 346
click at [687, 18] on button "Save" at bounding box center [686, 13] width 31 height 19
click at [690, 18] on div "Save" at bounding box center [687, 14] width 16 height 10
click at [742, 19] on button "Publish Theme Section" at bounding box center [751, 13] width 89 height 19
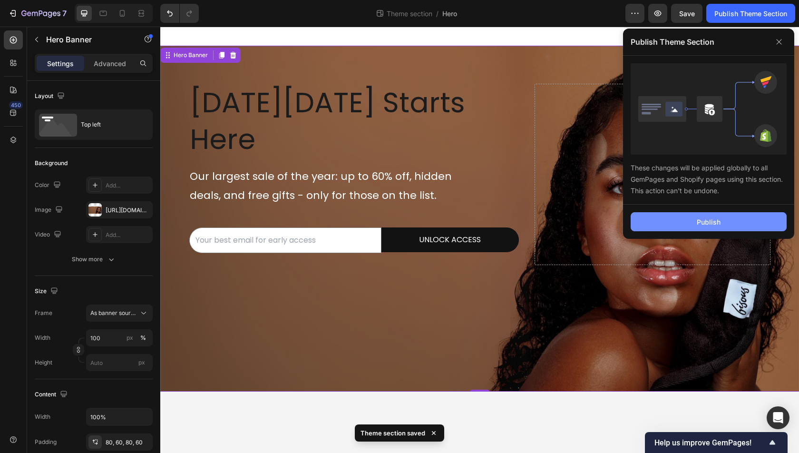
click at [669, 215] on button "Publish" at bounding box center [709, 221] width 156 height 19
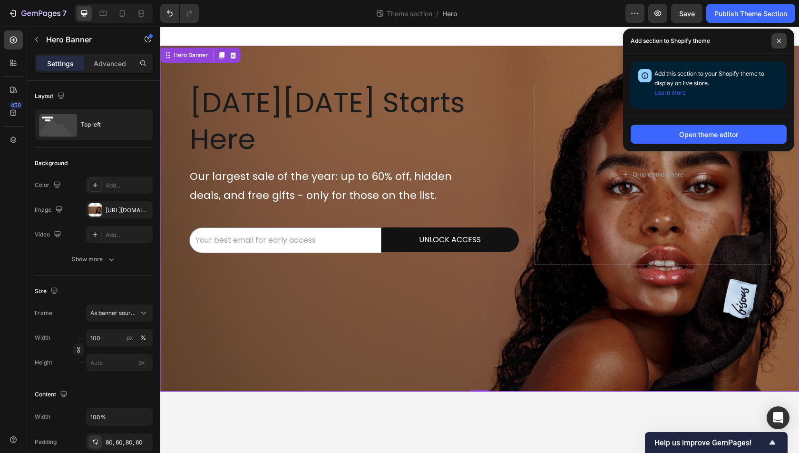
drag, startPoint x: 779, startPoint y: 44, endPoint x: 585, endPoint y: 0, distance: 199.5
click at [779, 44] on span at bounding box center [779, 40] width 15 height 15
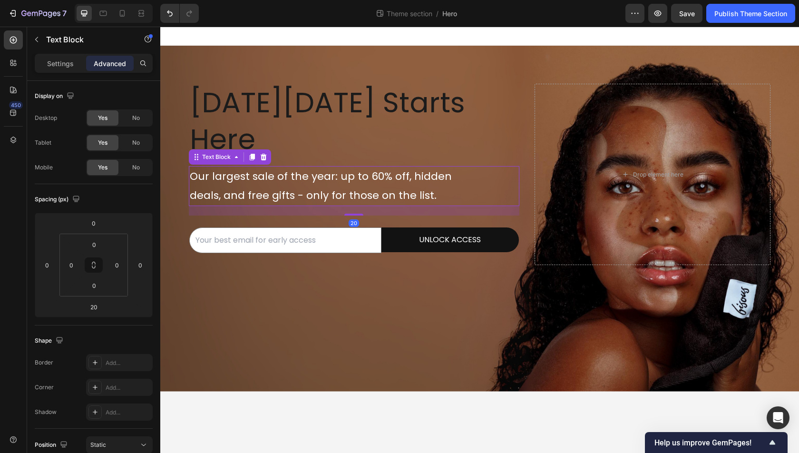
click at [347, 169] on span "Our largest sale of the year: up to 60% off, hidden" at bounding box center [321, 176] width 262 height 15
click at [49, 65] on p "Settings" at bounding box center [60, 64] width 27 height 10
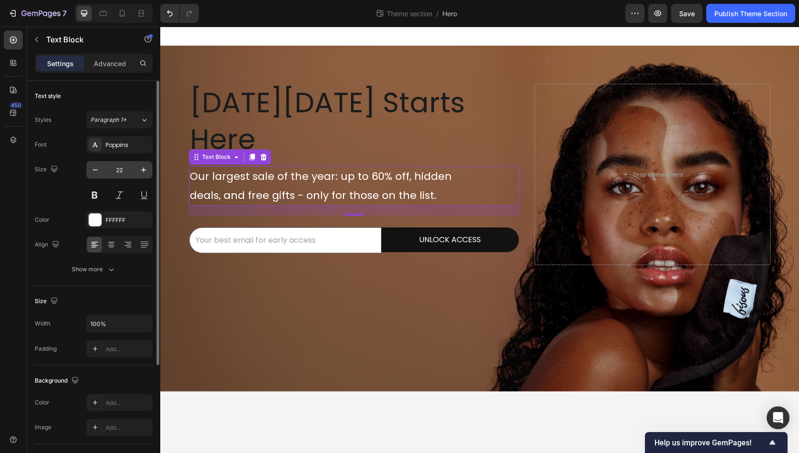
click at [127, 170] on input "22" at bounding box center [119, 169] width 31 height 17
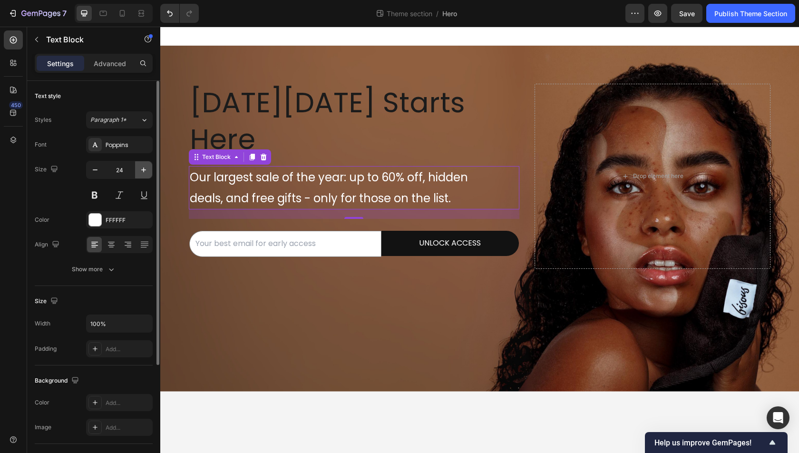
click at [146, 165] on icon "button" at bounding box center [144, 170] width 10 height 10
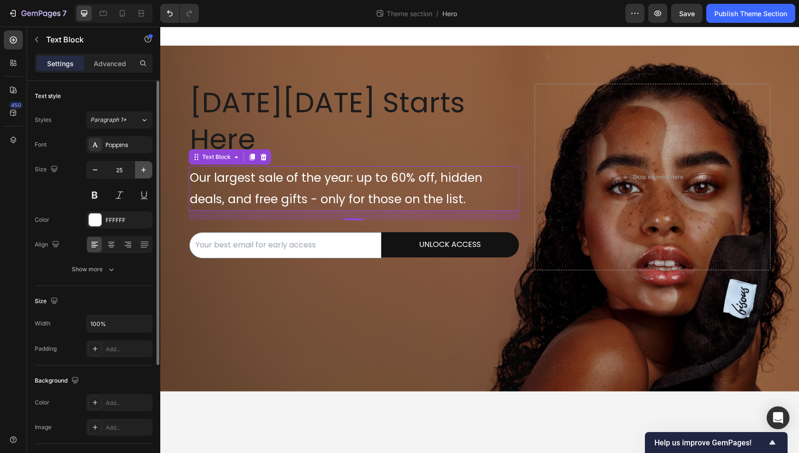
click at [146, 165] on icon "button" at bounding box center [144, 170] width 10 height 10
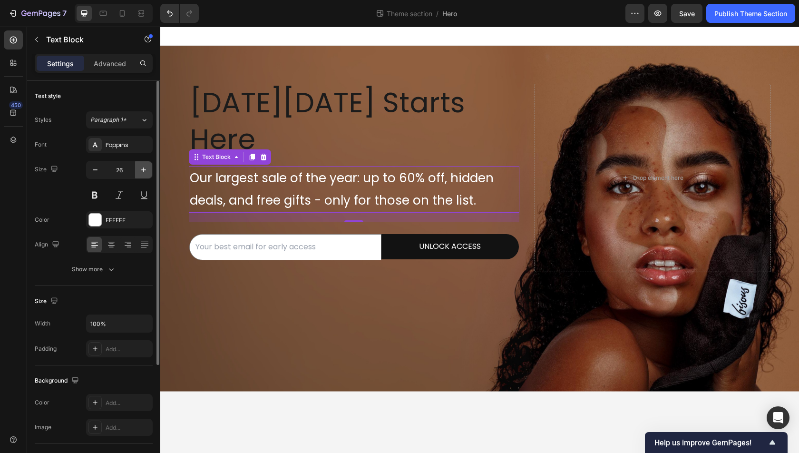
click at [146, 165] on icon "button" at bounding box center [144, 170] width 10 height 10
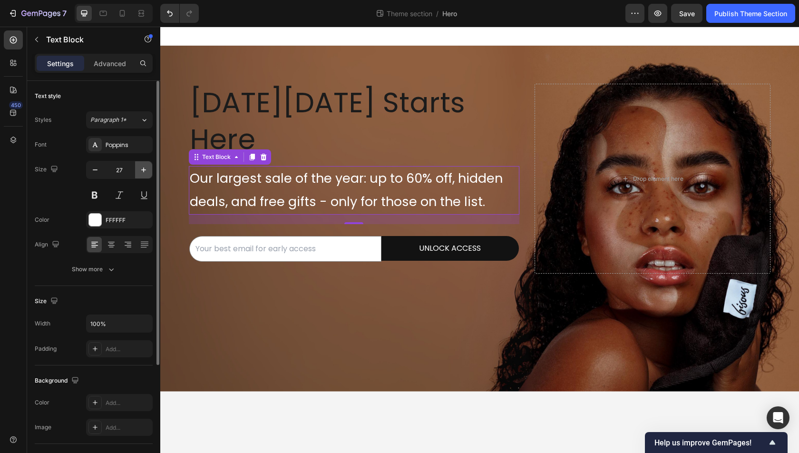
click at [146, 165] on icon "button" at bounding box center [144, 170] width 10 height 10
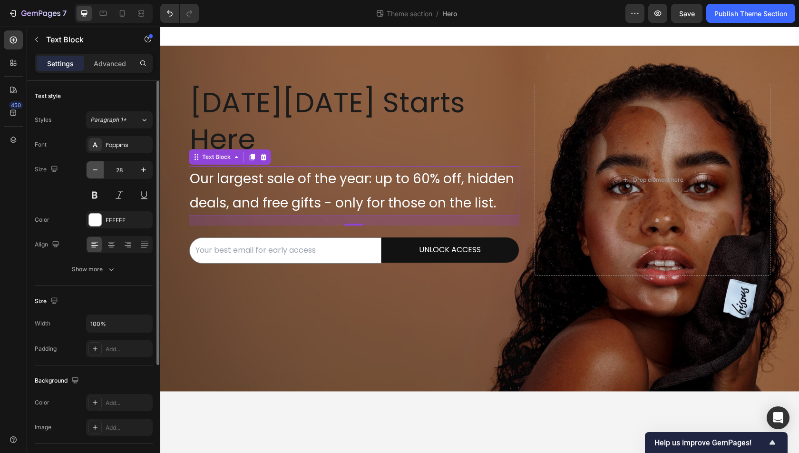
click at [91, 161] on button "button" at bounding box center [95, 169] width 17 height 17
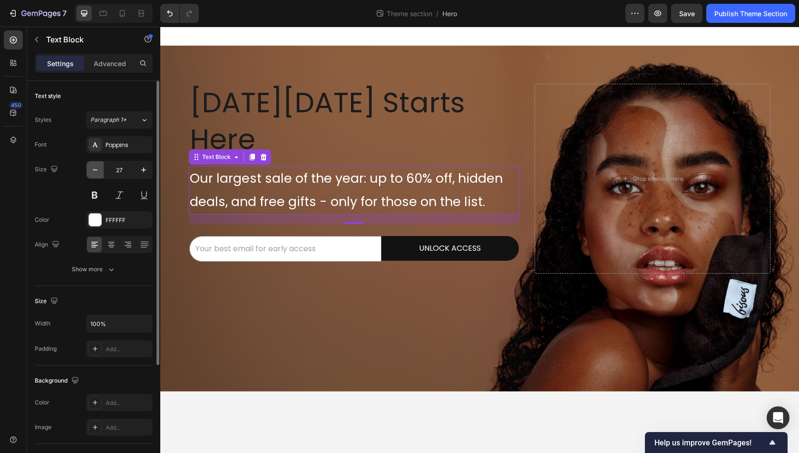
click at [90, 161] on button "button" at bounding box center [95, 169] width 17 height 17
type input "26"
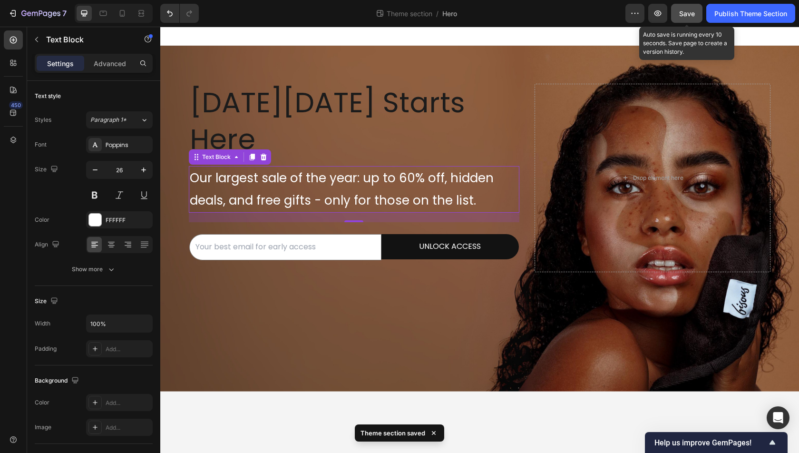
click at [693, 10] on span "Save" at bounding box center [687, 14] width 16 height 8
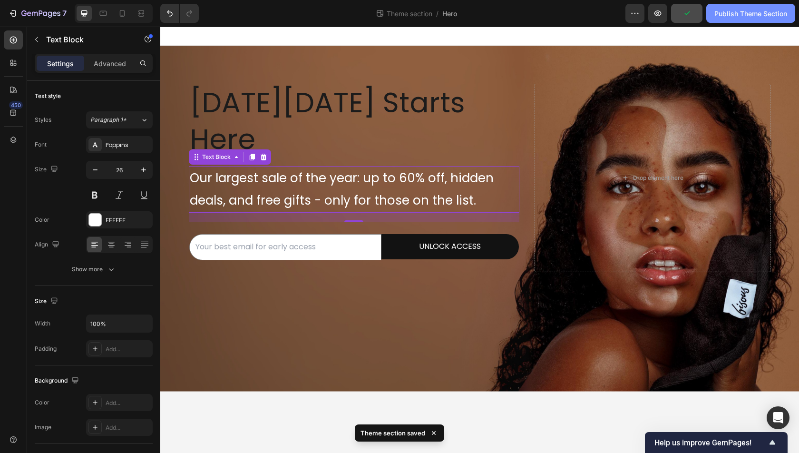
click at [733, 11] on div "Publish Theme Section" at bounding box center [751, 14] width 73 height 10
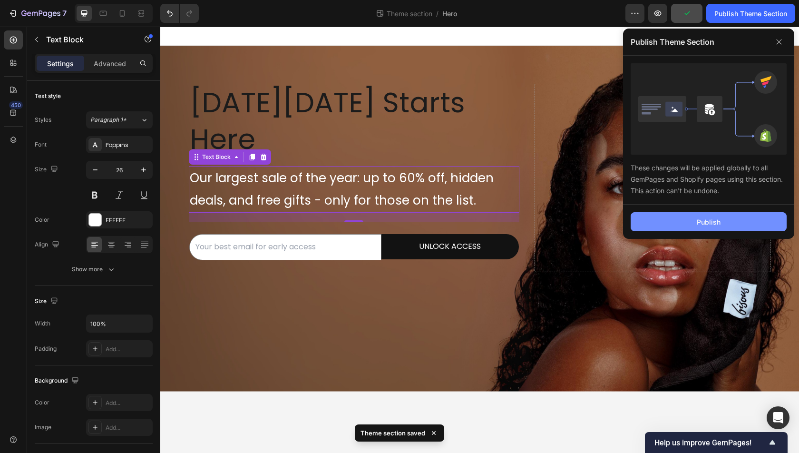
click at [694, 230] on button "Publish" at bounding box center [709, 221] width 156 height 19
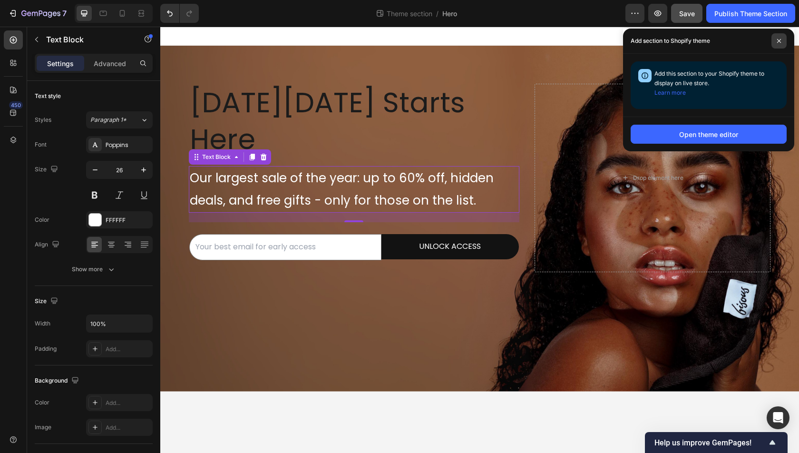
click at [785, 41] on span at bounding box center [779, 40] width 15 height 15
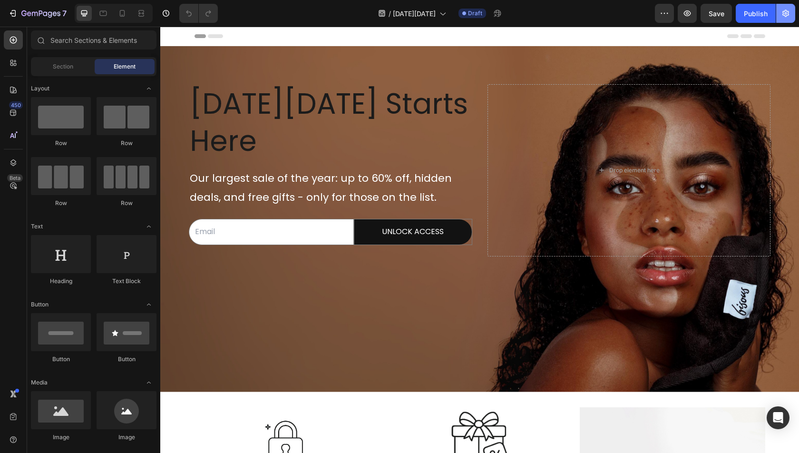
click at [788, 22] on button "button" at bounding box center [785, 13] width 19 height 19
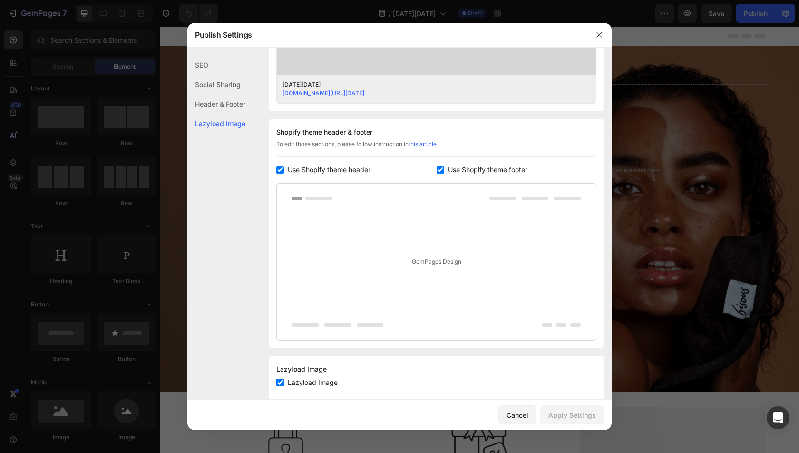
scroll to position [401, 0]
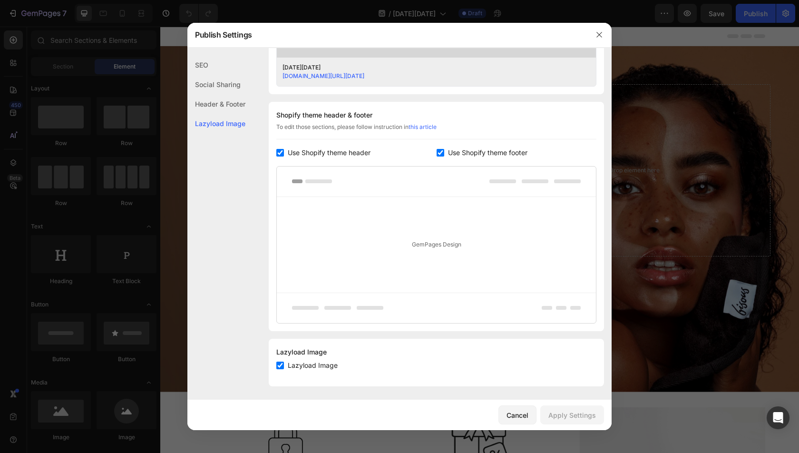
click at [657, 207] on div at bounding box center [399, 226] width 799 height 453
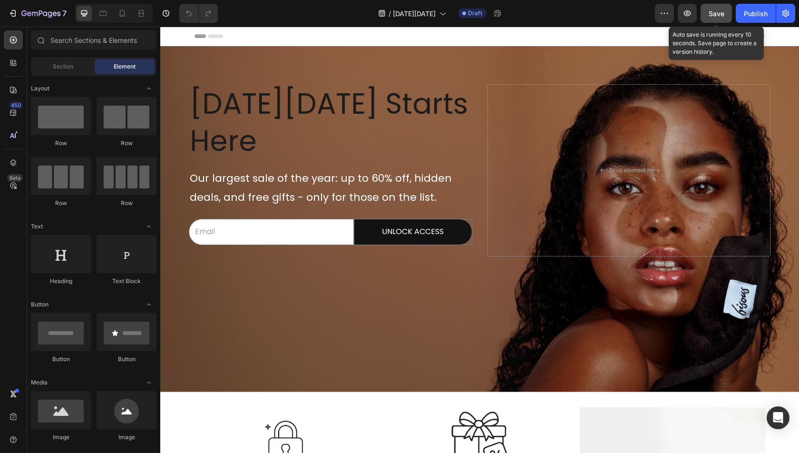
click at [722, 13] on span "Save" at bounding box center [717, 14] width 16 height 8
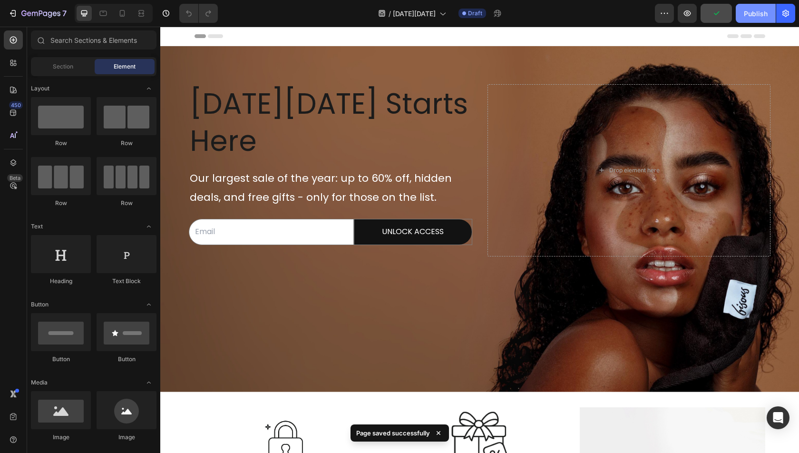
click at [751, 15] on div "Publish" at bounding box center [756, 14] width 24 height 10
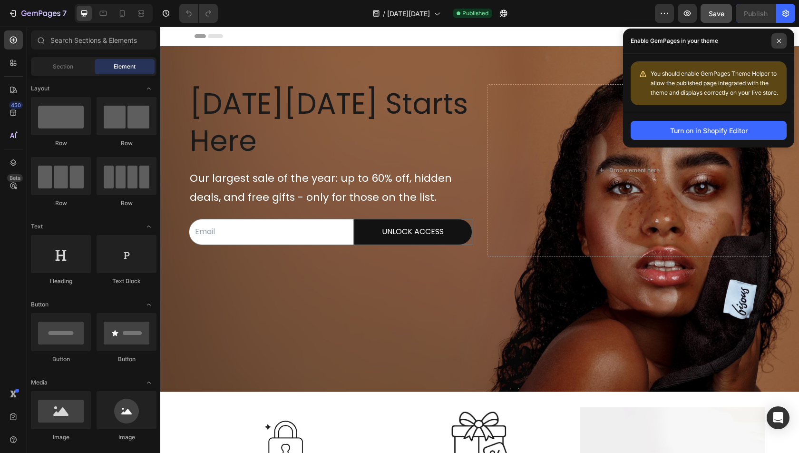
click at [776, 47] on span at bounding box center [779, 40] width 15 height 15
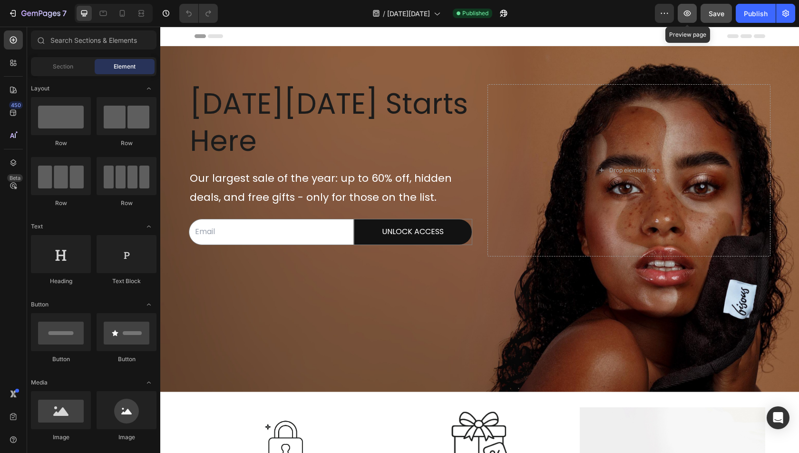
click at [688, 16] on icon "button" at bounding box center [687, 13] width 7 height 6
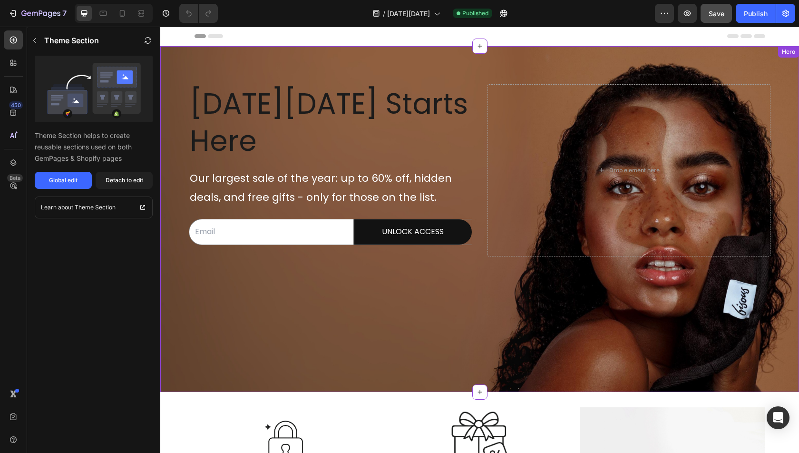
click at [471, 222] on div "UNLOCK ACCESS Submit Button" at bounding box center [413, 232] width 118 height 26
click at [422, 83] on div "[DATE][DATE] Starts Here Heading Our largest sale of the year: up to 60% off, h…" at bounding box center [479, 170] width 639 height 248
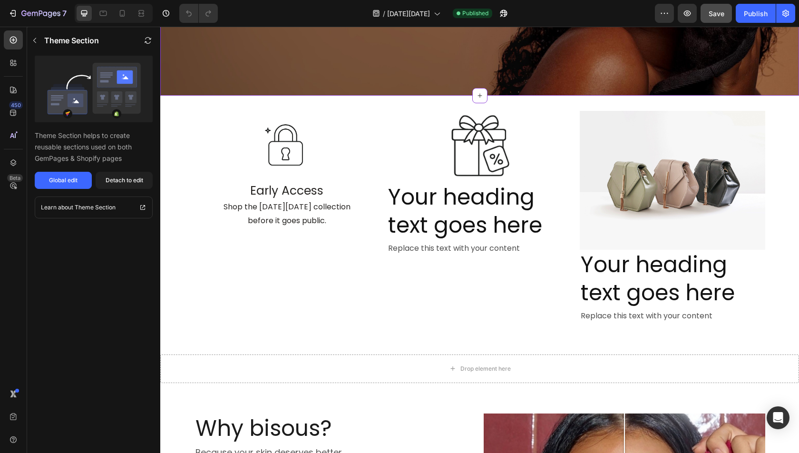
scroll to position [297, 0]
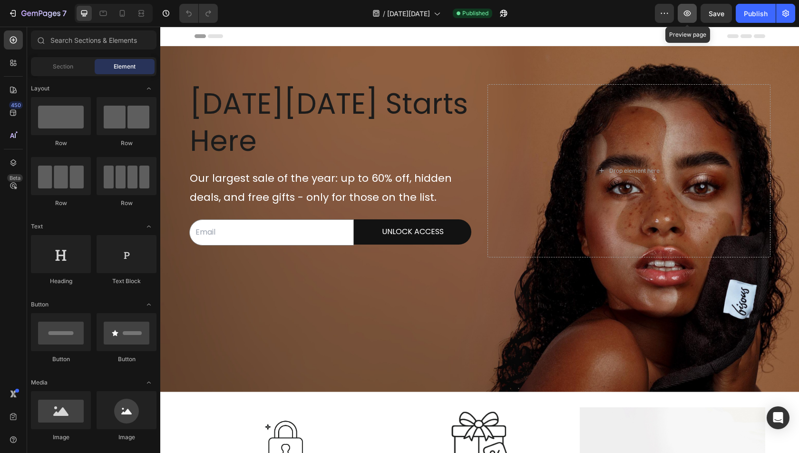
click at [691, 13] on icon "button" at bounding box center [687, 13] width 7 height 6
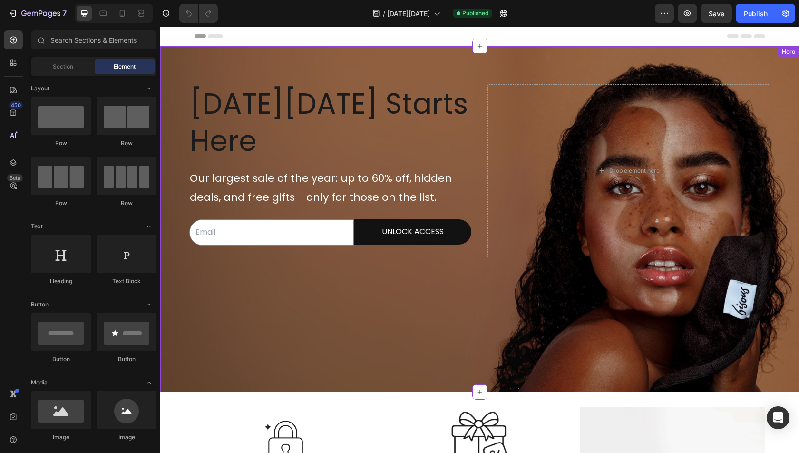
click at [313, 139] on h2 "[DATE][DATE] Starts Here" at bounding box center [331, 122] width 284 height 76
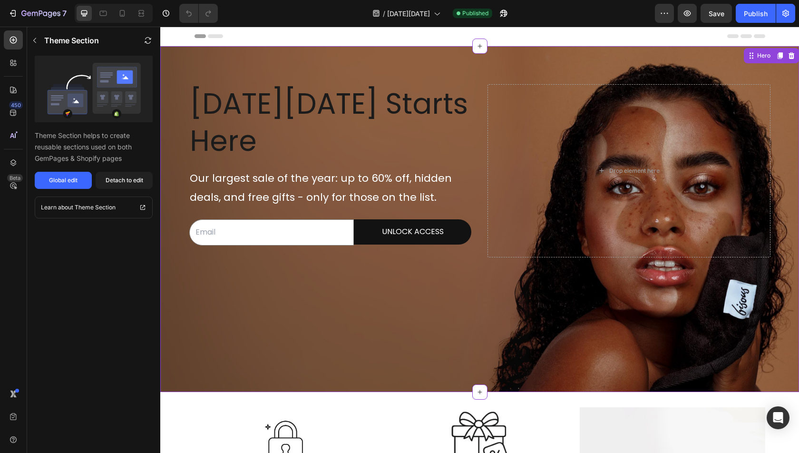
click at [285, 120] on span "[DATE][DATE] Starts Here" at bounding box center [329, 122] width 278 height 77
click at [346, 114] on span "[DATE][DATE] Starts Here" at bounding box center [329, 122] width 278 height 77
click at [233, 229] on input "email" at bounding box center [271, 232] width 165 height 26
click at [310, 195] on span "deals, and free gifts - only for those on the list." at bounding box center [313, 197] width 247 height 15
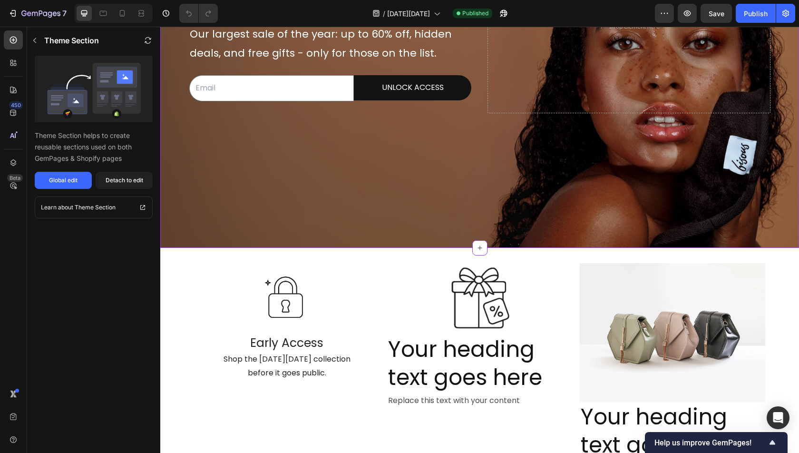
scroll to position [218, 0]
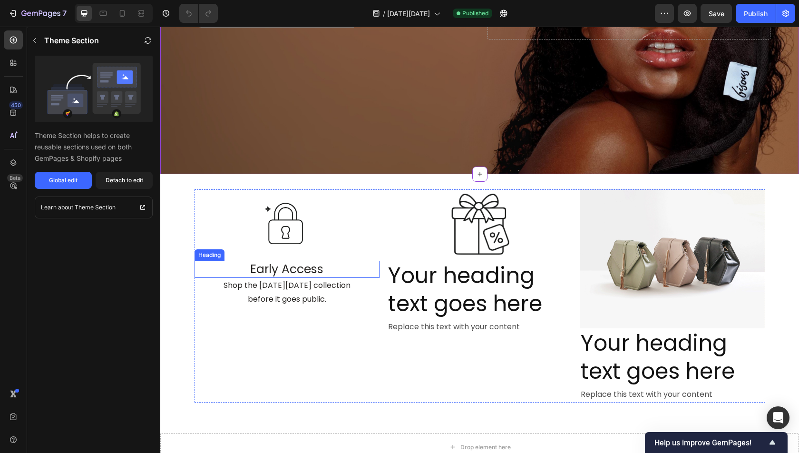
click at [316, 263] on span "Early Access" at bounding box center [286, 269] width 73 height 17
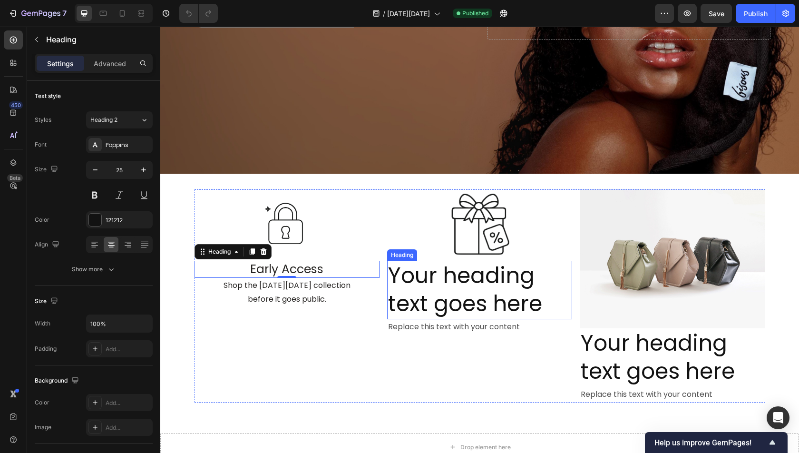
click at [465, 281] on h2 "Your heading text goes here" at bounding box center [479, 290] width 185 height 59
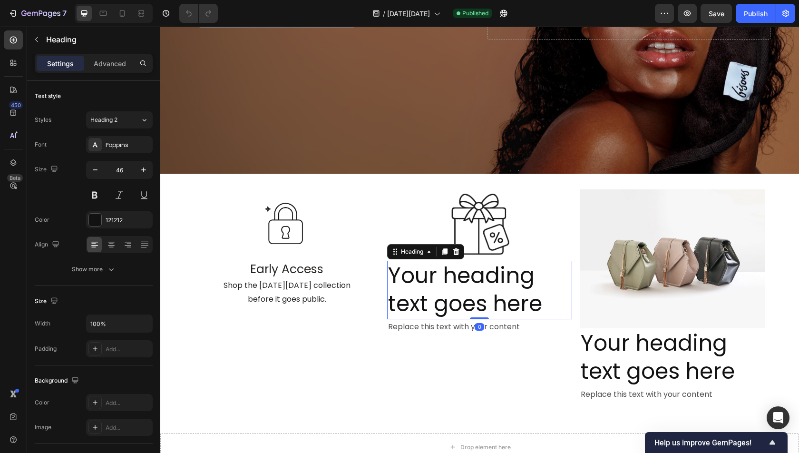
click at [465, 282] on h2 "Your heading text goes here" at bounding box center [479, 290] width 185 height 59
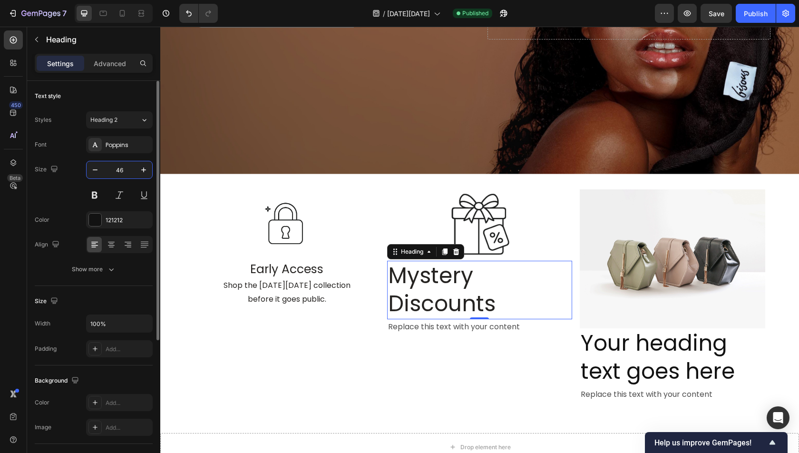
click at [121, 169] on input "46" at bounding box center [119, 169] width 31 height 17
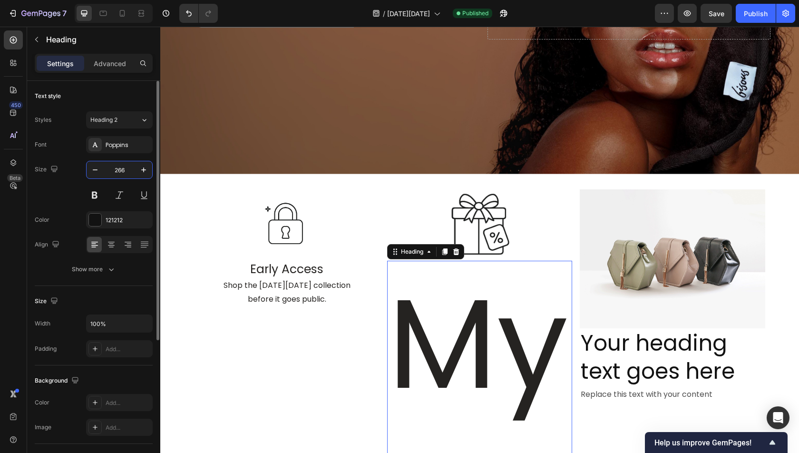
click at [128, 167] on input "266" at bounding box center [119, 169] width 31 height 17
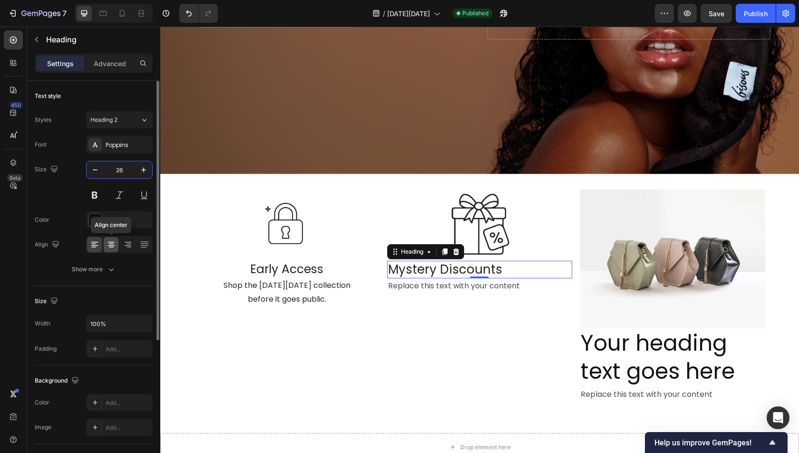
type input "26"
click at [113, 246] on icon at bounding box center [112, 245] width 10 height 10
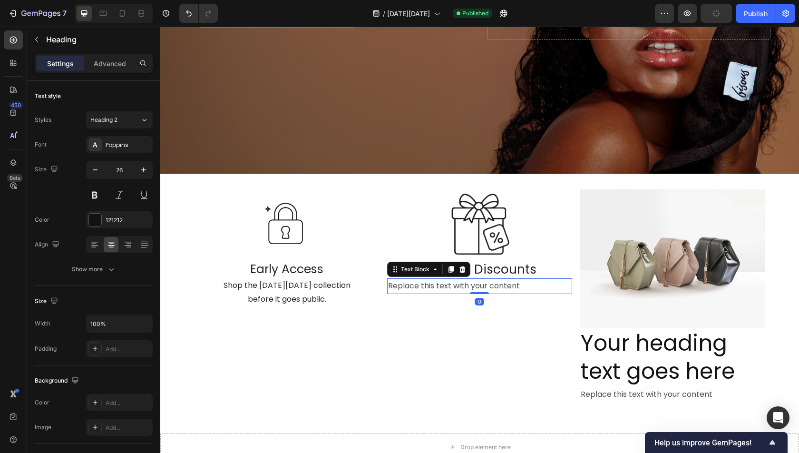
click at [487, 285] on div "Replace this text with your content" at bounding box center [479, 286] width 185 height 16
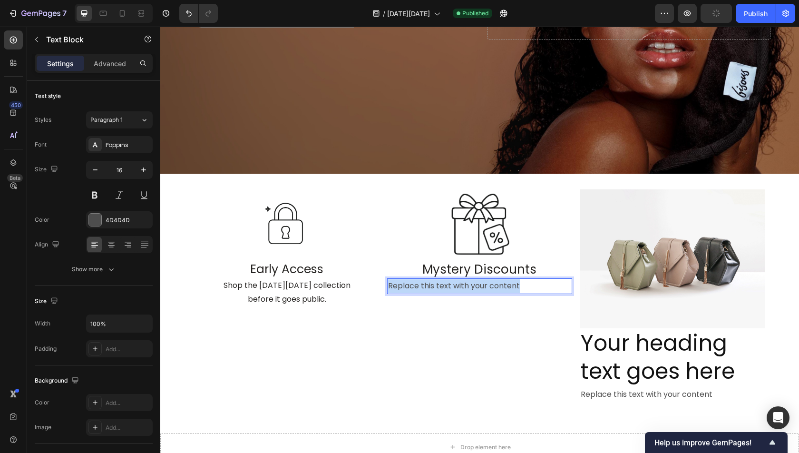
click at [487, 285] on p "Replace this text with your content" at bounding box center [479, 286] width 183 height 14
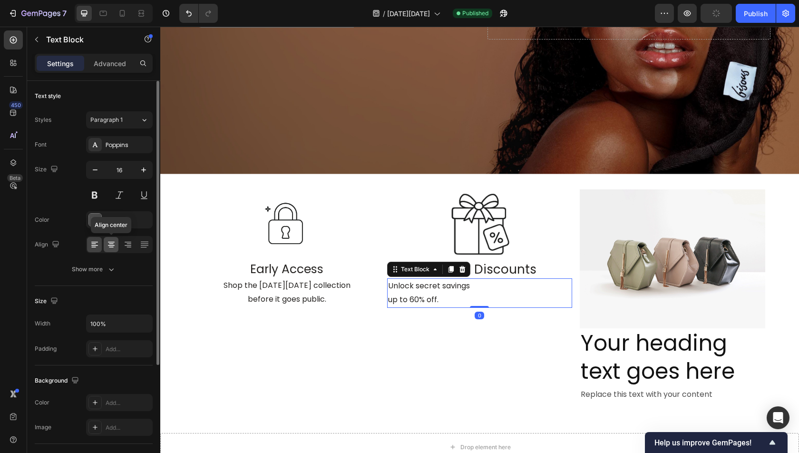
click at [111, 246] on icon at bounding box center [112, 245] width 10 height 10
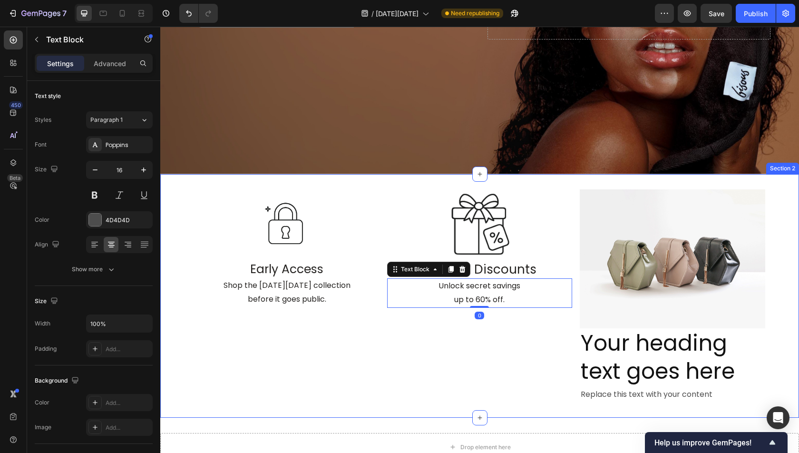
click at [468, 410] on div "Image Early Access Heading Shop the Black Friday collection before it goes publ…" at bounding box center [479, 296] width 639 height 244
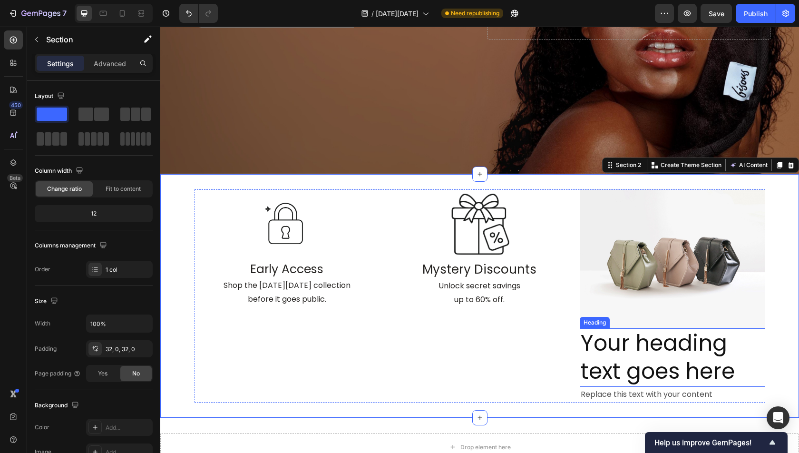
click at [664, 365] on h2 "Your heading text goes here" at bounding box center [672, 357] width 185 height 59
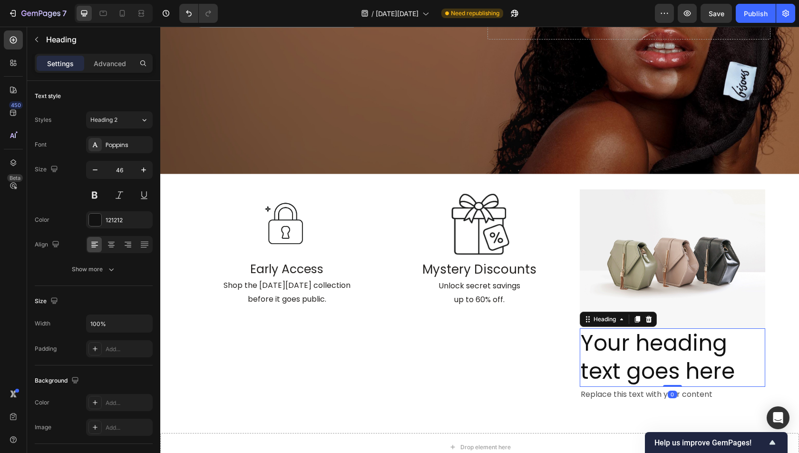
click at [664, 365] on h2 "Your heading text goes here" at bounding box center [672, 357] width 185 height 59
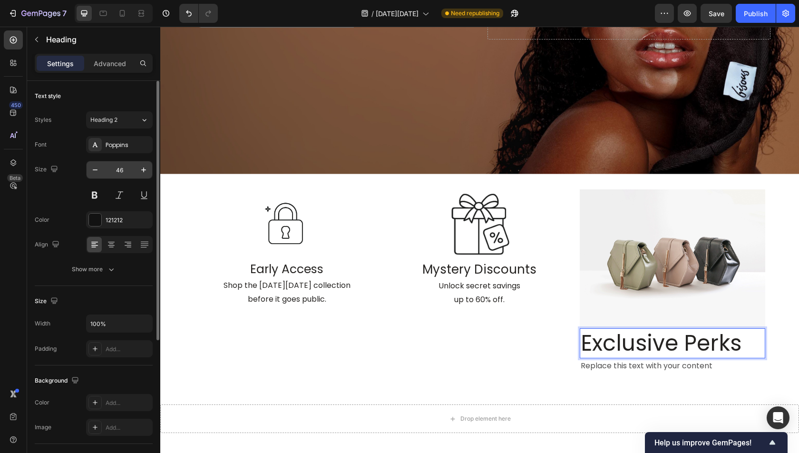
click at [121, 176] on input "46" at bounding box center [119, 169] width 31 height 17
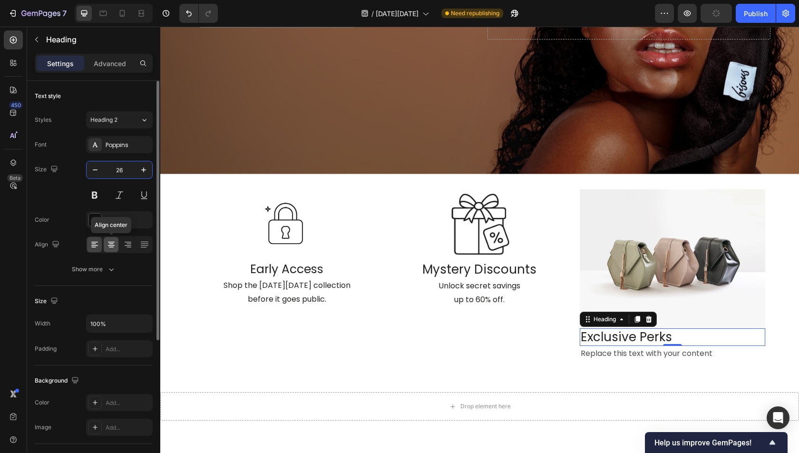
type input "26"
click at [110, 244] on icon at bounding box center [112, 245] width 10 height 10
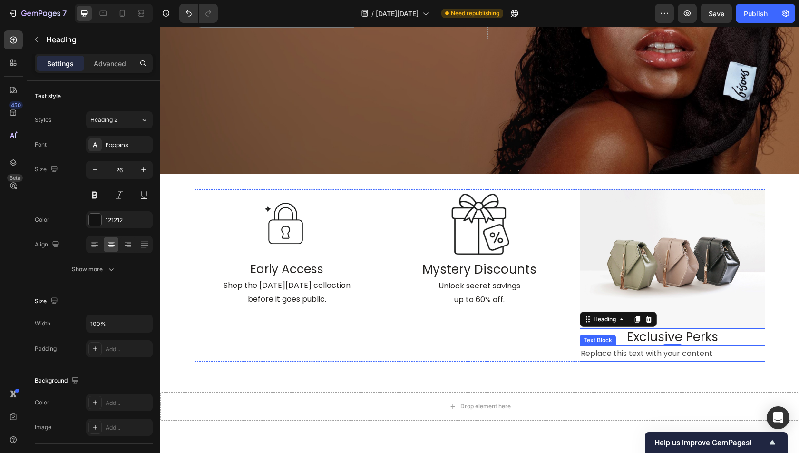
click at [624, 357] on div "Replace this text with your content" at bounding box center [672, 354] width 185 height 16
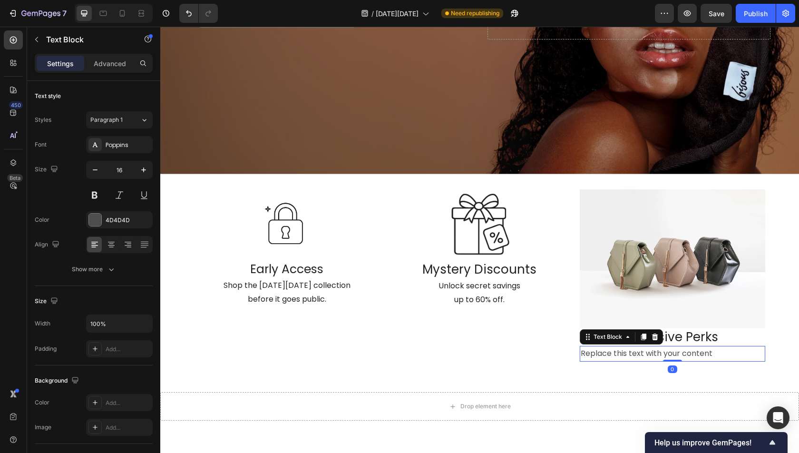
click at [624, 357] on div "Replace this text with your content" at bounding box center [672, 354] width 185 height 16
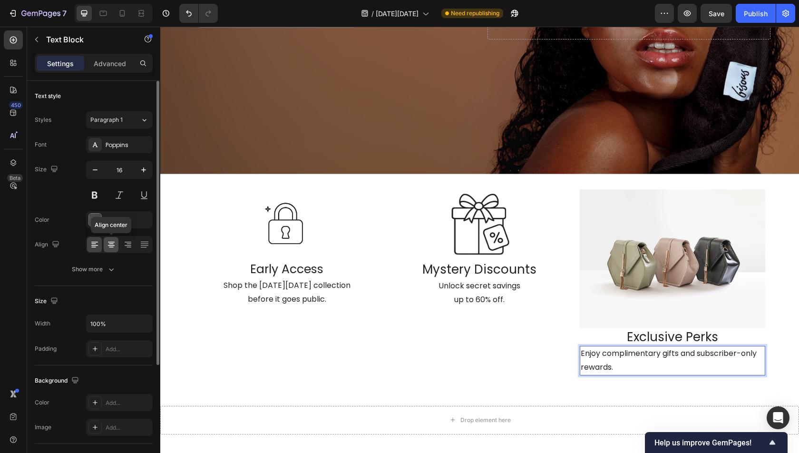
click at [108, 244] on icon at bounding box center [112, 245] width 10 height 10
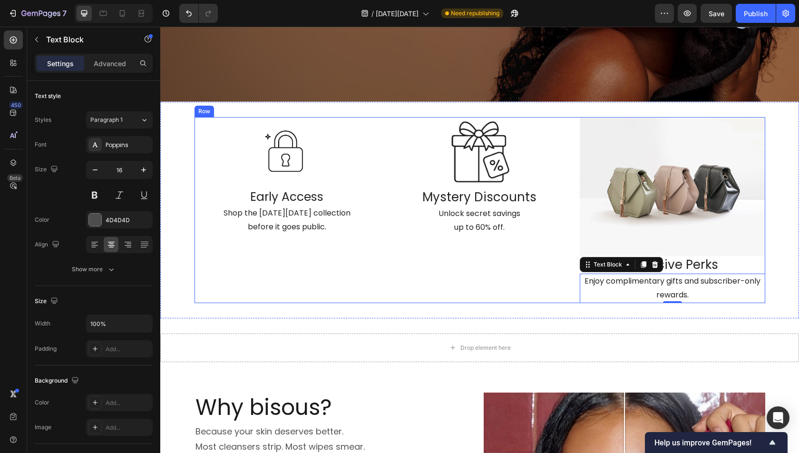
scroll to position [330, 0]
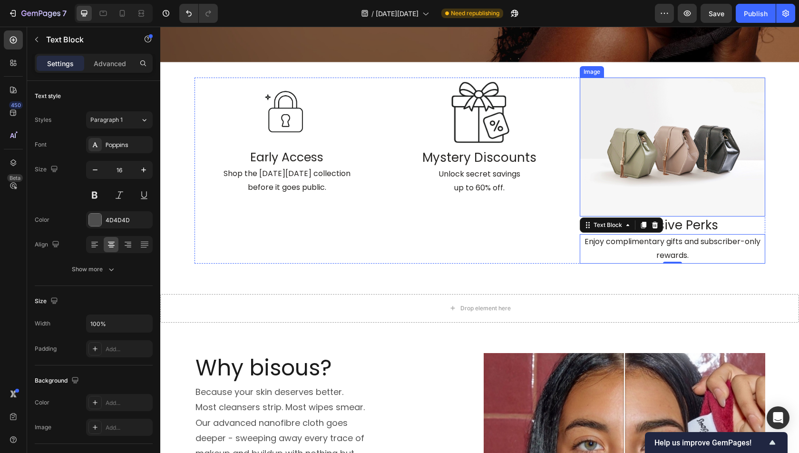
click at [674, 154] on img at bounding box center [672, 147] width 185 height 139
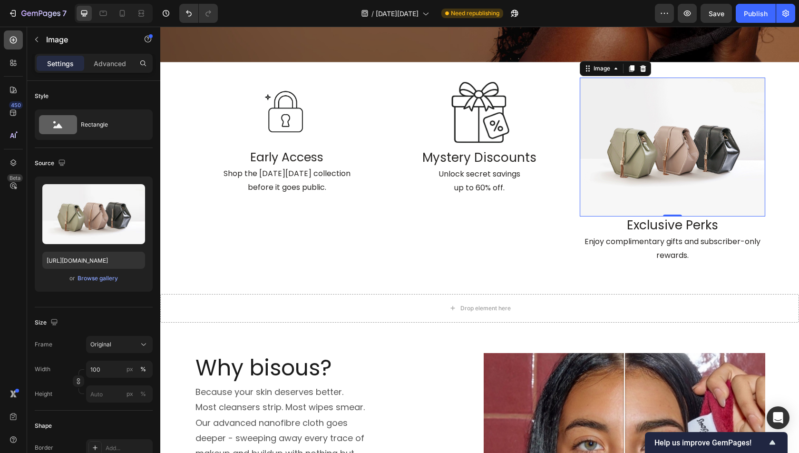
click at [17, 36] on icon at bounding box center [14, 40] width 10 height 10
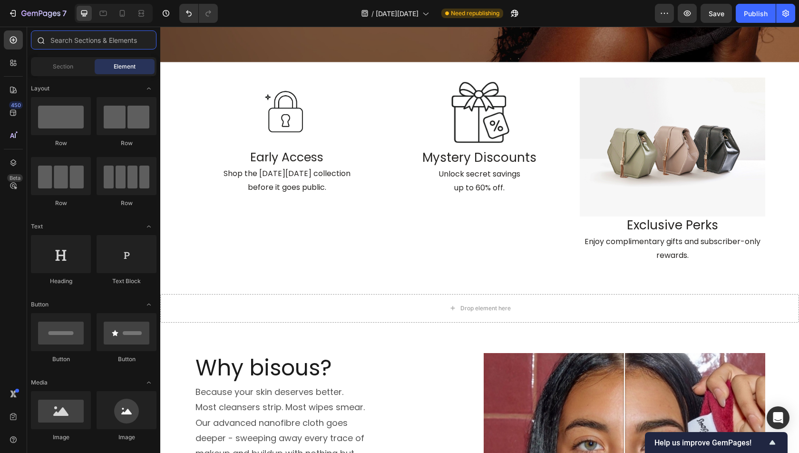
click at [99, 44] on input "text" at bounding box center [94, 39] width 126 height 19
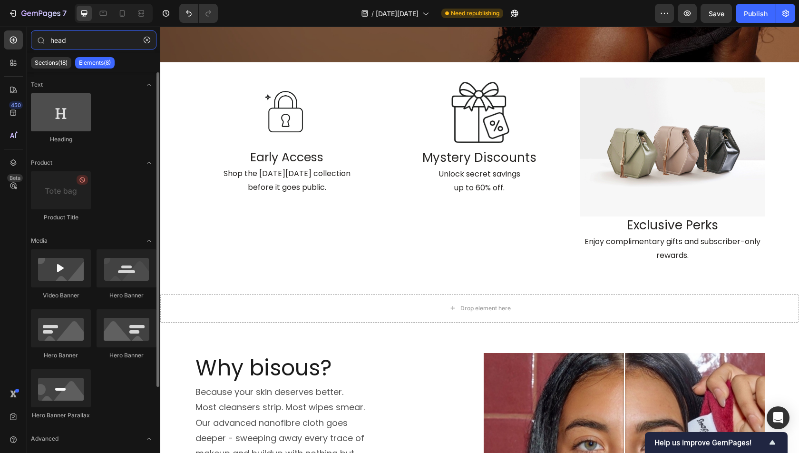
type input "head"
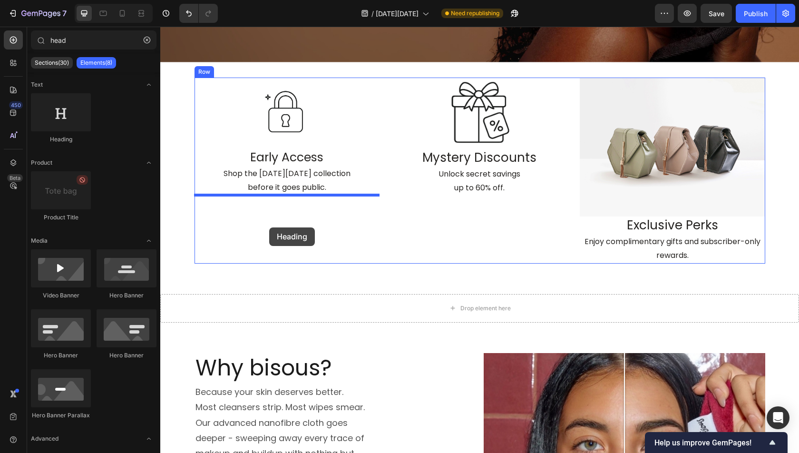
scroll to position [329, 0]
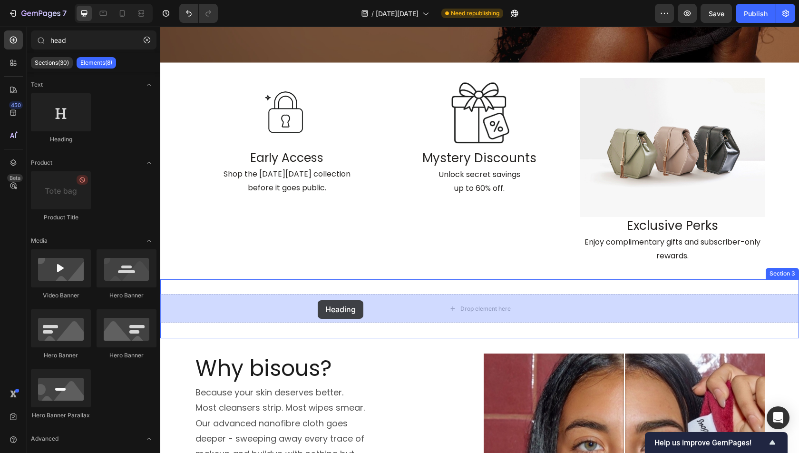
drag, startPoint x: 231, startPoint y: 142, endPoint x: 318, endPoint y: 300, distance: 180.6
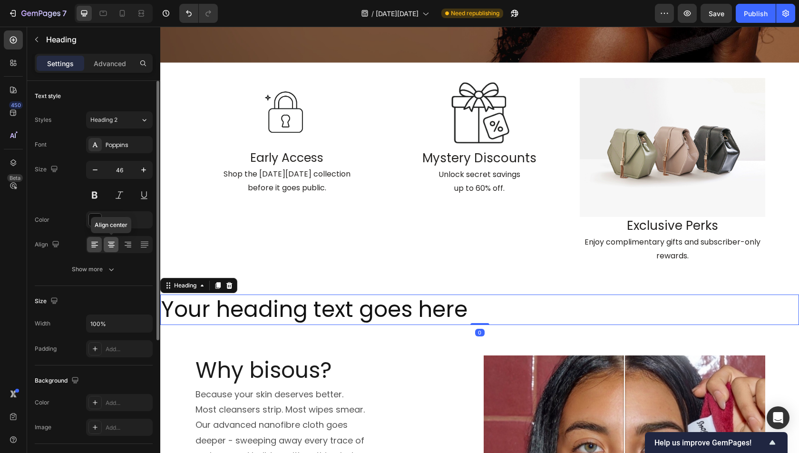
click at [113, 241] on icon at bounding box center [112, 245] width 10 height 10
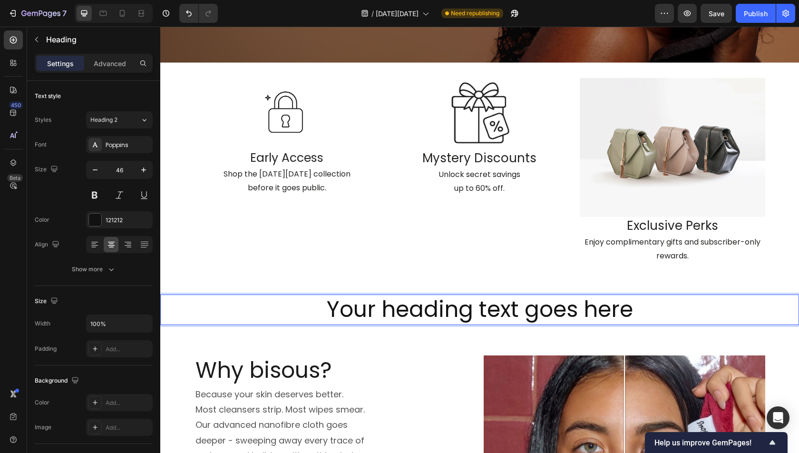
click at [429, 316] on h2 "Your heading text goes here" at bounding box center [479, 310] width 639 height 30
click at [428, 315] on p "Your heading text goes here" at bounding box center [479, 309] width 637 height 29
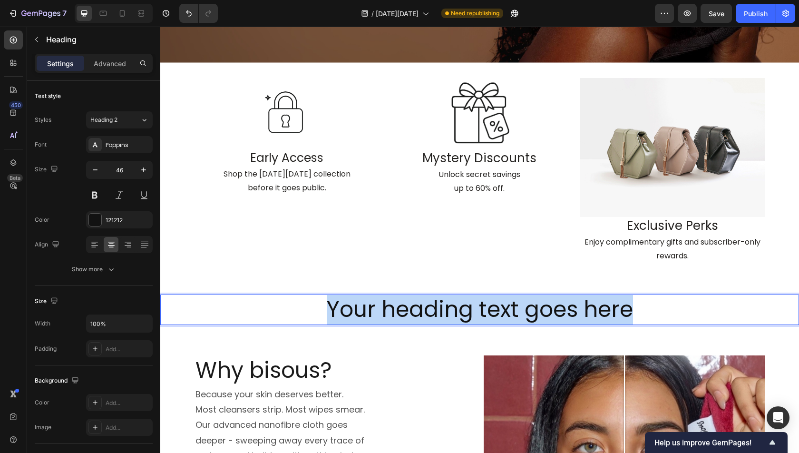
click at [428, 315] on p "Your heading text goes here" at bounding box center [479, 309] width 637 height 29
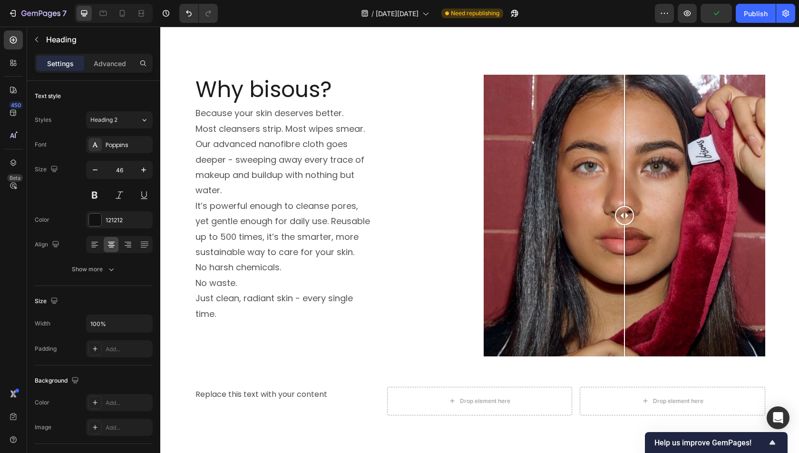
scroll to position [597, 0]
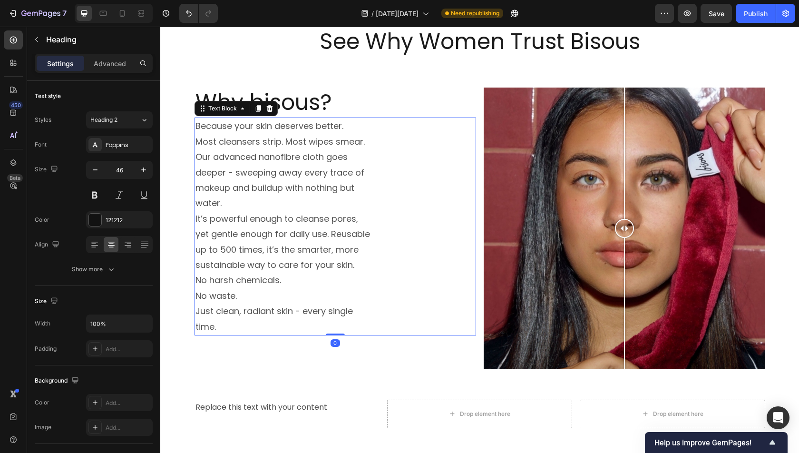
click at [331, 177] on span "Most cleansers strip. Most wipes smear. Our advanced nanofibre cloth goes deepe…" at bounding box center [280, 173] width 169 height 74
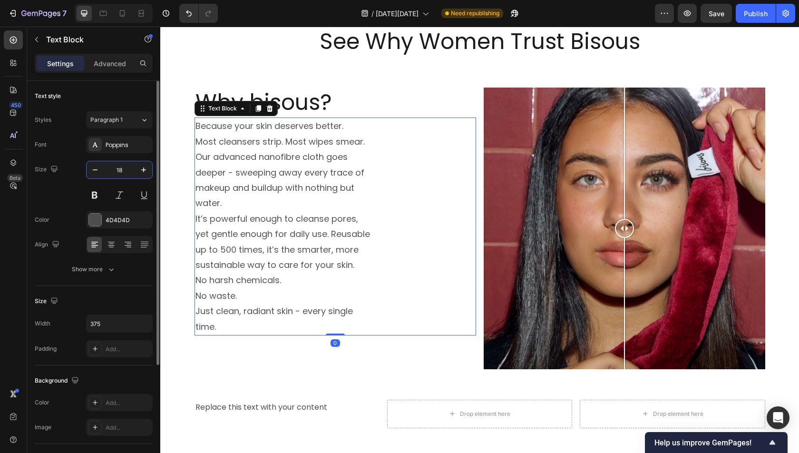
click at [128, 167] on input "18" at bounding box center [119, 169] width 31 height 17
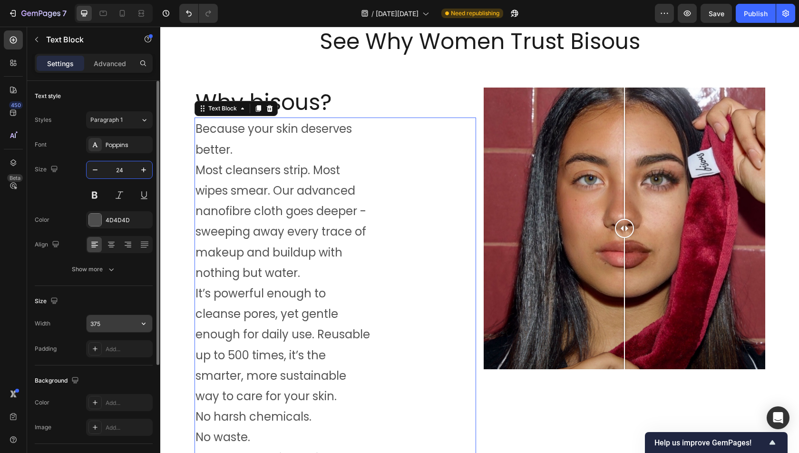
type input "24"
click at [115, 321] on input "375" at bounding box center [120, 323] width 66 height 17
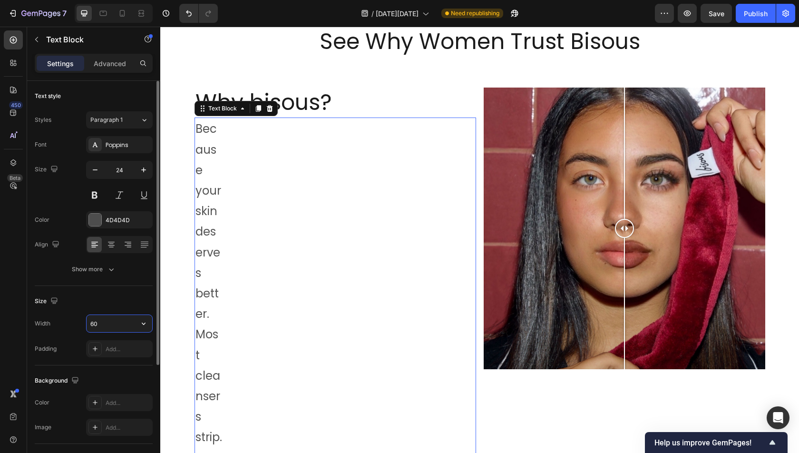
type input "6"
type input "500"
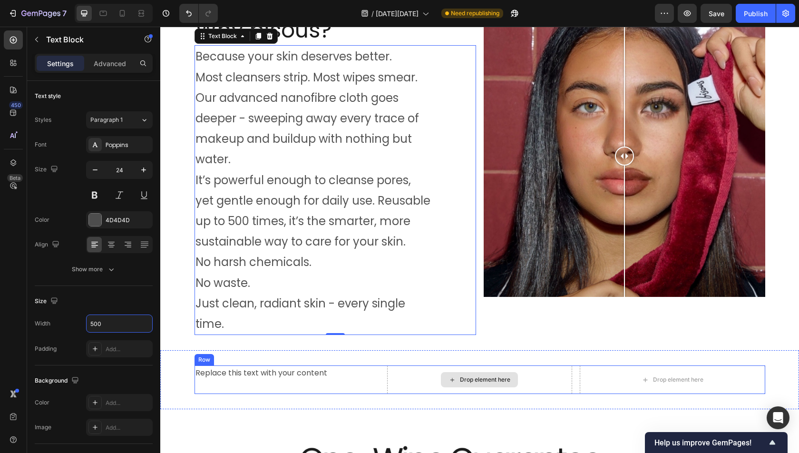
scroll to position [625, 0]
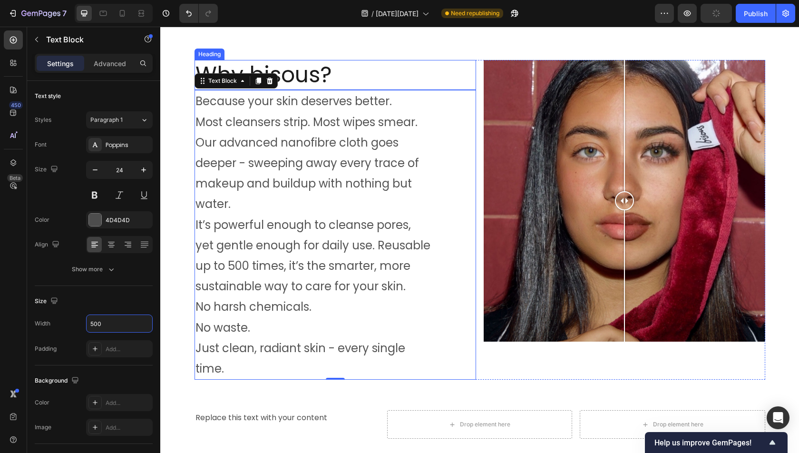
click at [423, 63] on h2 "Why bisous?" at bounding box center [336, 75] width 282 height 30
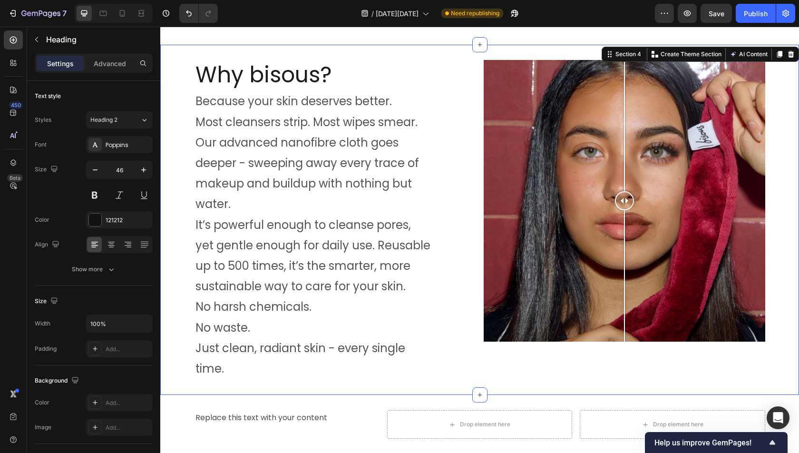
click at [786, 216] on div "Why bisous? Heading Because your skin deserves better. Most cleansers strip. Mo…" at bounding box center [479, 220] width 639 height 320
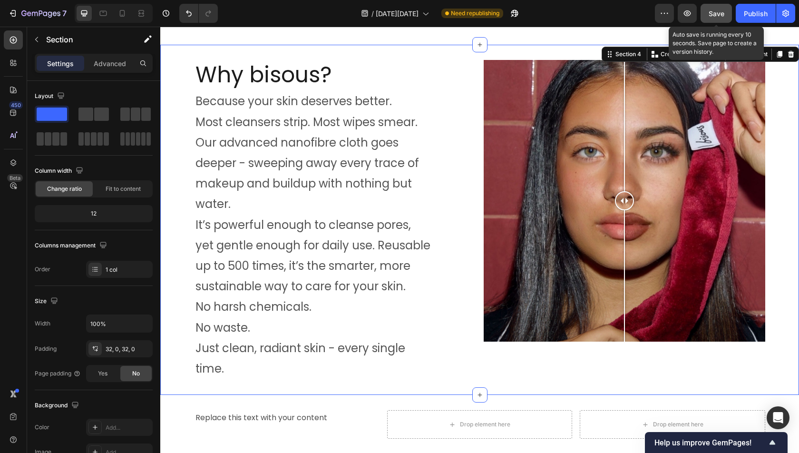
click at [718, 8] on button "Save" at bounding box center [716, 13] width 31 height 19
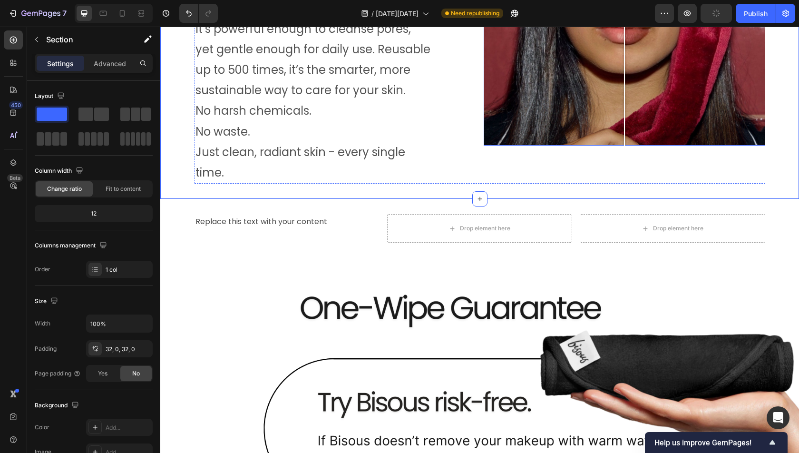
scroll to position [878, 0]
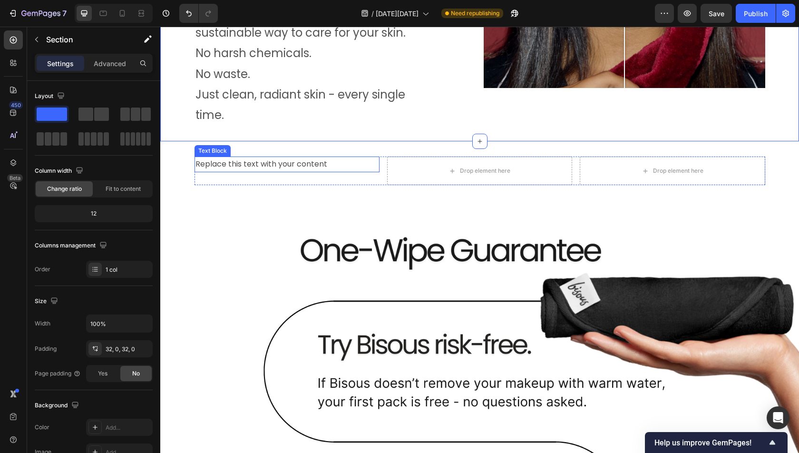
click at [315, 164] on div "Replace this text with your content" at bounding box center [287, 165] width 185 height 16
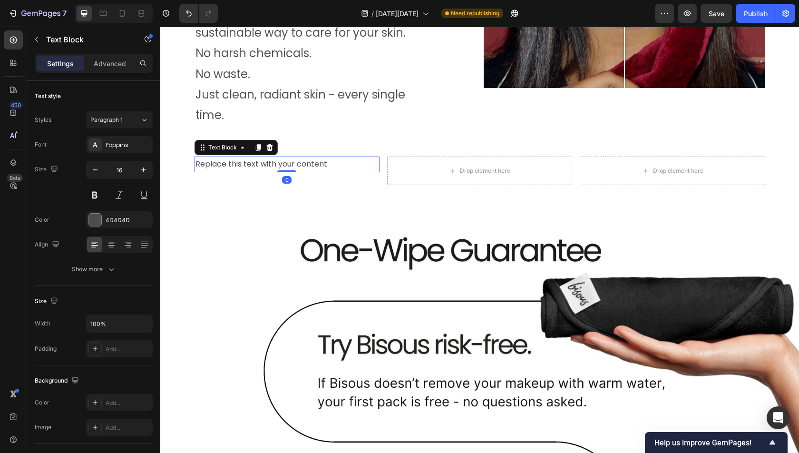
click at [315, 164] on div "Replace this text with your content" at bounding box center [287, 165] width 185 height 16
click at [315, 164] on p "Replace this text with your content" at bounding box center [287, 164] width 183 height 14
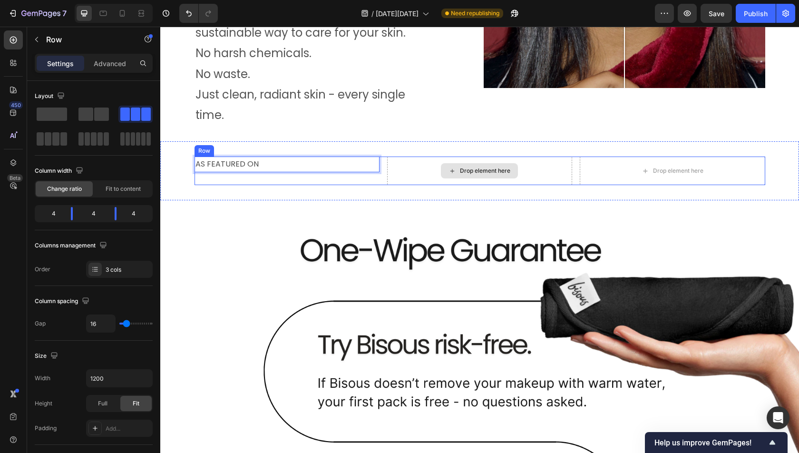
click at [386, 180] on div "AS FEATURED ON Text Block 0 Drop element here Drop element here Row" at bounding box center [480, 171] width 571 height 29
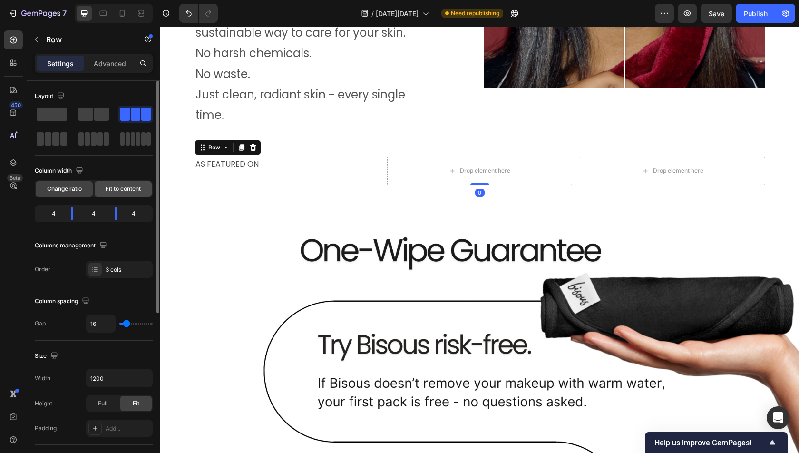
click at [101, 187] on div "Fit to content" at bounding box center [123, 188] width 57 height 15
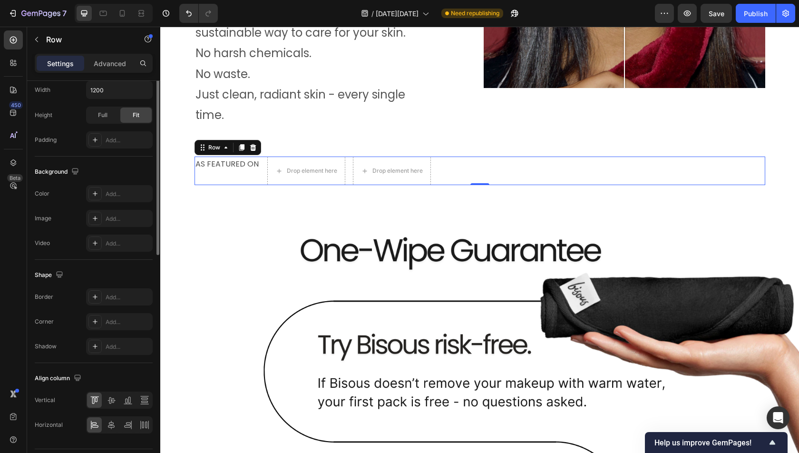
scroll to position [287, 0]
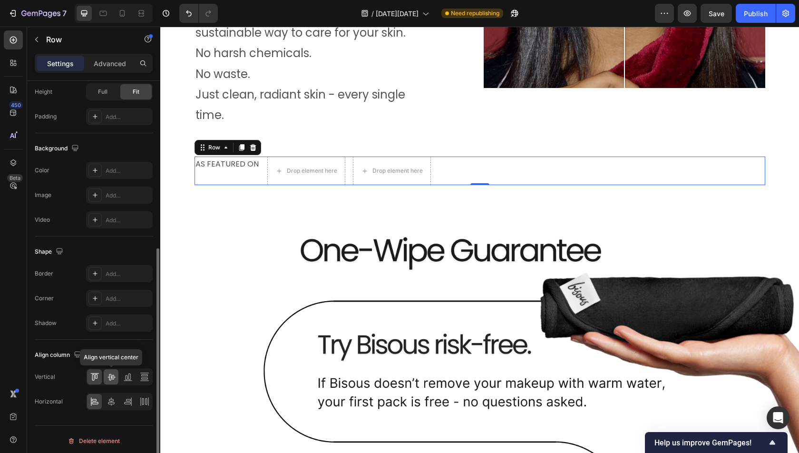
click at [110, 373] on icon at bounding box center [112, 377] width 10 height 10
click at [109, 397] on icon at bounding box center [112, 402] width 10 height 10
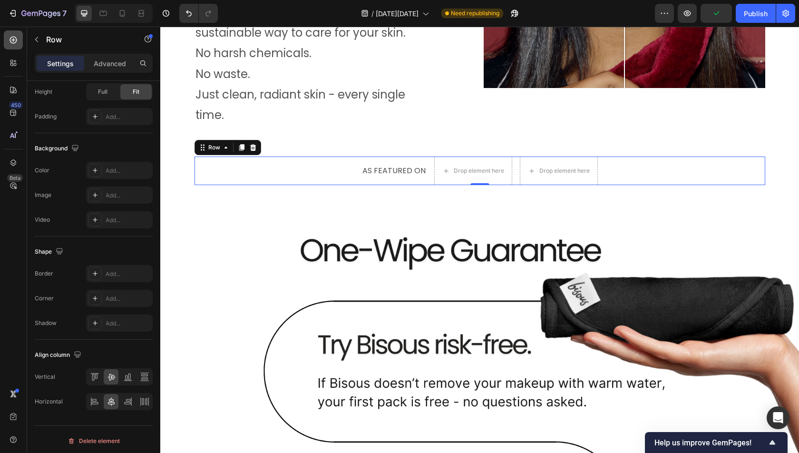
click at [10, 34] on div at bounding box center [13, 39] width 19 height 19
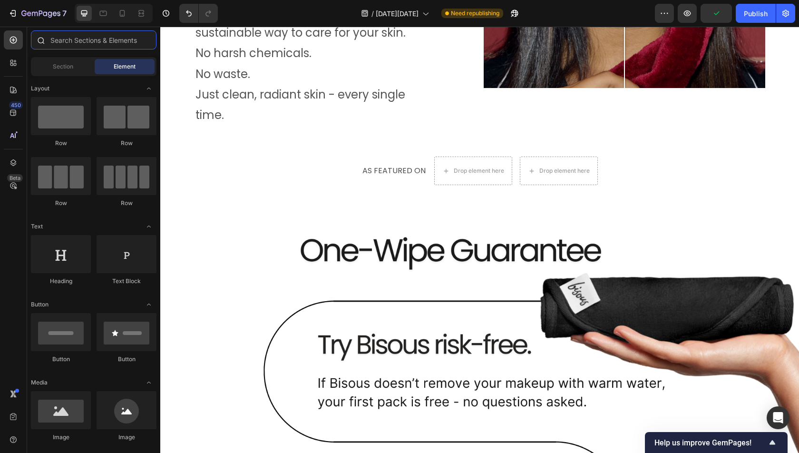
click at [123, 40] on input "text" at bounding box center [94, 39] width 126 height 19
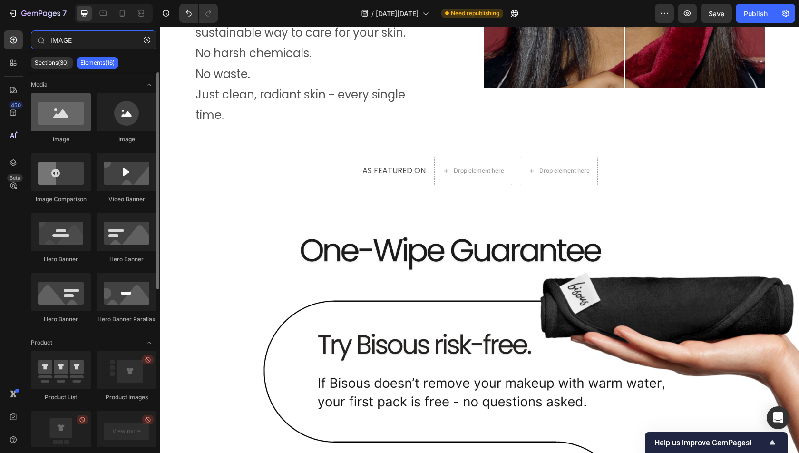
type input "IMAGE"
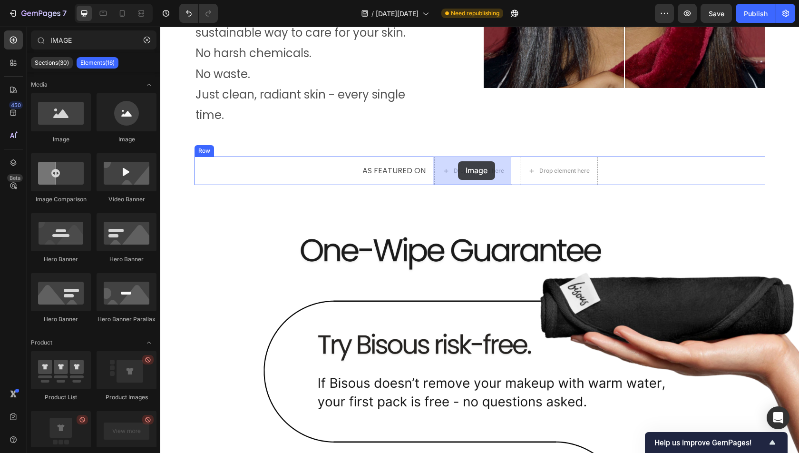
drag, startPoint x: 214, startPoint y: 156, endPoint x: 459, endPoint y: 162, distance: 244.6
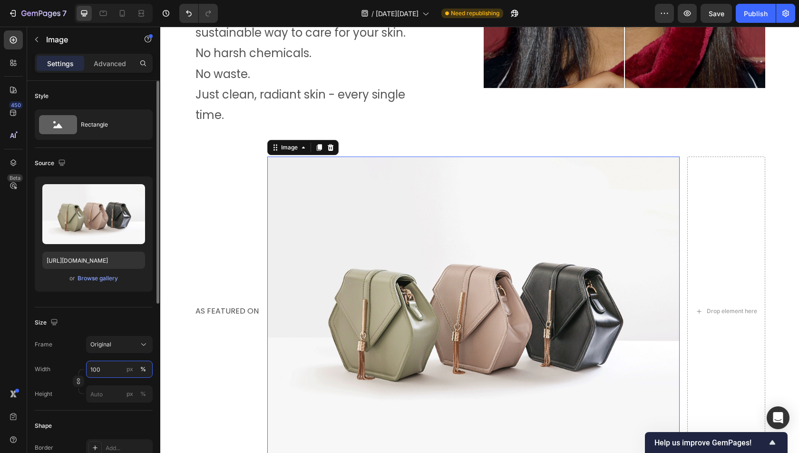
click at [116, 370] on input "100" at bounding box center [119, 369] width 67 height 17
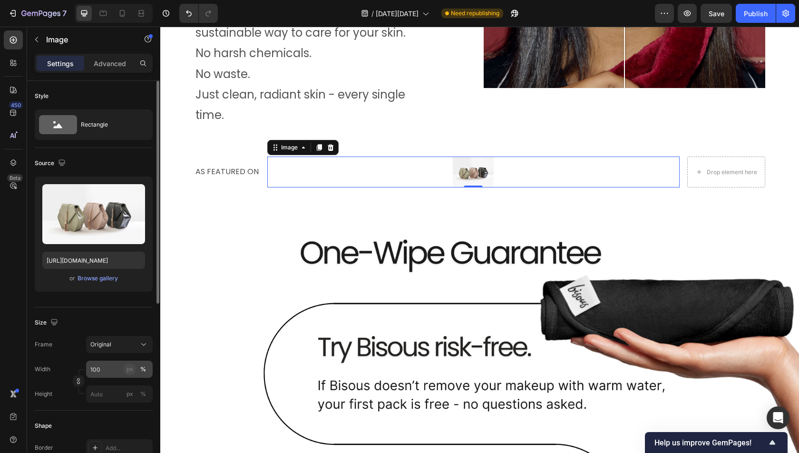
click at [128, 372] on div "px" at bounding box center [130, 369] width 7 height 9
click at [129, 372] on div "px" at bounding box center [130, 369] width 7 height 9
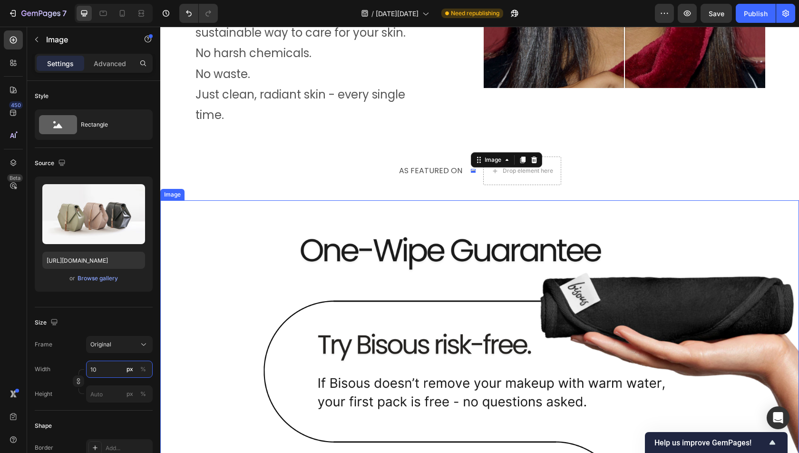
type input "0"
type input "100"
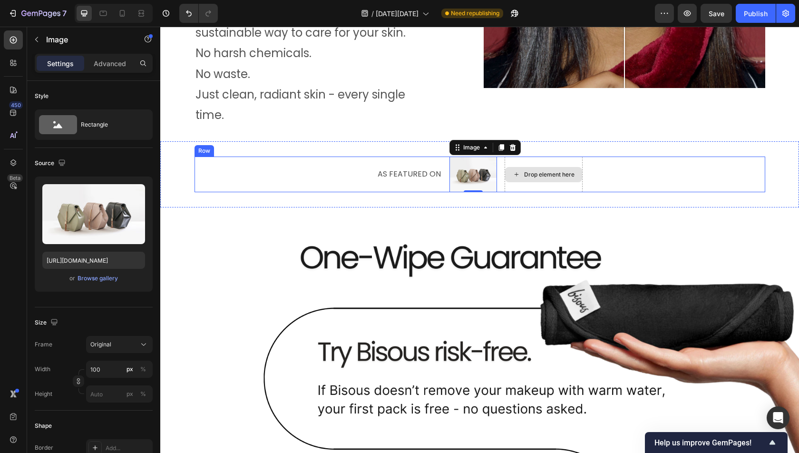
click at [532, 175] on div "Drop element here" at bounding box center [549, 175] width 50 height 8
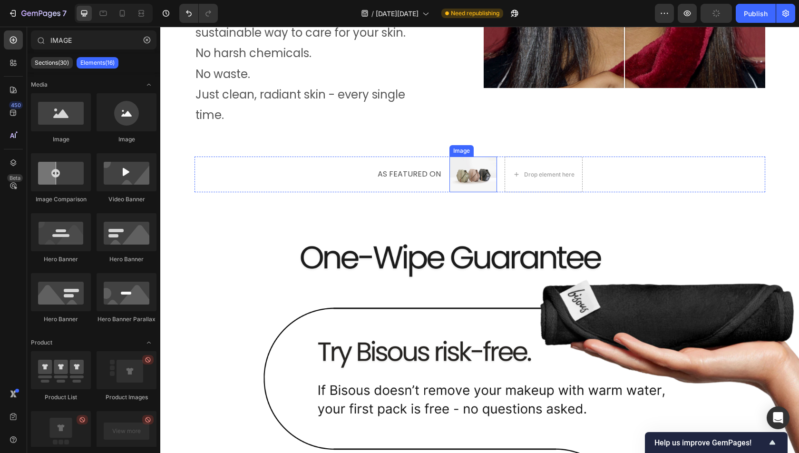
click at [484, 172] on img at bounding box center [474, 175] width 48 height 36
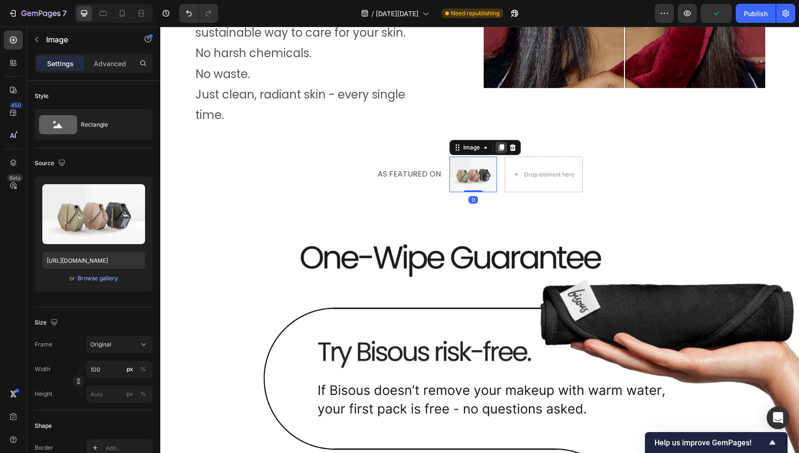
click at [498, 148] on icon at bounding box center [502, 148] width 8 height 8
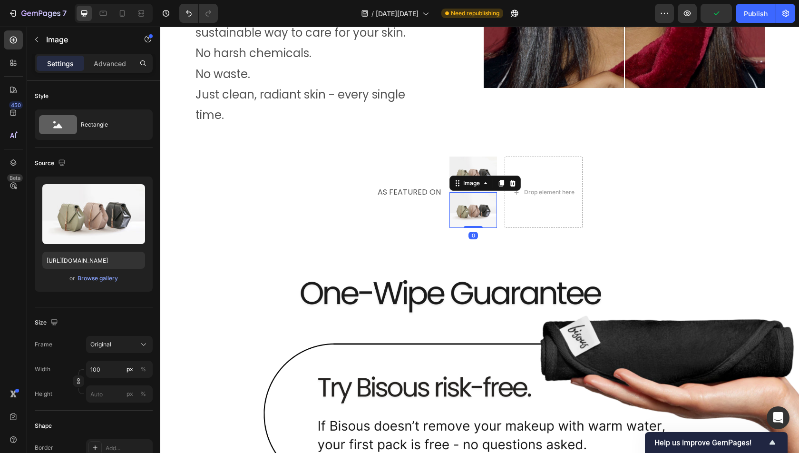
scroll to position [251, 0]
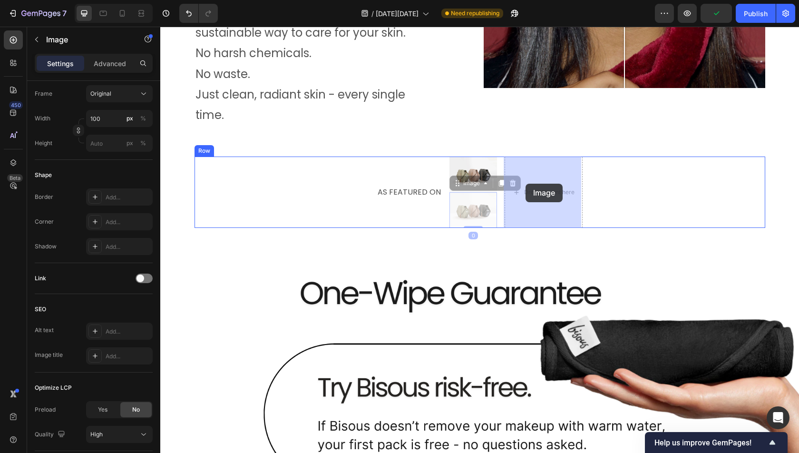
drag, startPoint x: 457, startPoint y: 184, endPoint x: 530, endPoint y: 183, distance: 73.7
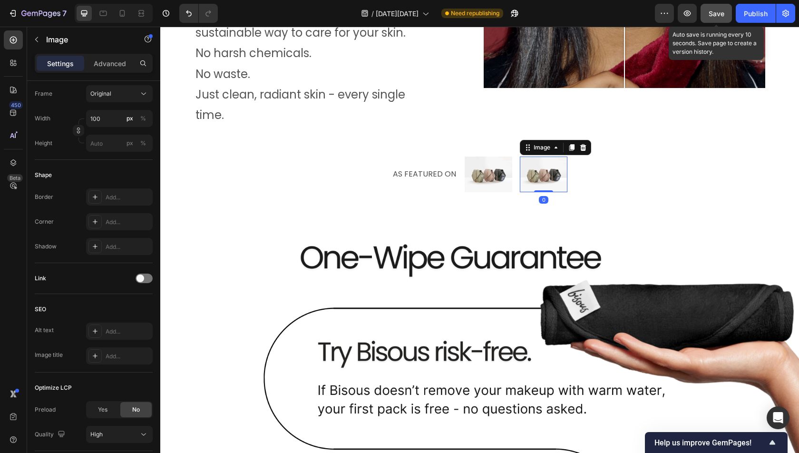
click at [716, 13] on span "Save" at bounding box center [717, 14] width 16 height 8
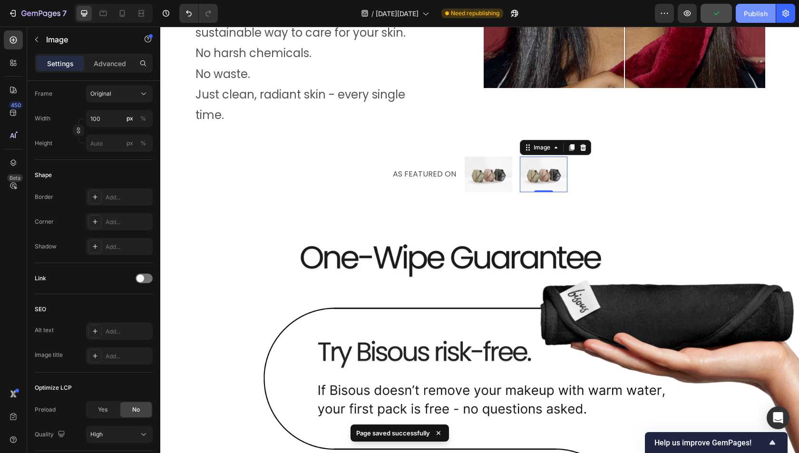
click at [753, 18] on div "Publish" at bounding box center [756, 14] width 24 height 10
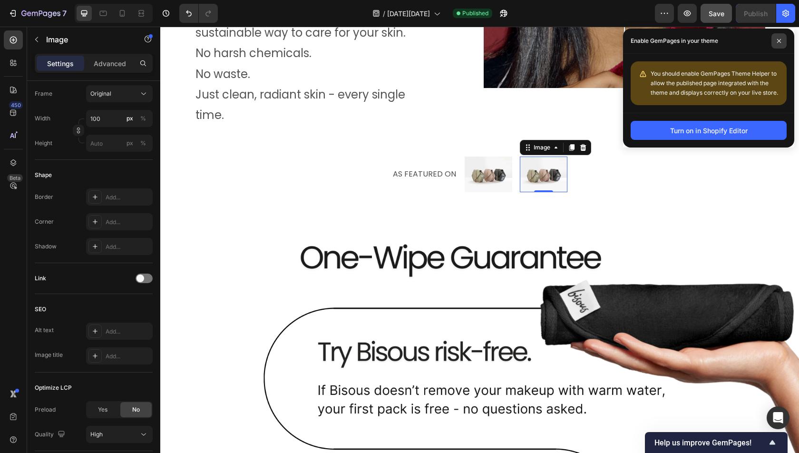
click at [777, 44] on span at bounding box center [779, 40] width 15 height 15
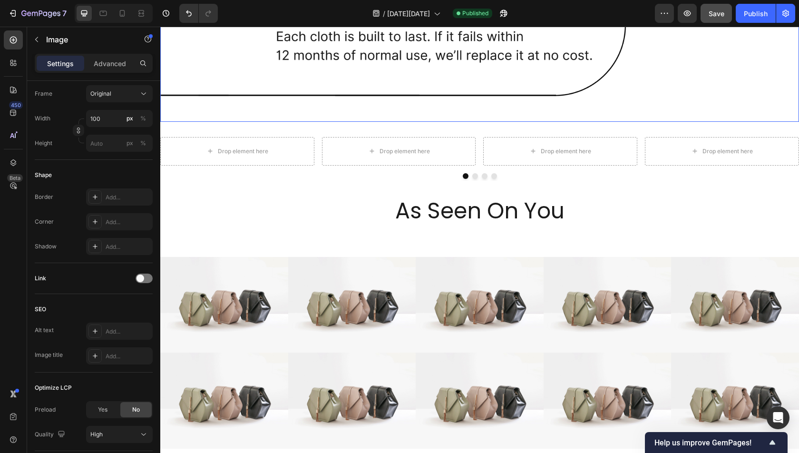
scroll to position [1412, 0]
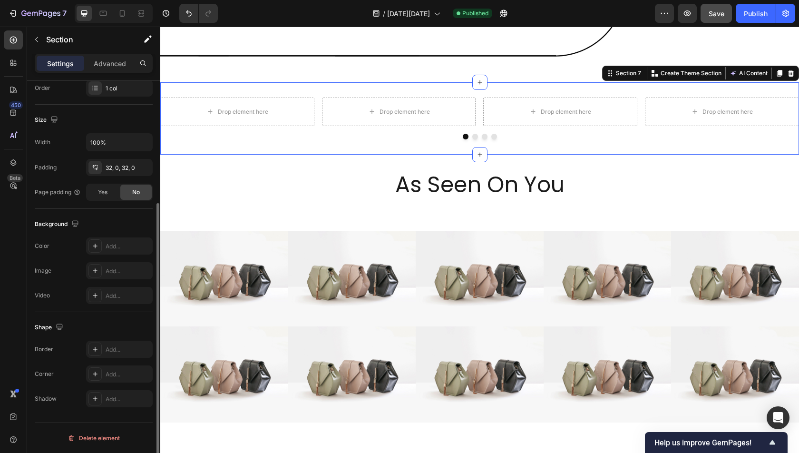
click at [391, 92] on div "Drop element here Drop element here Drop element here Drop element here Carouse…" at bounding box center [479, 118] width 639 height 72
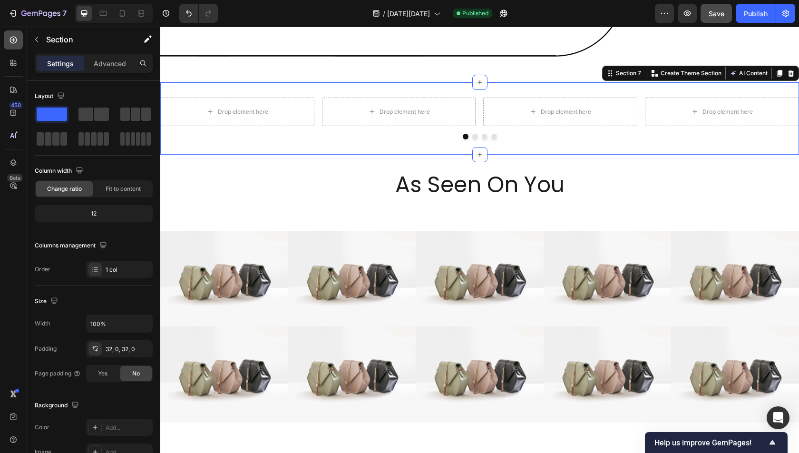
click at [6, 47] on div at bounding box center [13, 39] width 19 height 19
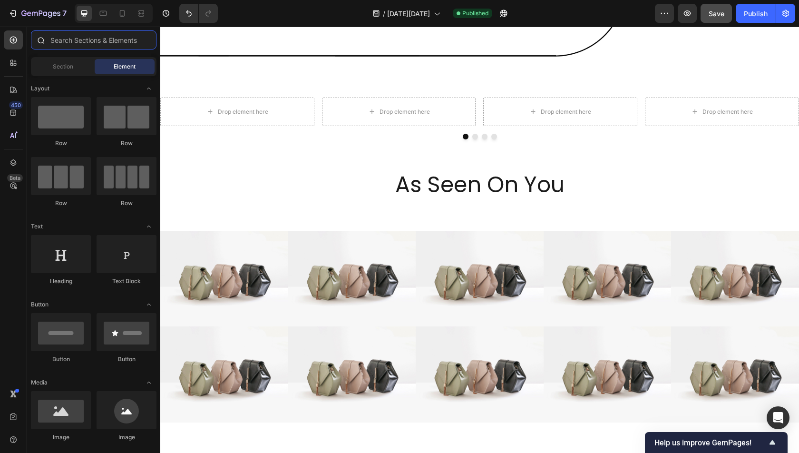
click at [99, 40] on input "text" at bounding box center [94, 39] width 126 height 19
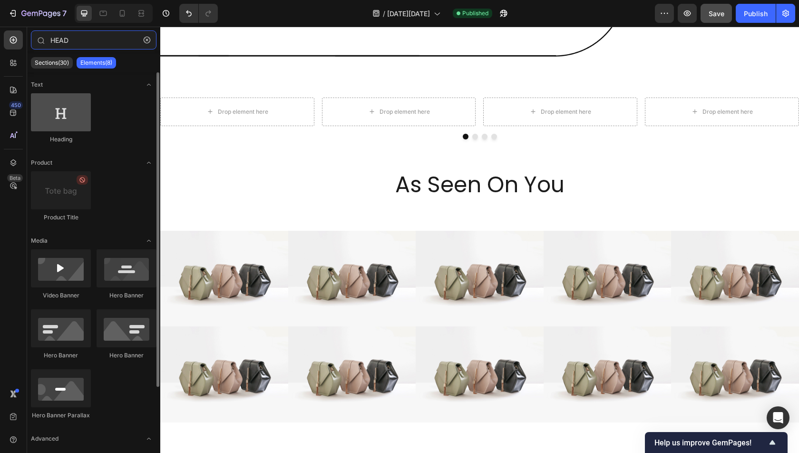
type input "HEAD"
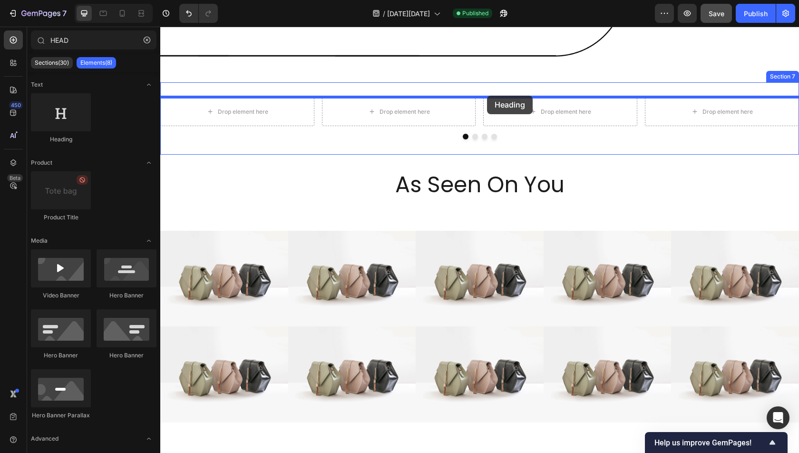
drag, startPoint x: 218, startPoint y: 144, endPoint x: 487, endPoint y: 96, distance: 273.5
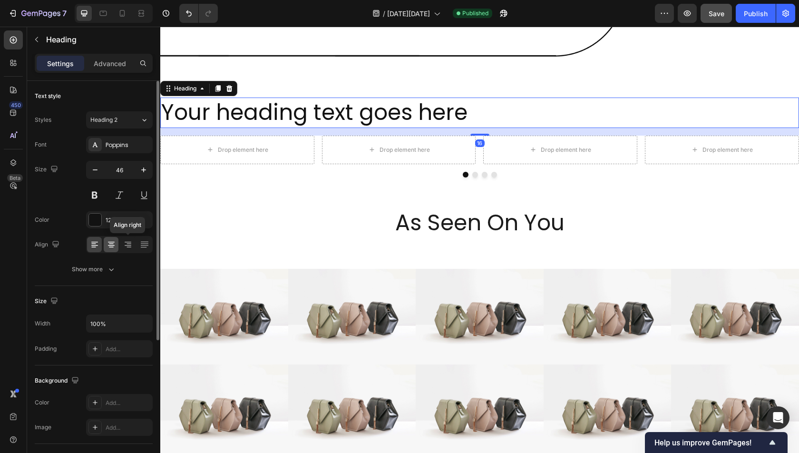
click at [104, 247] on div at bounding box center [111, 244] width 15 height 15
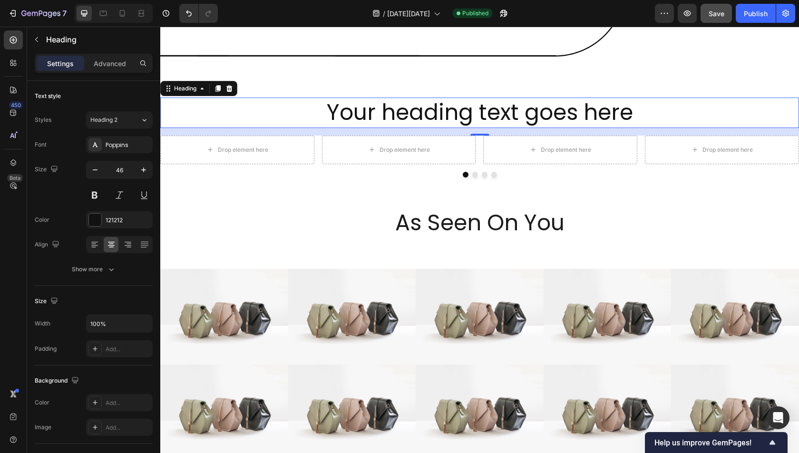
click at [469, 113] on h2 "Your heading text goes here" at bounding box center [479, 113] width 639 height 30
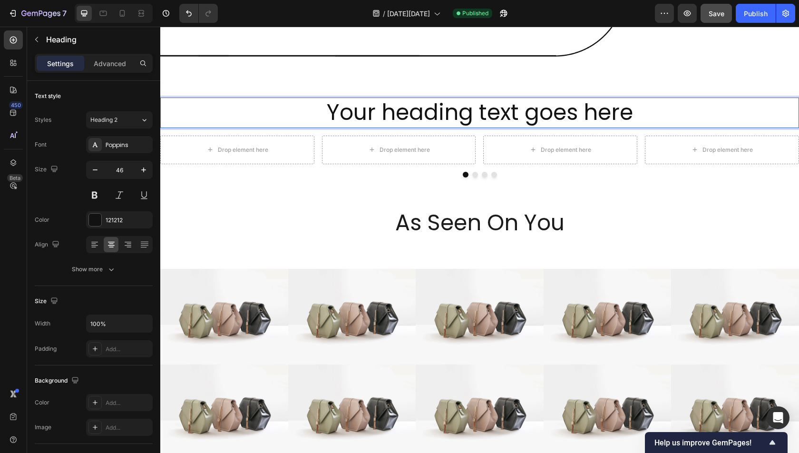
click at [469, 113] on p "Your heading text goes here" at bounding box center [479, 112] width 637 height 29
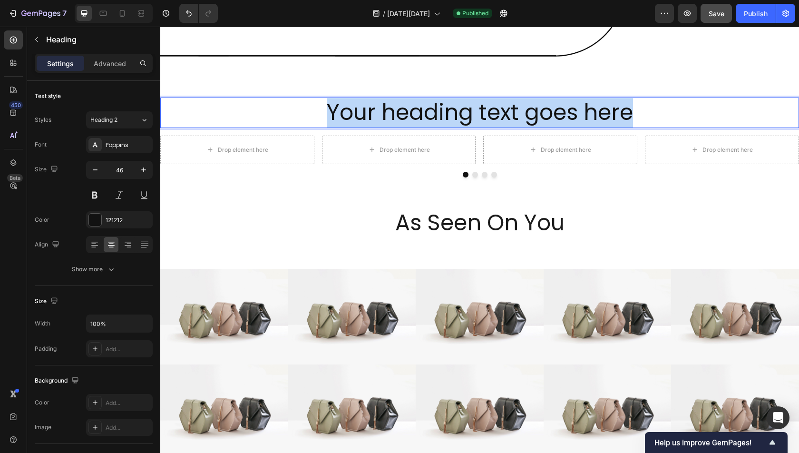
click at [469, 113] on p "Your heading text goes here" at bounding box center [479, 112] width 637 height 29
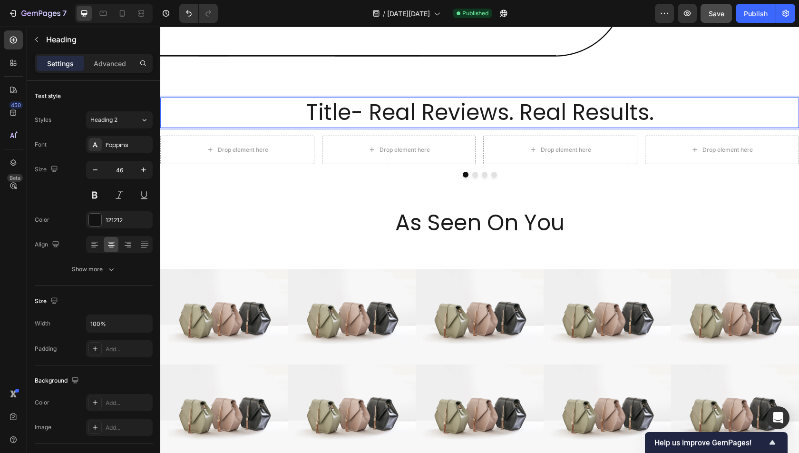
click at [373, 112] on span "Title- Real Reviews. Real Results." at bounding box center [480, 112] width 348 height 30
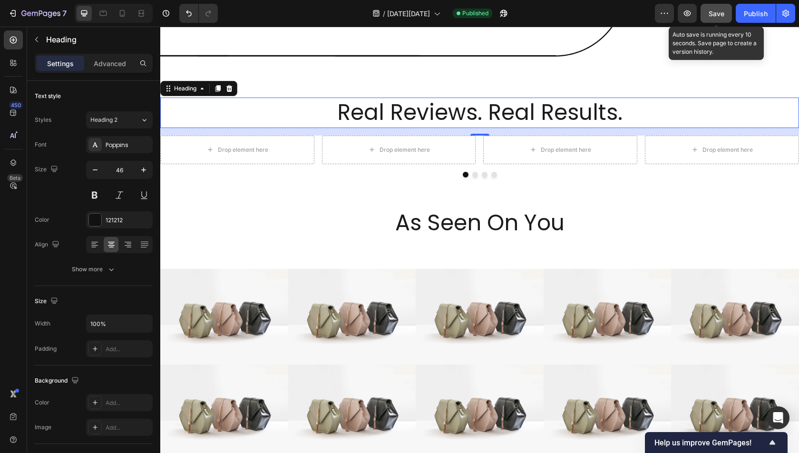
click at [717, 14] on span "Save" at bounding box center [717, 14] width 16 height 8
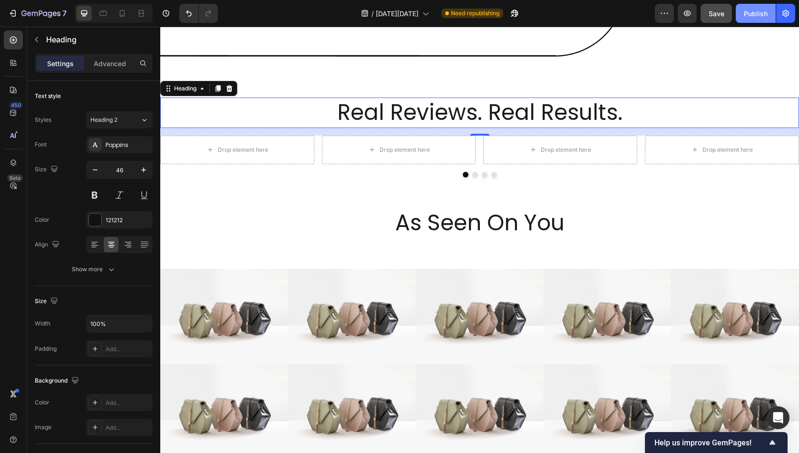
click at [759, 14] on div "Publish" at bounding box center [756, 14] width 24 height 10
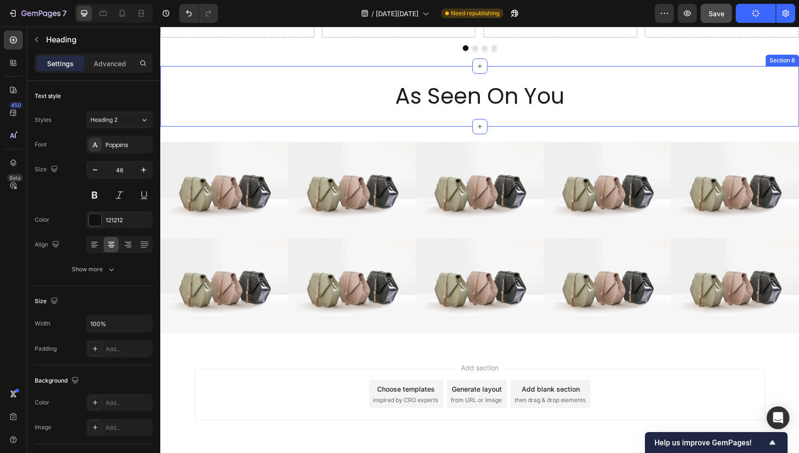
scroll to position [1571, 0]
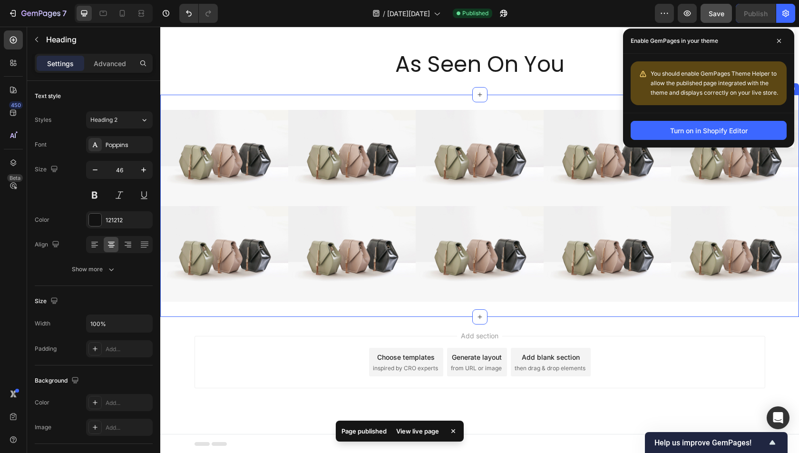
click at [443, 302] on div "Image Image Image Image Image Carousel Image Image Image Image Image Carousel S…" at bounding box center [479, 206] width 639 height 222
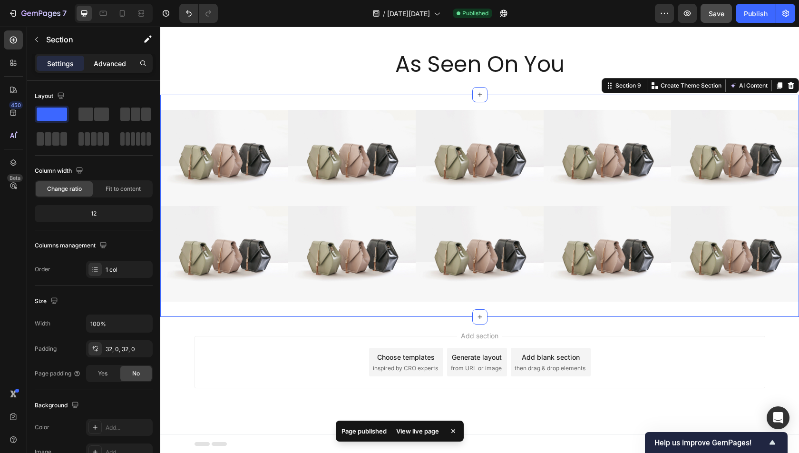
click at [112, 64] on p "Advanced" at bounding box center [110, 64] width 32 height 10
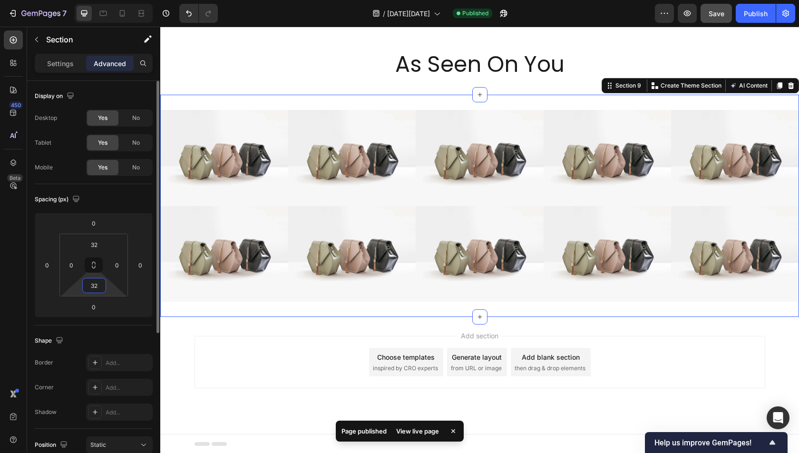
click at [92, 284] on input "32" at bounding box center [94, 285] width 19 height 14
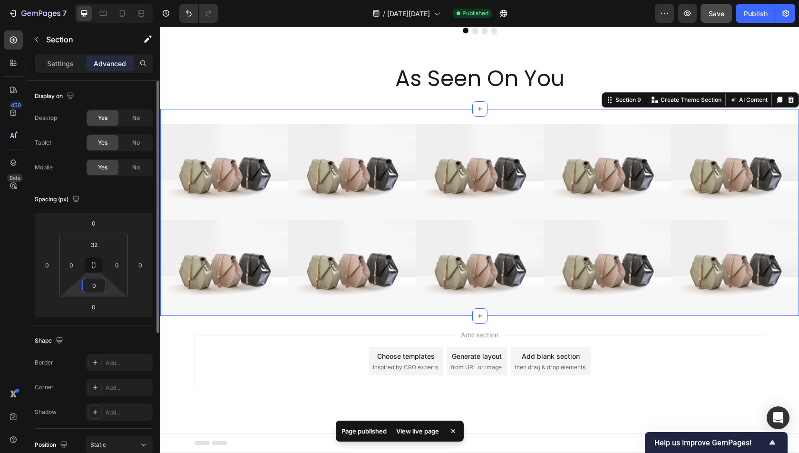
scroll to position [1555, 0]
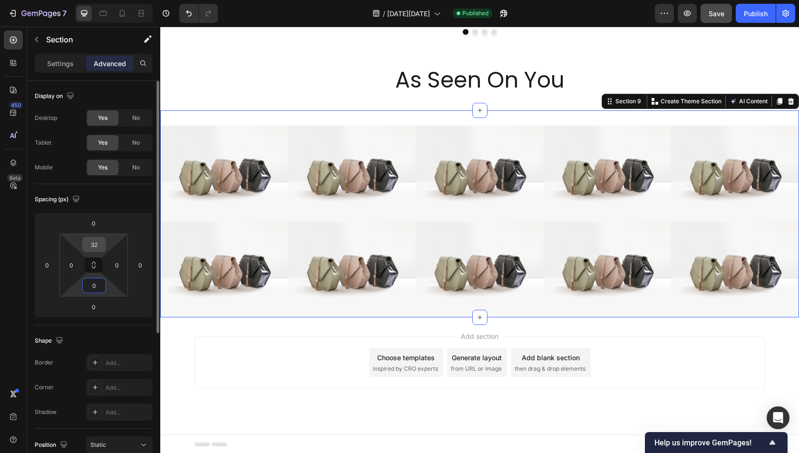
type input "0"
click at [99, 243] on input "32" at bounding box center [94, 244] width 19 height 14
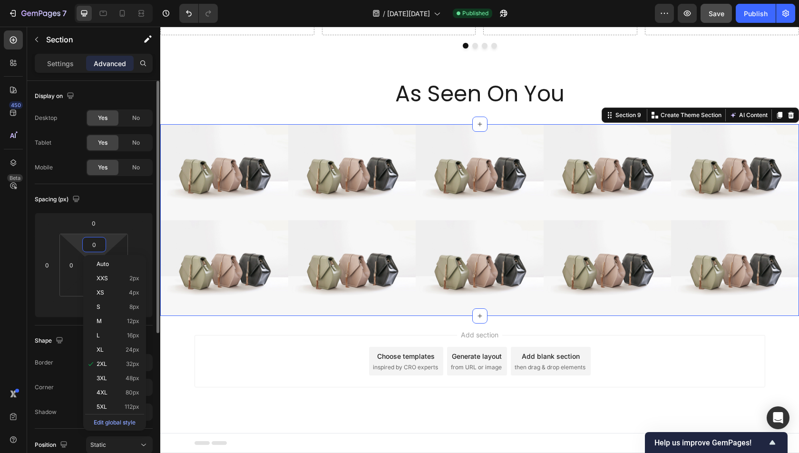
scroll to position [1540, 0]
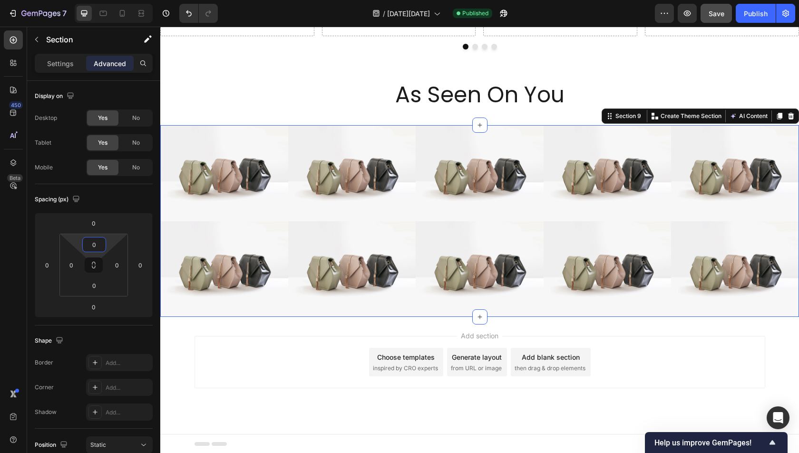
type input "0"
click at [728, 10] on button "Save" at bounding box center [716, 13] width 31 height 19
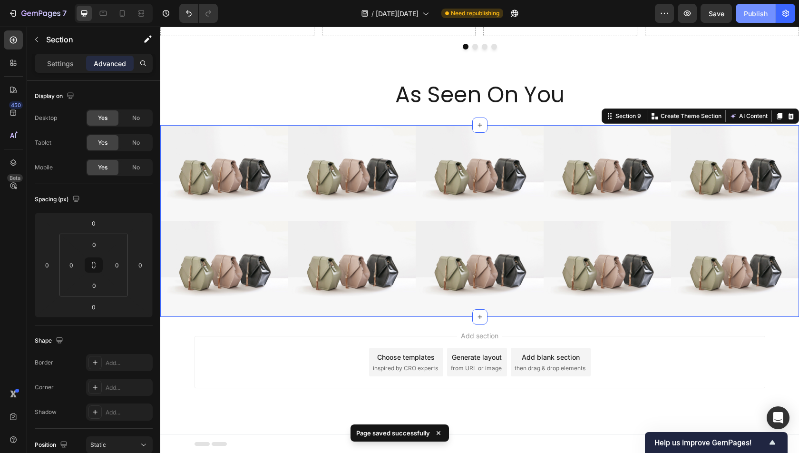
click at [755, 20] on button "Publish" at bounding box center [756, 13] width 40 height 19
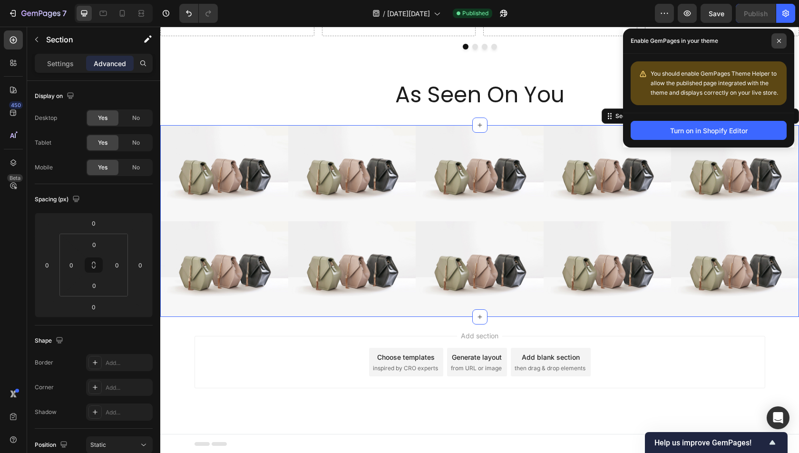
click at [776, 33] on span at bounding box center [779, 40] width 15 height 15
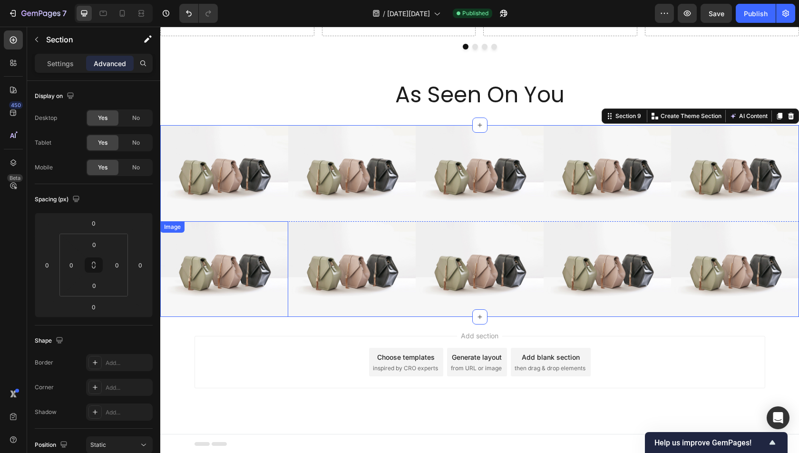
click at [238, 285] on img at bounding box center [224, 269] width 128 height 96
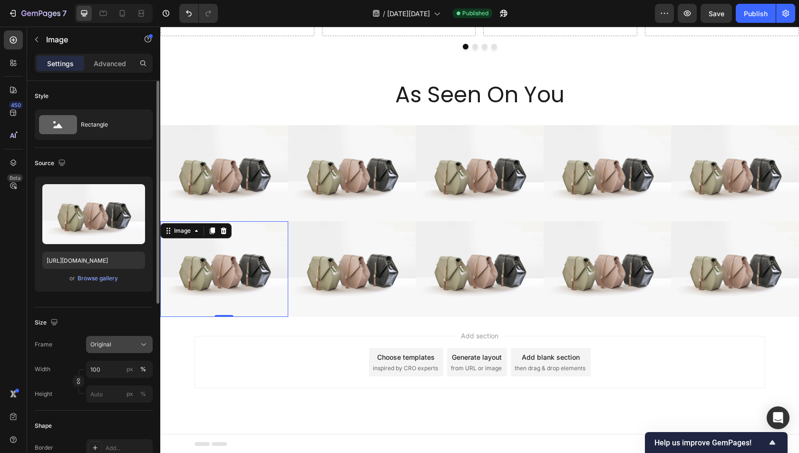
click at [110, 348] on span "Original" at bounding box center [100, 344] width 21 height 9
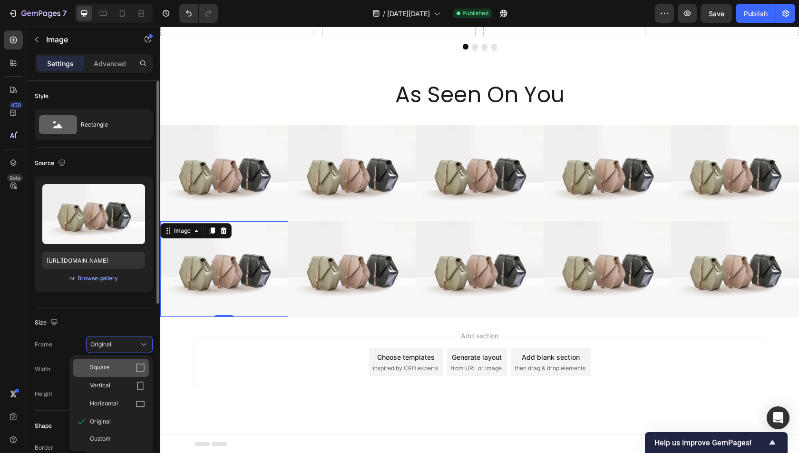
click at [118, 371] on div "Square" at bounding box center [117, 368] width 55 height 10
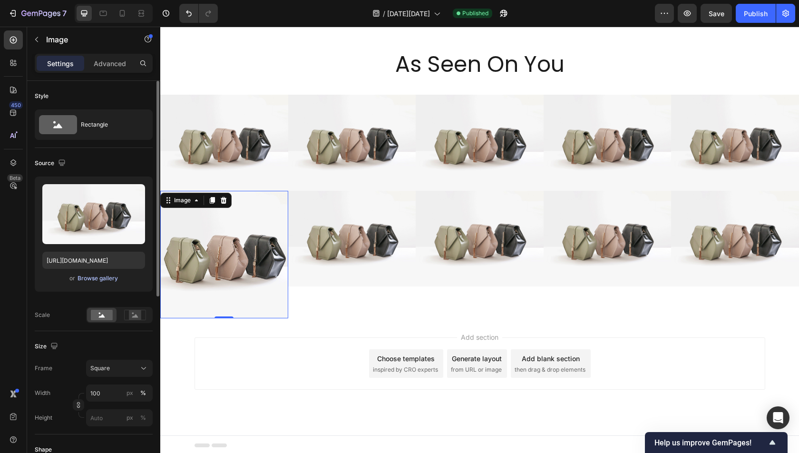
click at [88, 281] on div "Browse gallery" at bounding box center [98, 278] width 40 height 9
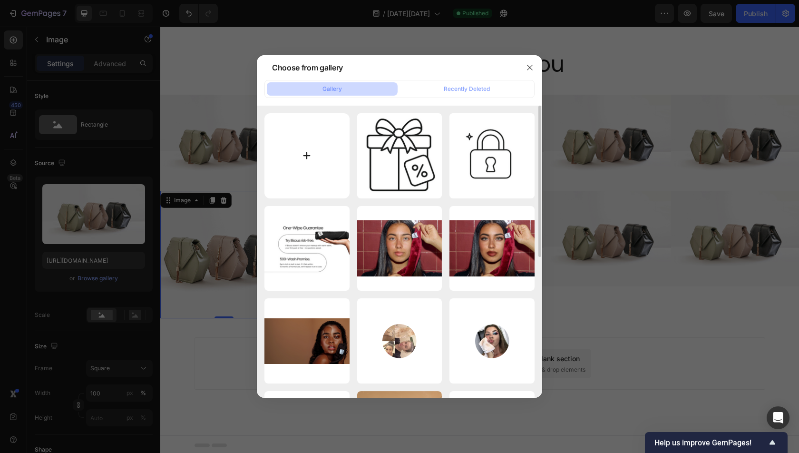
click at [301, 172] on input "file" at bounding box center [307, 155] width 85 height 85
type input "C:\fakepath\IG1.png"
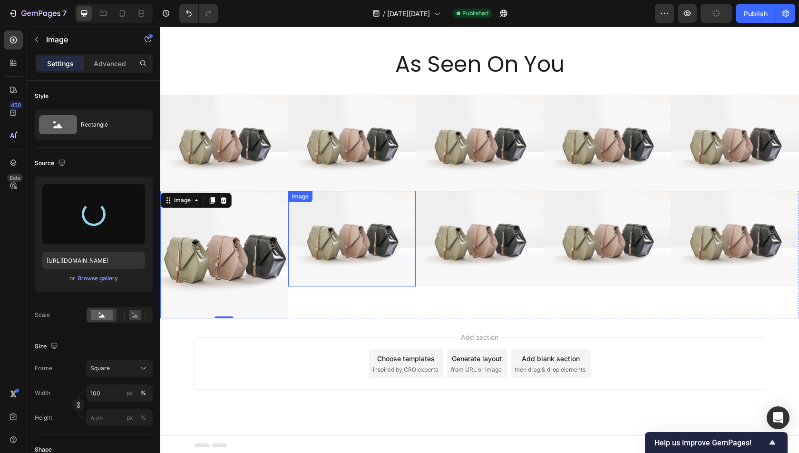
type input "https://cdn.shopify.com/s/files/1/2112/6209/files/gempages_560136679713670229-d…"
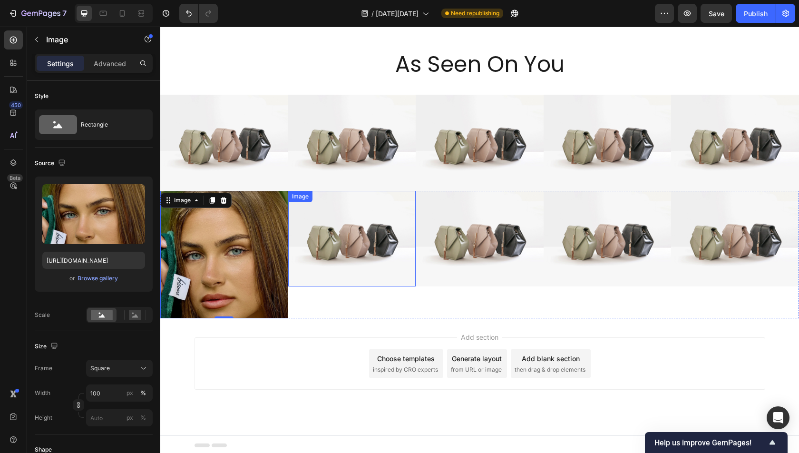
click at [360, 244] on img at bounding box center [352, 239] width 128 height 96
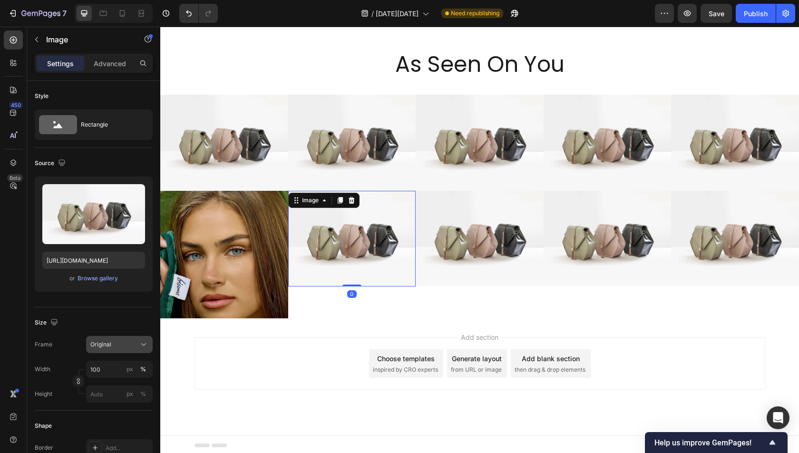
click at [135, 345] on div "Original" at bounding box center [113, 344] width 47 height 9
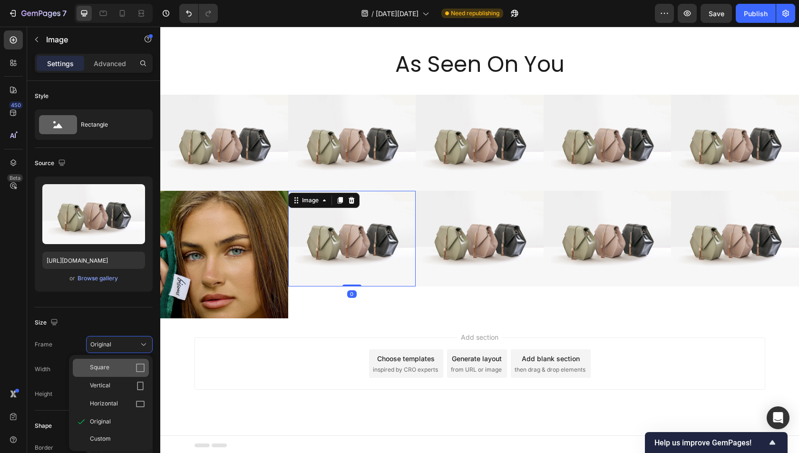
click at [125, 367] on div "Square" at bounding box center [117, 368] width 55 height 10
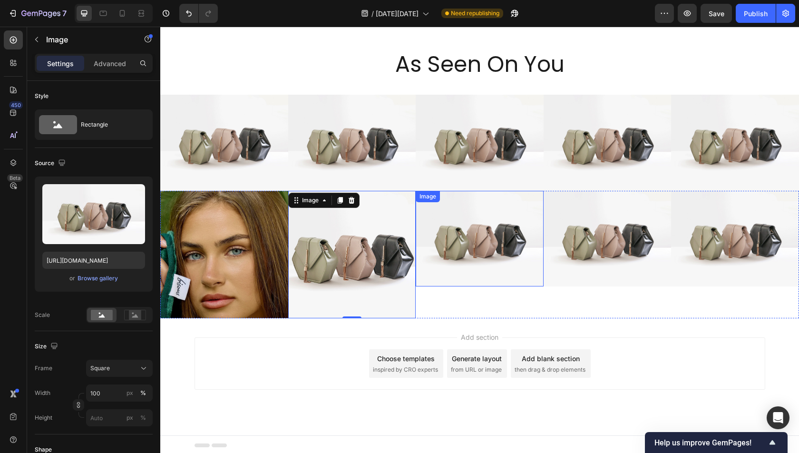
click at [464, 269] on img at bounding box center [480, 239] width 128 height 96
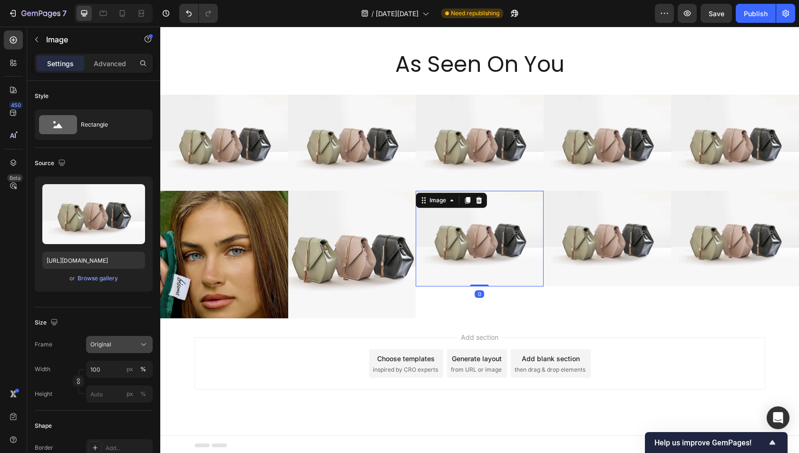
click at [118, 340] on div "Original" at bounding box center [113, 344] width 47 height 9
click at [118, 365] on div "Square" at bounding box center [117, 368] width 55 height 10
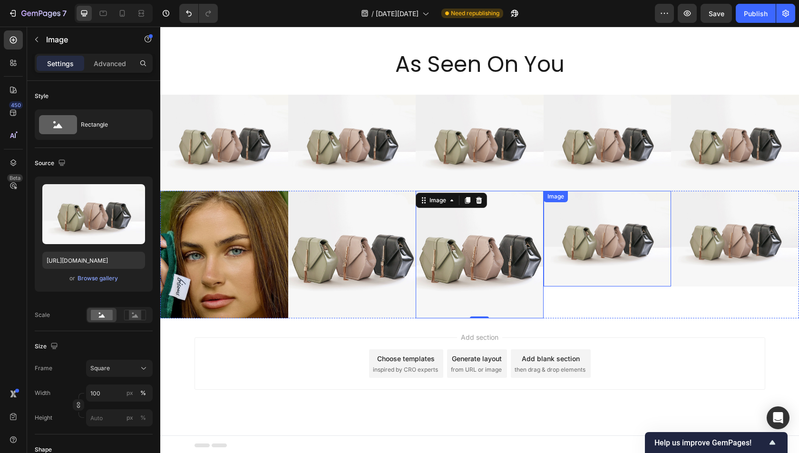
click at [633, 234] on img at bounding box center [608, 239] width 128 height 96
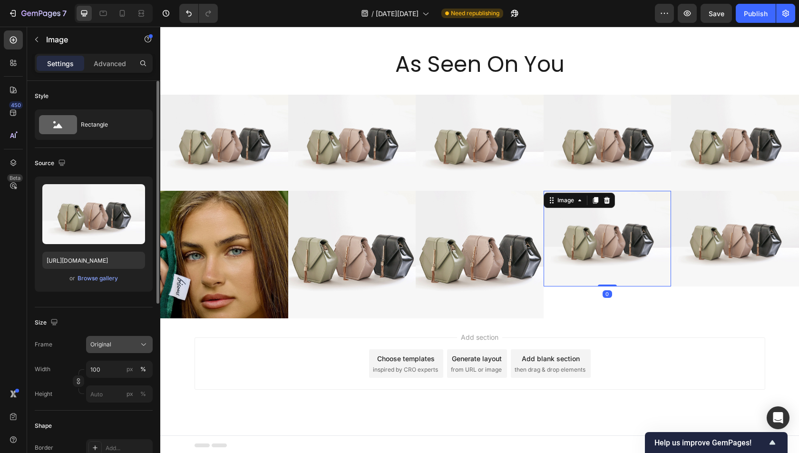
click at [100, 344] on span "Original" at bounding box center [100, 344] width 21 height 9
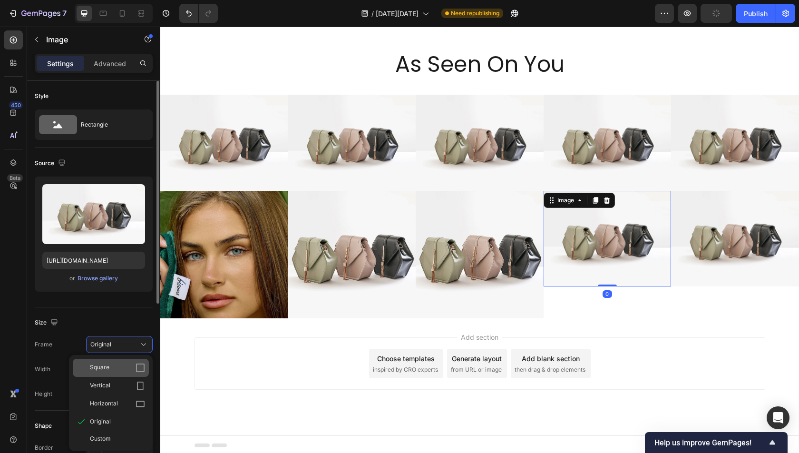
click at [102, 373] on div "Square" at bounding box center [111, 368] width 76 height 18
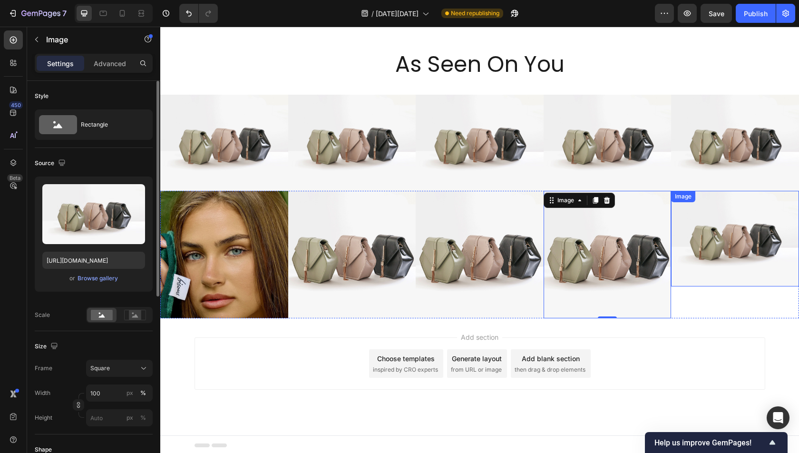
click at [704, 230] on img at bounding box center [735, 239] width 128 height 96
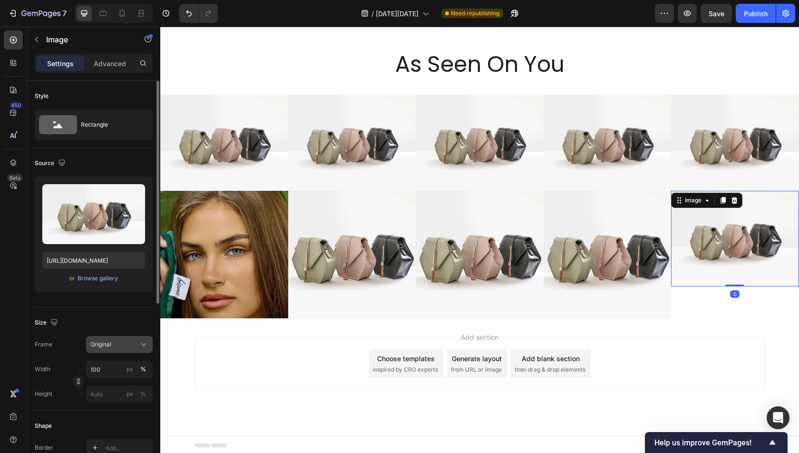
click at [108, 350] on button "Original" at bounding box center [119, 344] width 67 height 17
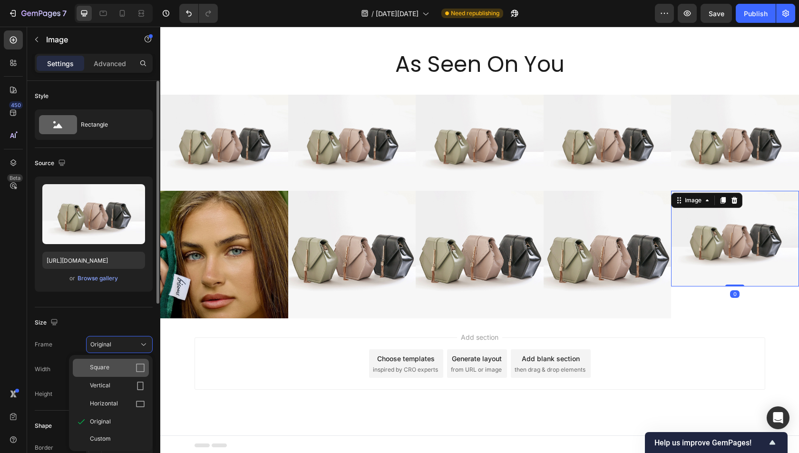
click at [102, 368] on span "Square" at bounding box center [100, 368] width 20 height 10
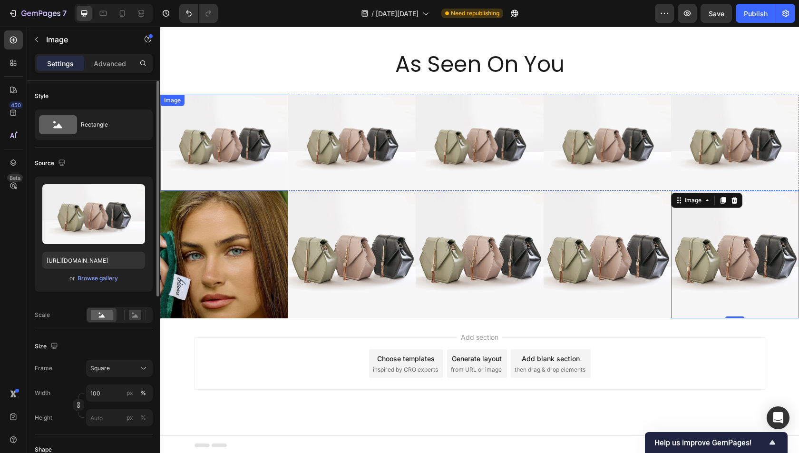
click at [219, 165] on img at bounding box center [224, 143] width 128 height 96
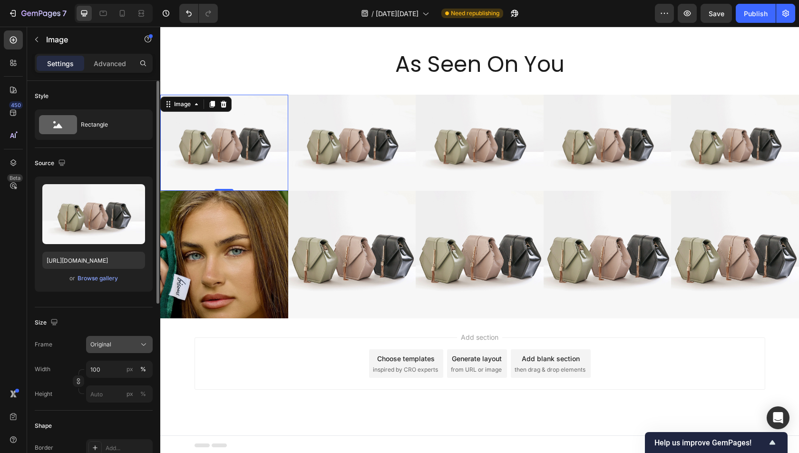
click at [112, 344] on div "Original" at bounding box center [113, 344] width 47 height 9
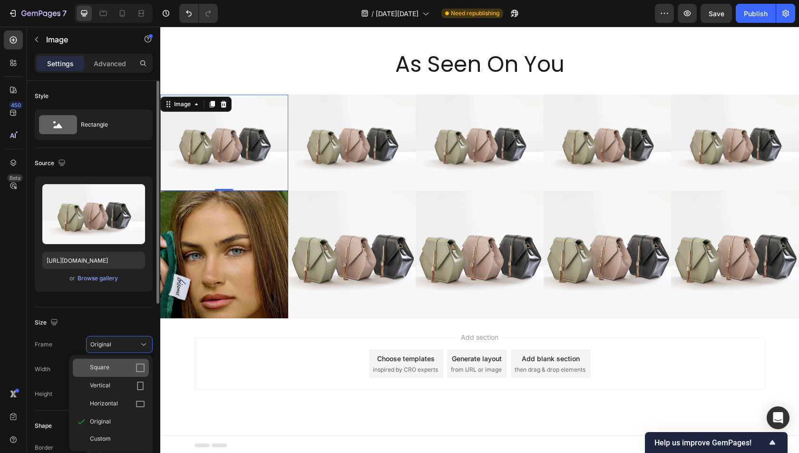
click at [120, 371] on div "Square" at bounding box center [117, 368] width 55 height 10
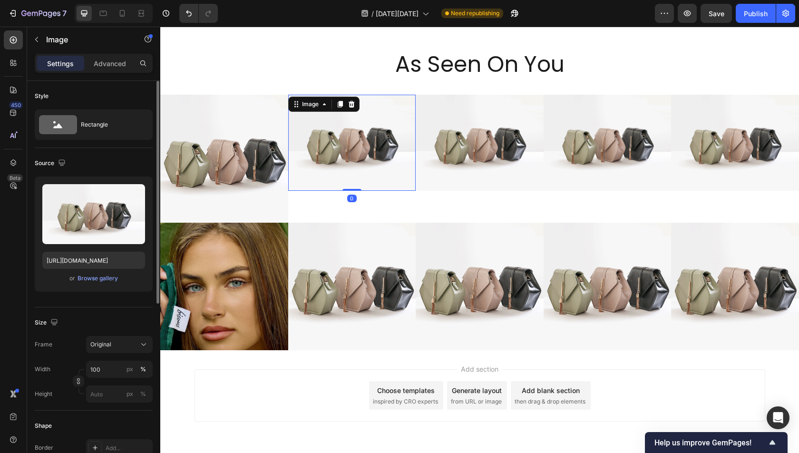
click at [367, 116] on img at bounding box center [352, 143] width 128 height 96
click at [127, 338] on button "Original" at bounding box center [119, 344] width 67 height 17
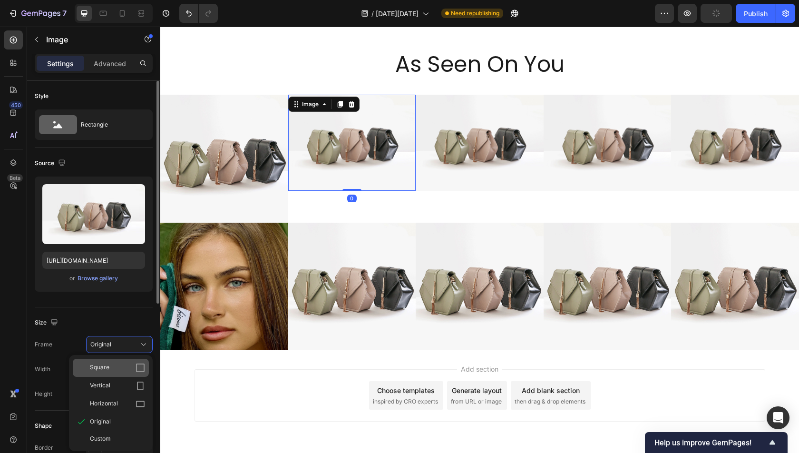
click at [116, 368] on div "Square" at bounding box center [117, 368] width 55 height 10
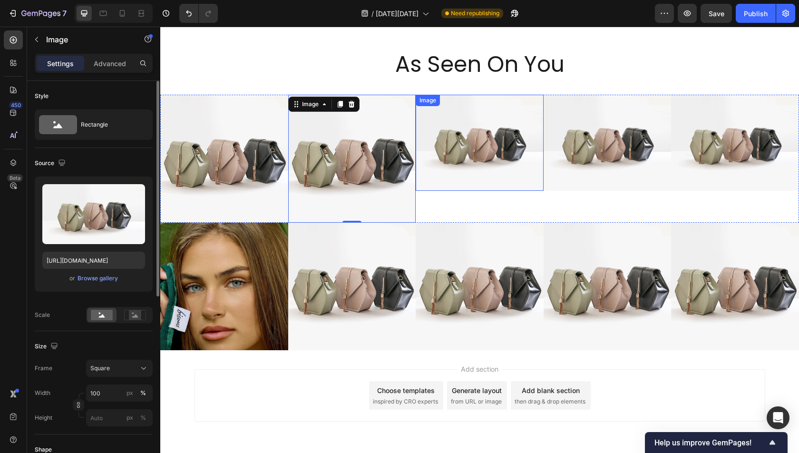
click at [462, 179] on img at bounding box center [480, 143] width 128 height 96
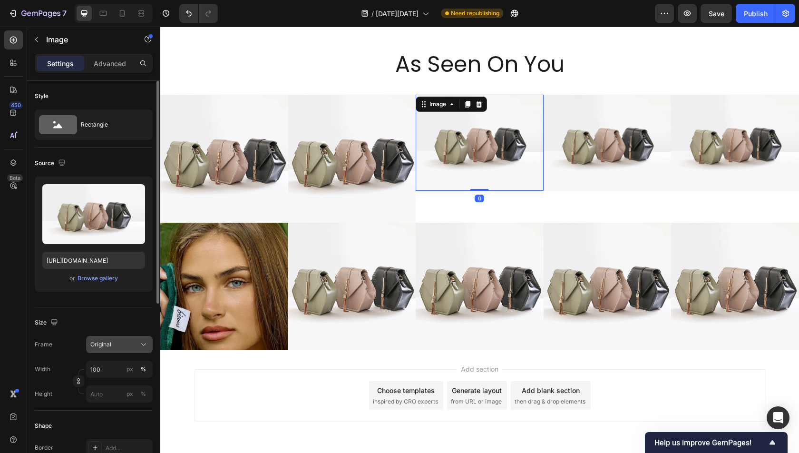
click at [97, 342] on span "Original" at bounding box center [100, 344] width 21 height 9
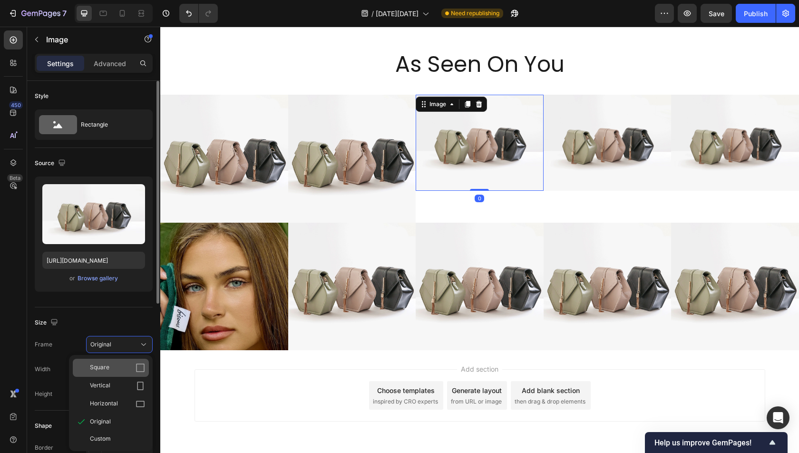
click at [119, 367] on div "Square" at bounding box center [117, 368] width 55 height 10
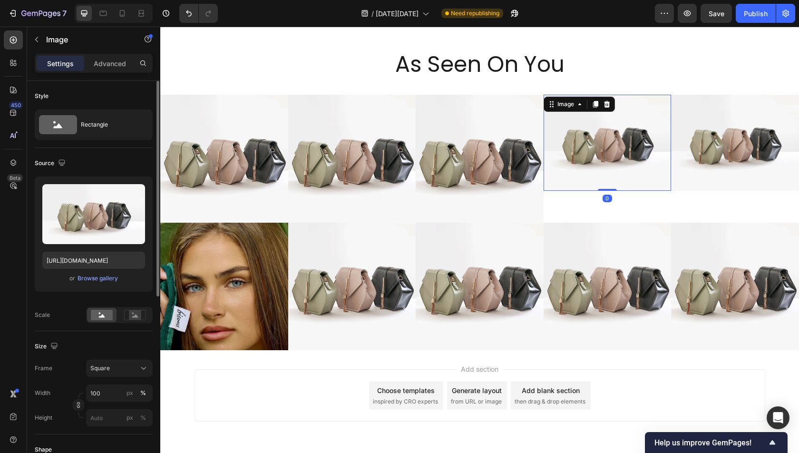
click at [621, 145] on img at bounding box center [608, 143] width 128 height 96
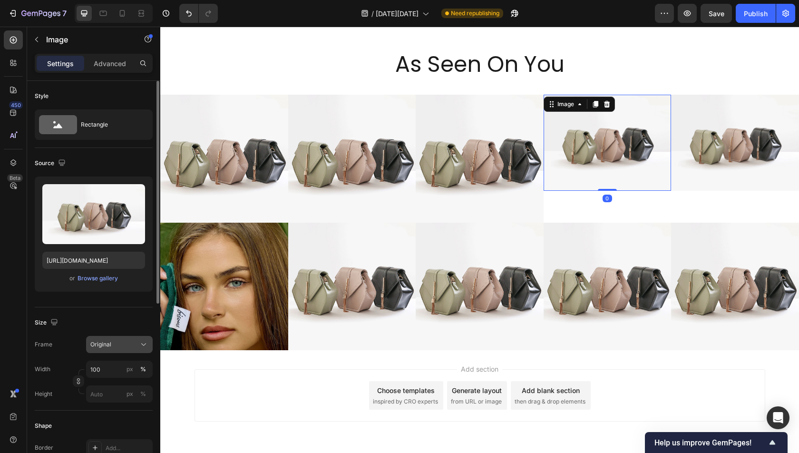
click at [106, 343] on span "Original" at bounding box center [100, 344] width 21 height 9
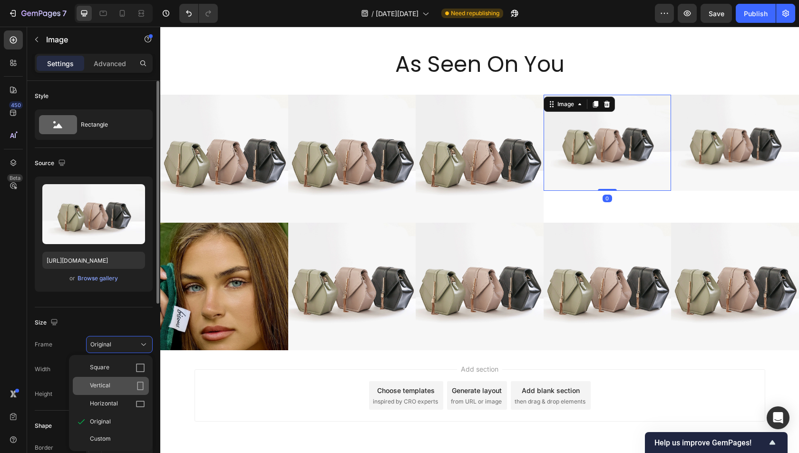
click at [112, 377] on div "Vertical" at bounding box center [111, 386] width 76 height 18
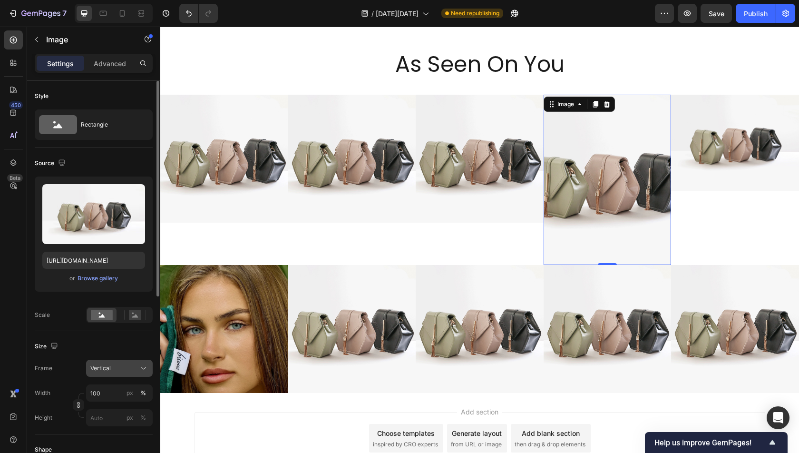
click at [116, 372] on div "Vertical" at bounding box center [119, 368] width 58 height 10
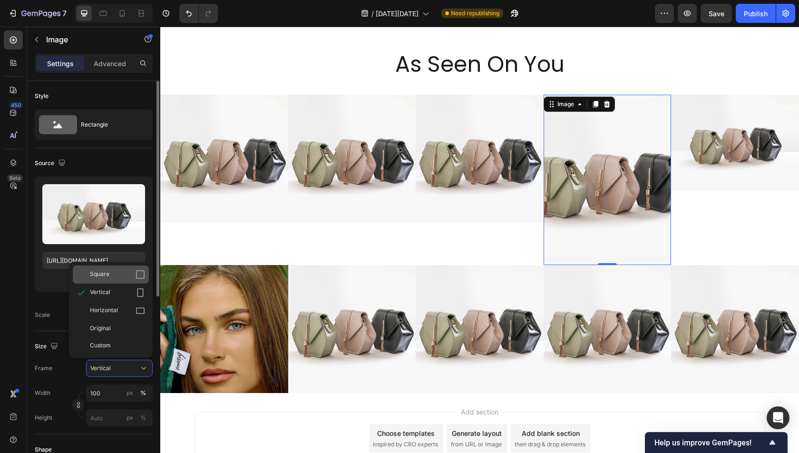
click at [108, 274] on span "Square" at bounding box center [100, 275] width 20 height 10
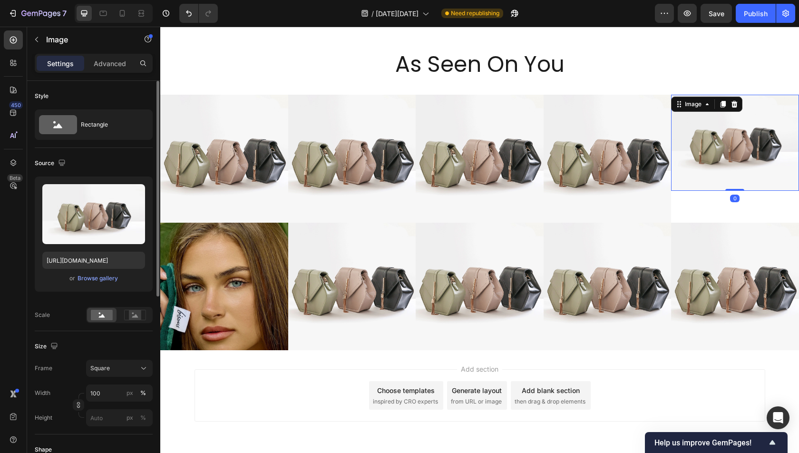
click at [750, 148] on img at bounding box center [735, 143] width 128 height 96
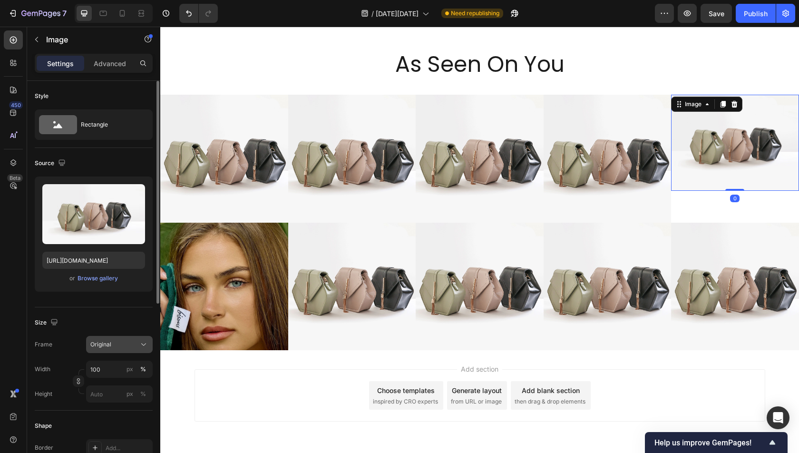
click at [115, 336] on button "Original" at bounding box center [119, 344] width 67 height 17
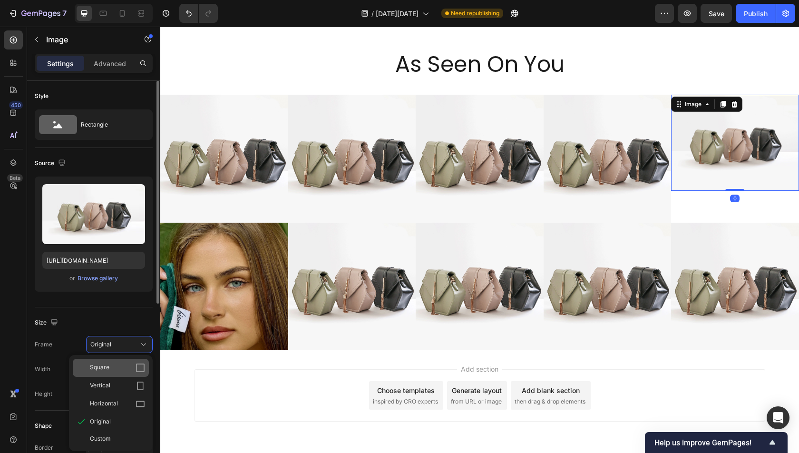
click at [114, 363] on div "Square" at bounding box center [117, 368] width 55 height 10
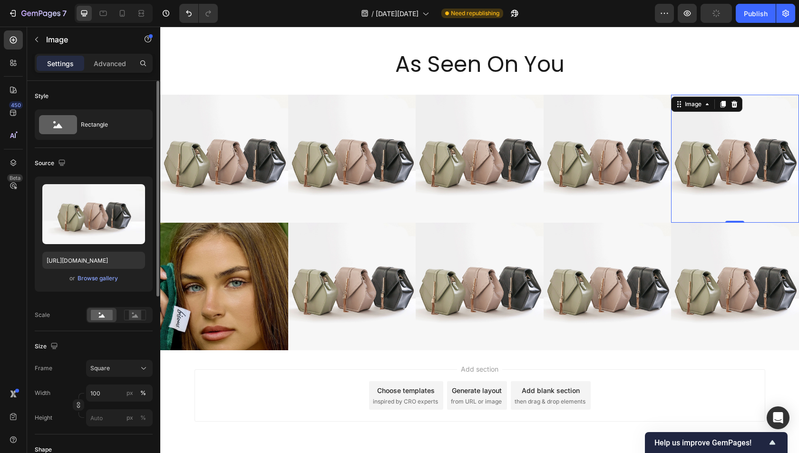
click at [722, 3] on div "7 Version history / Black Friday Need republishing Preview Publish" at bounding box center [399, 13] width 799 height 27
click at [749, 17] on div "Publish" at bounding box center [756, 14] width 24 height 10
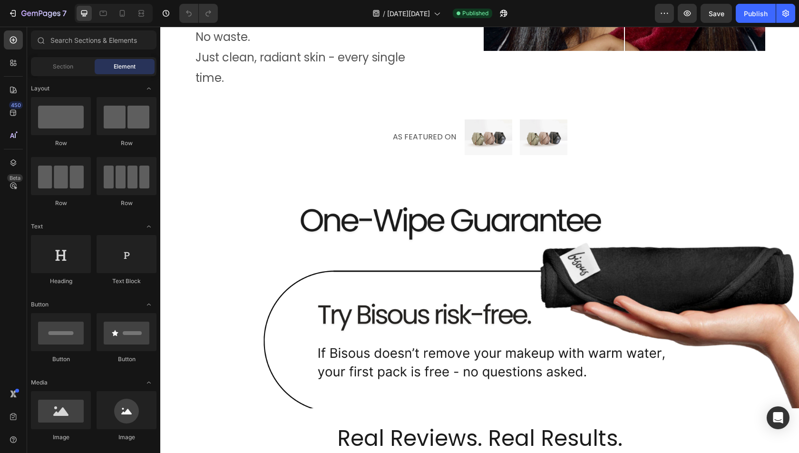
scroll to position [1420, 0]
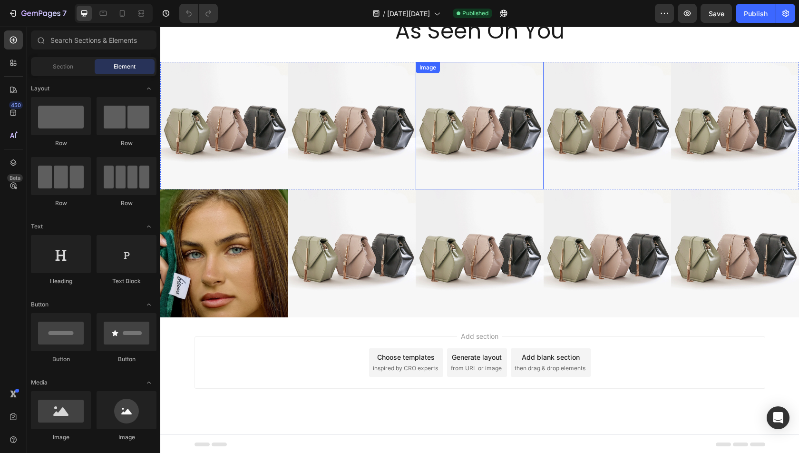
click at [444, 185] on img at bounding box center [480, 126] width 128 height 128
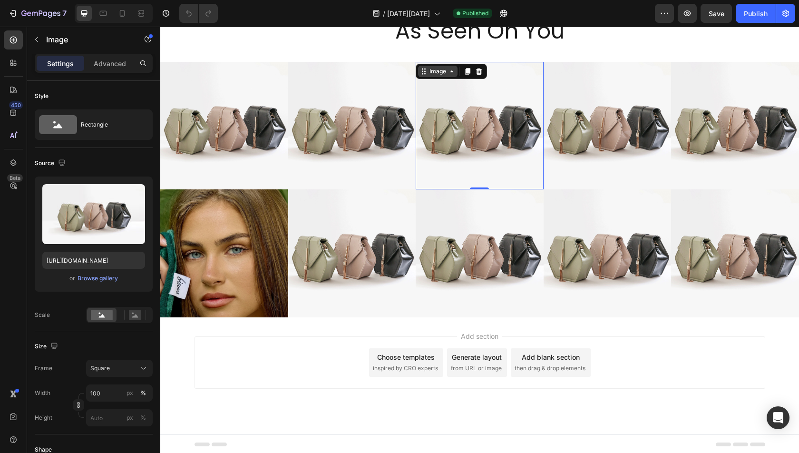
click at [436, 73] on div "Image" at bounding box center [438, 71] width 20 height 9
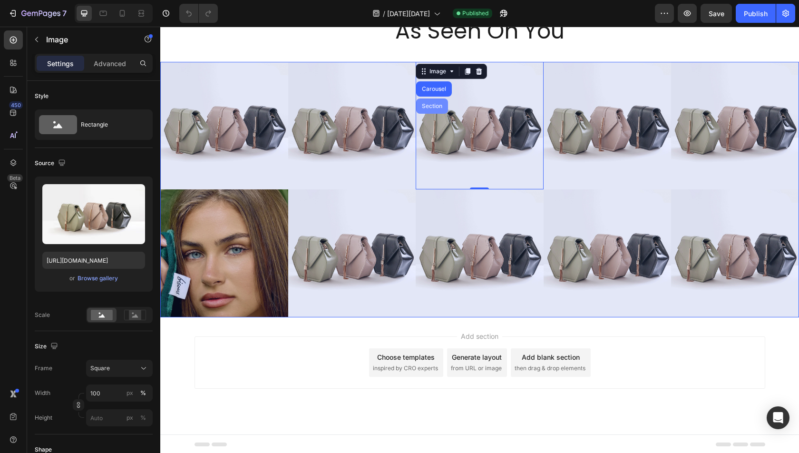
click at [436, 100] on div "Section" at bounding box center [432, 105] width 32 height 15
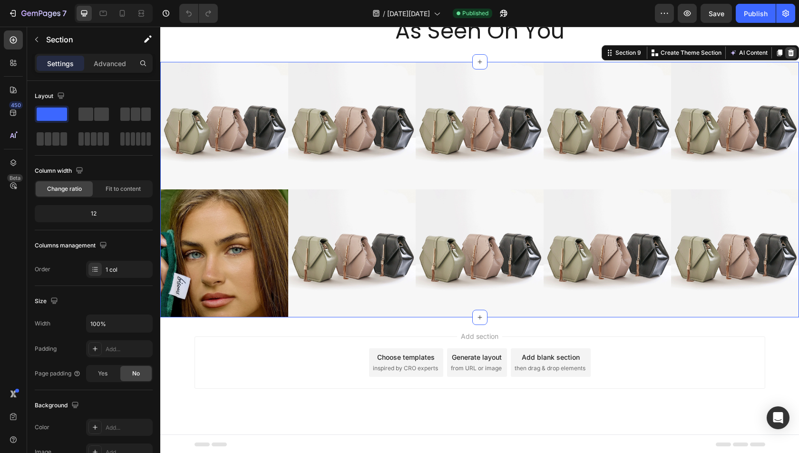
click at [792, 55] on icon at bounding box center [791, 52] width 6 height 7
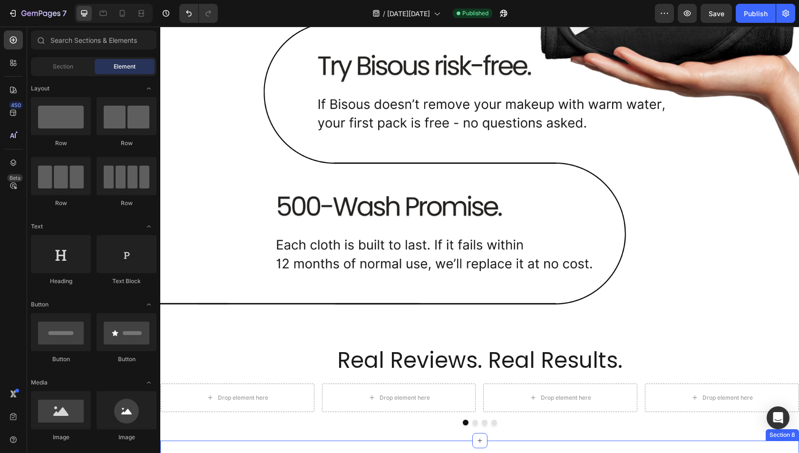
scroll to position [1348, 0]
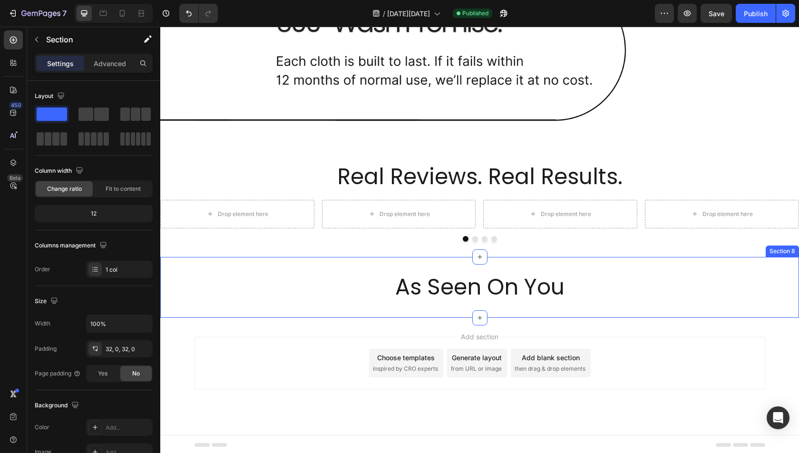
click at [434, 305] on div "As Seen On You Heading Section 8" at bounding box center [479, 287] width 639 height 61
click at [15, 44] on icon at bounding box center [14, 40] width 10 height 10
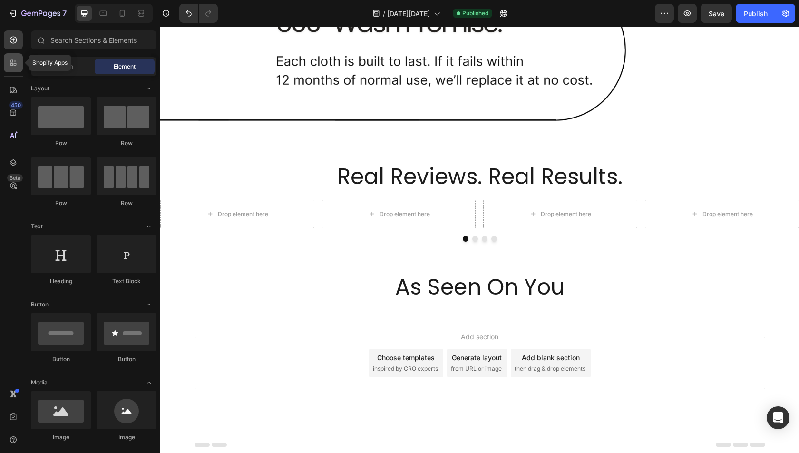
click at [20, 63] on div at bounding box center [13, 62] width 19 height 19
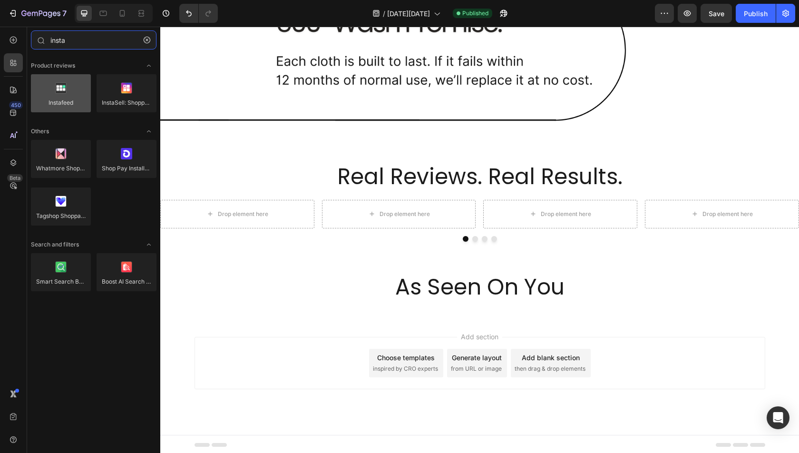
type input "insta"
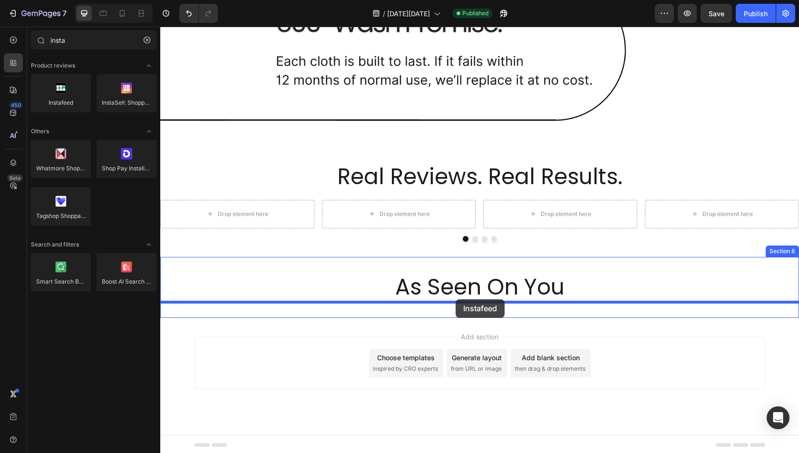
drag, startPoint x: 214, startPoint y: 130, endPoint x: 456, endPoint y: 300, distance: 295.5
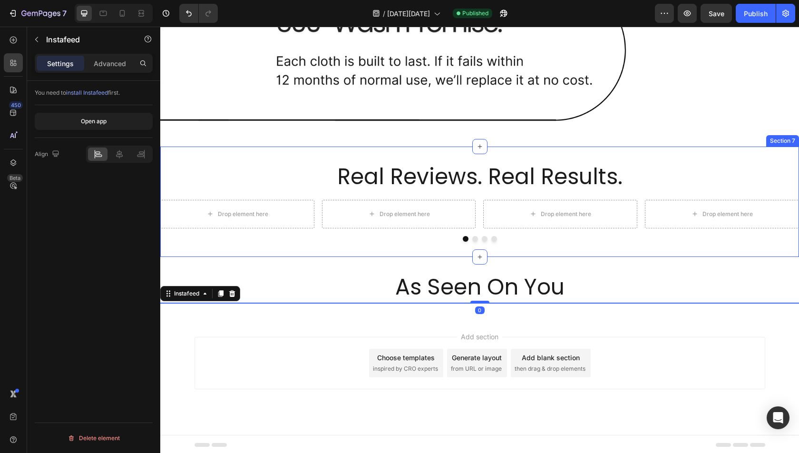
scroll to position [1378, 0]
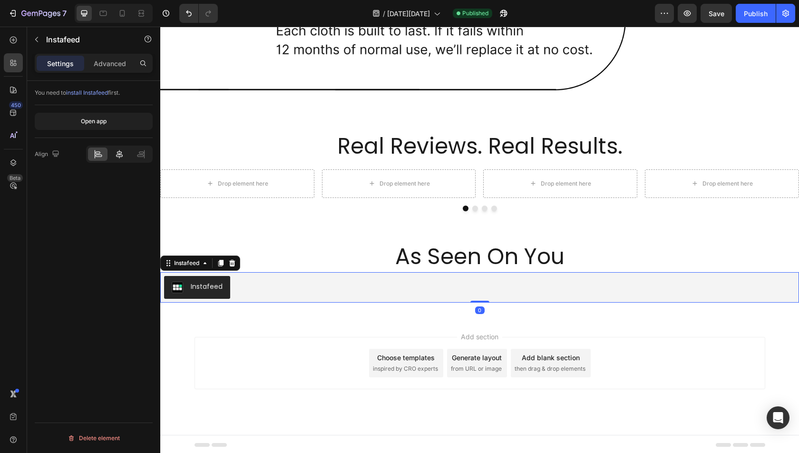
click at [114, 153] on div at bounding box center [119, 153] width 20 height 13
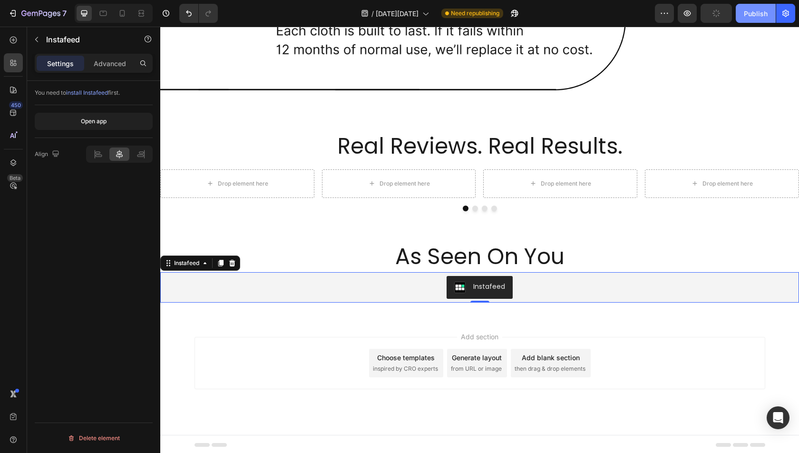
click at [750, 17] on div "Publish" at bounding box center [756, 14] width 24 height 10
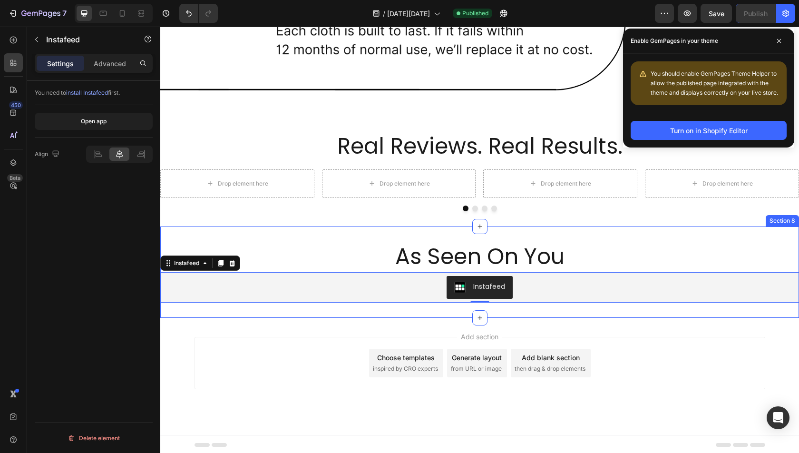
click at [359, 309] on div "As Seen On You Heading Instafeed Instafeed 0 Section 8" at bounding box center [479, 271] width 639 height 91
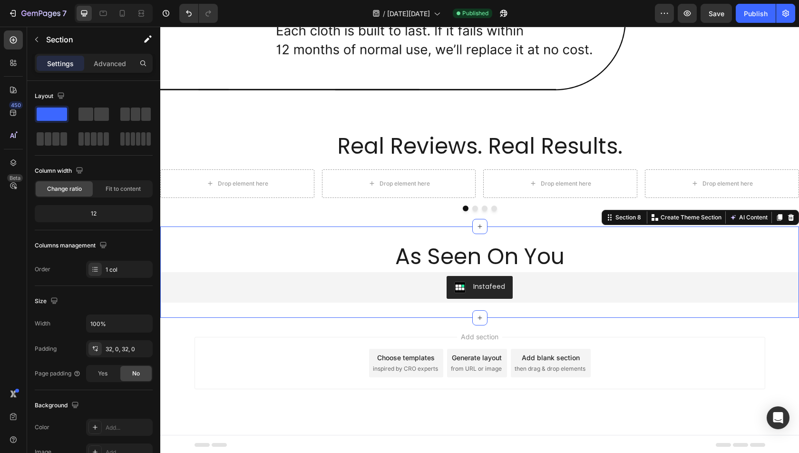
click at [114, 71] on div "Settings Advanced" at bounding box center [94, 63] width 118 height 19
click at [111, 66] on p "Advanced" at bounding box center [110, 64] width 32 height 10
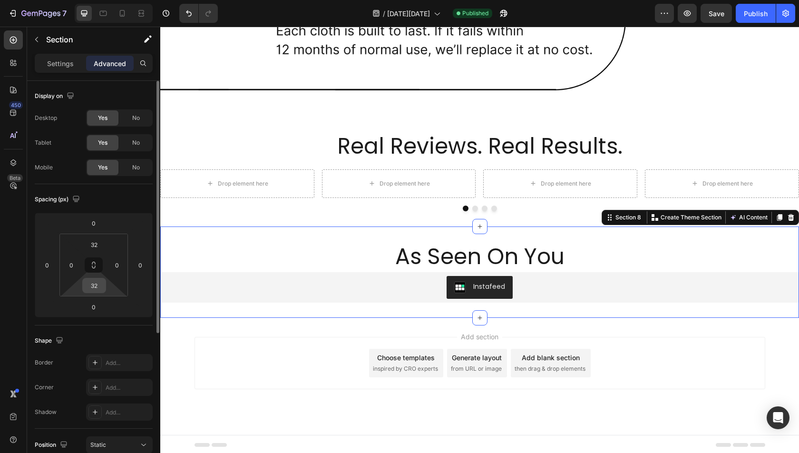
click at [91, 284] on input "32" at bounding box center [94, 285] width 19 height 14
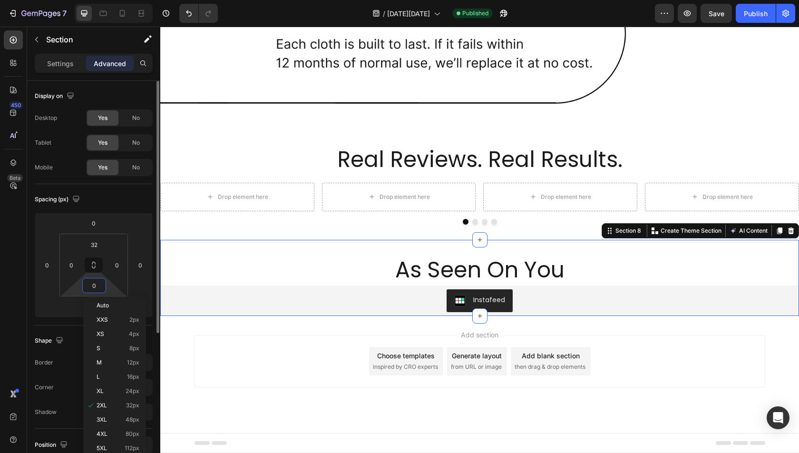
scroll to position [1364, 0]
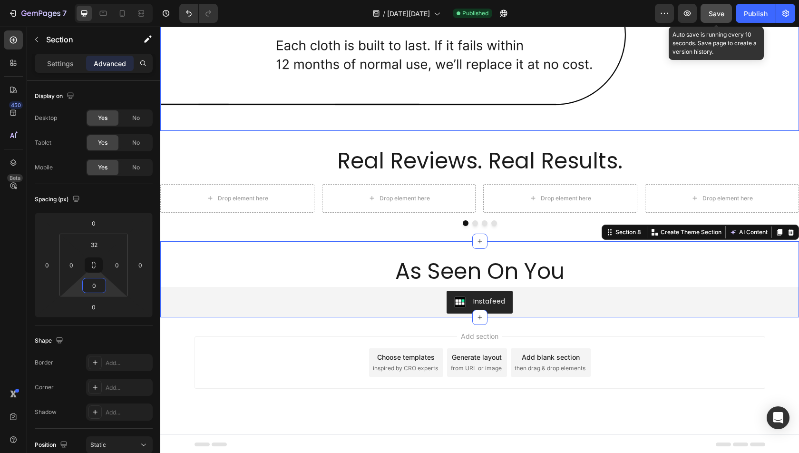
type input "0"
click at [720, 14] on span "Save" at bounding box center [717, 14] width 16 height 8
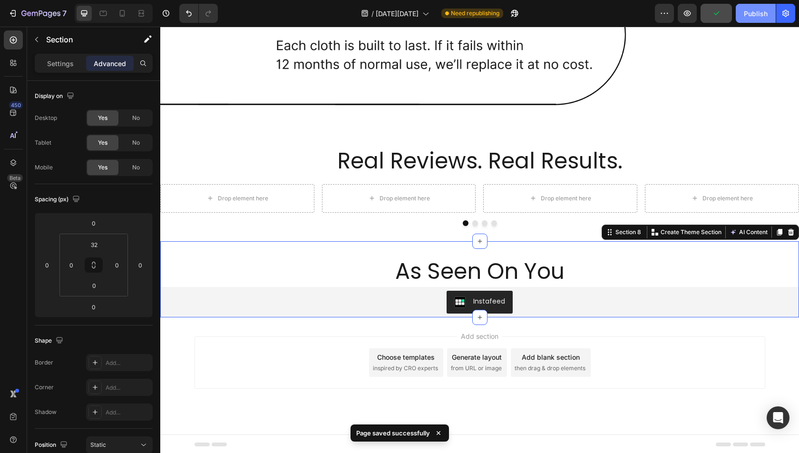
click at [756, 15] on div "Publish" at bounding box center [756, 14] width 24 height 10
